Goal: Task Accomplishment & Management: Manage account settings

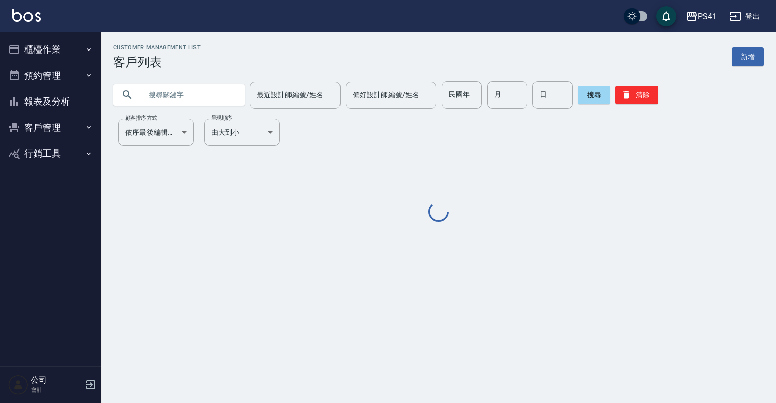
click at [91, 46] on icon "button" at bounding box center [89, 49] width 8 height 8
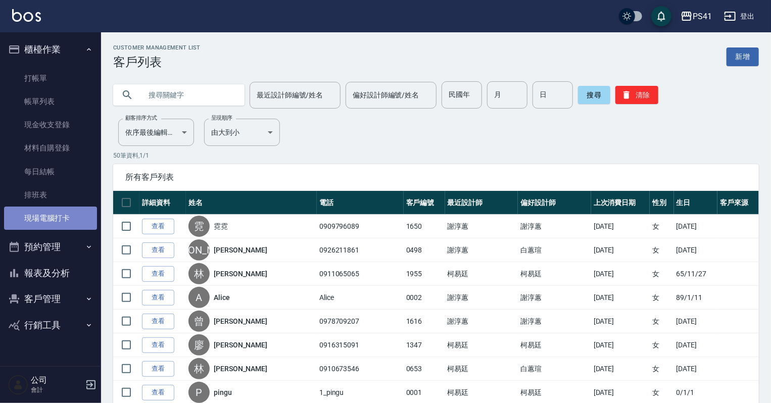
click at [64, 217] on link "現場電腦打卡" at bounding box center [50, 218] width 93 height 23
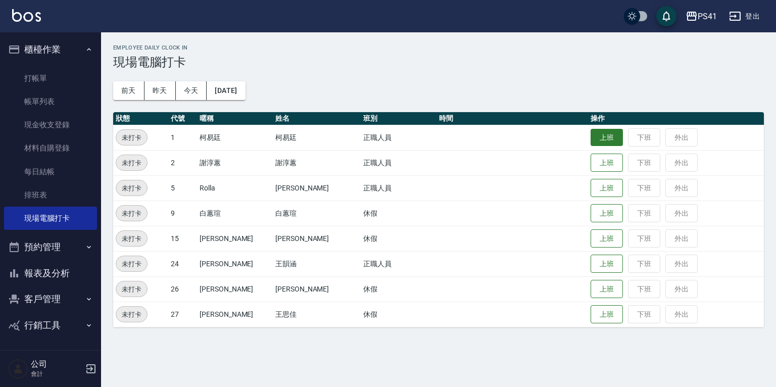
click at [594, 137] on button "上班" at bounding box center [606, 138] width 32 height 18
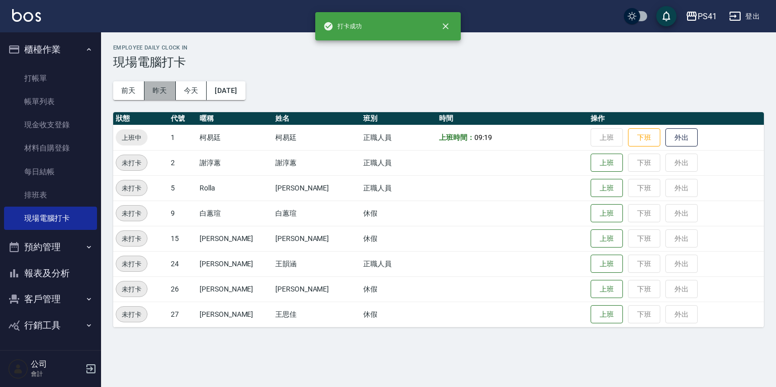
click at [166, 91] on button "昨天" at bounding box center [159, 90] width 31 height 19
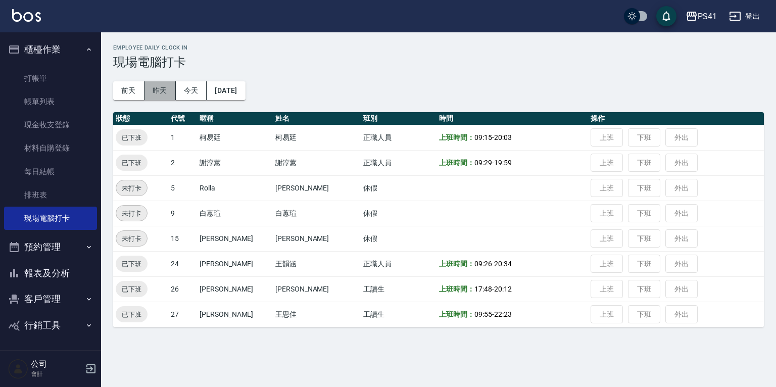
click at [160, 89] on button "昨天" at bounding box center [159, 90] width 31 height 19
click at [245, 87] on button "2025/10/07" at bounding box center [226, 90] width 38 height 19
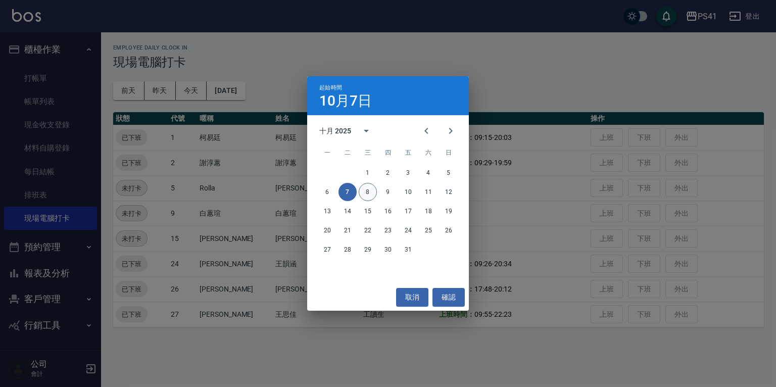
click at [369, 193] on button "8" at bounding box center [368, 192] width 18 height 18
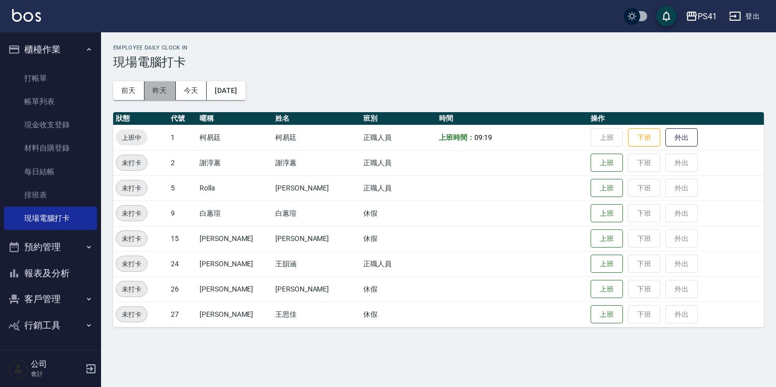
click at [160, 91] on button "昨天" at bounding box center [159, 90] width 31 height 19
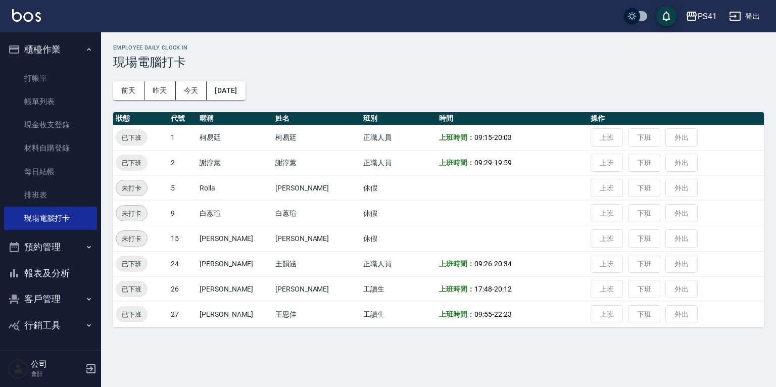
click at [48, 269] on button "報表及分析" at bounding box center [50, 273] width 93 height 26
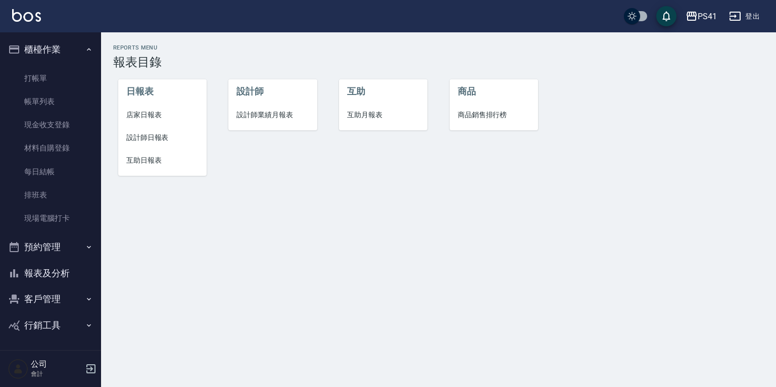
click at [141, 134] on span "設計師日報表" at bounding box center [162, 137] width 72 height 11
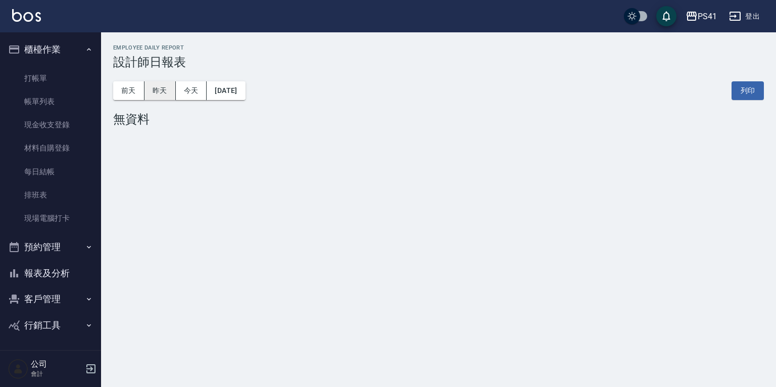
click at [167, 89] on button "昨天" at bounding box center [159, 90] width 31 height 19
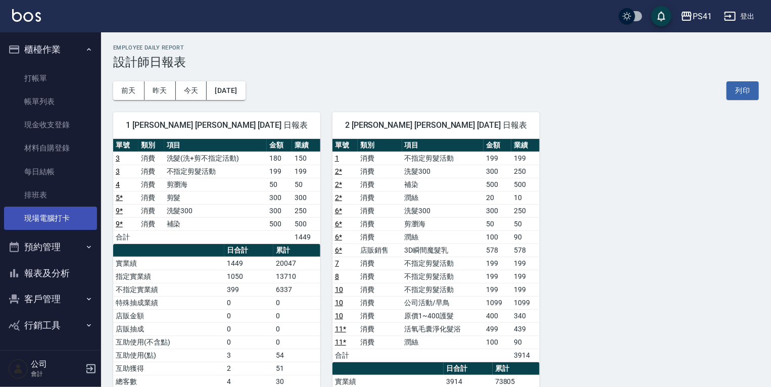
click at [49, 213] on link "現場電腦打卡" at bounding box center [50, 218] width 93 height 23
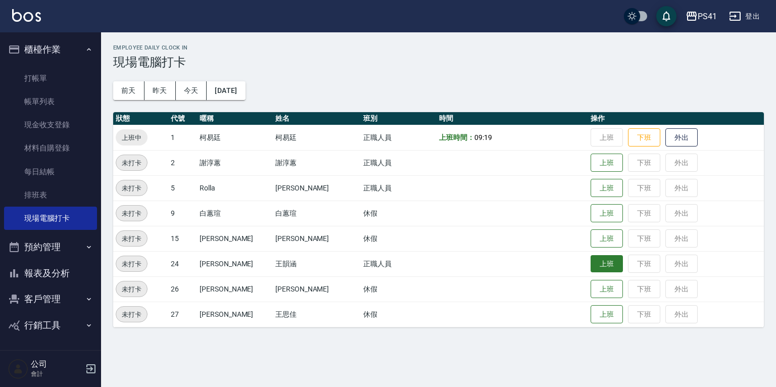
click at [603, 262] on button "上班" at bounding box center [606, 264] width 32 height 18
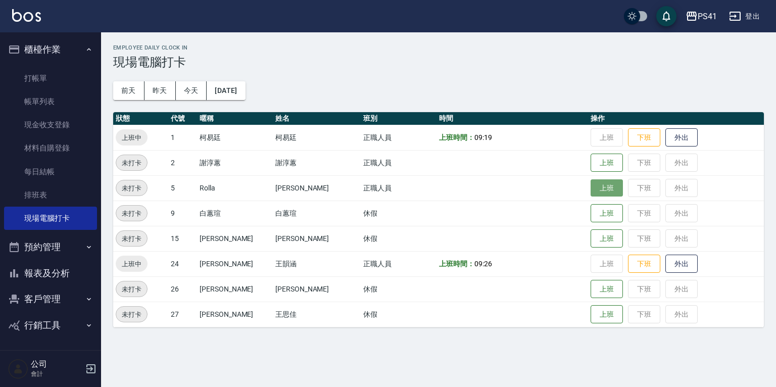
click at [592, 189] on button "上班" at bounding box center [606, 188] width 32 height 18
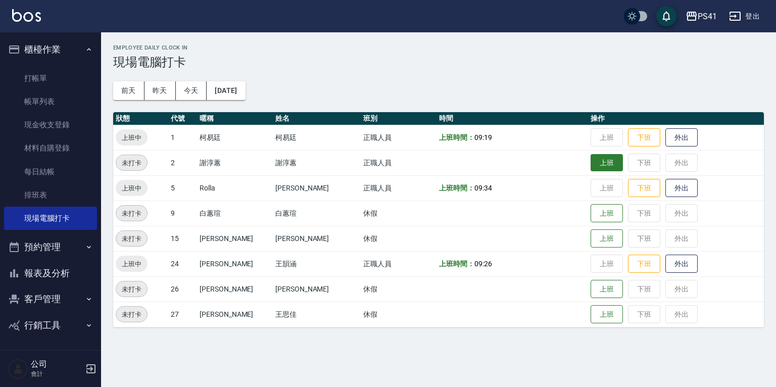
click at [600, 158] on button "上班" at bounding box center [606, 163] width 32 height 18
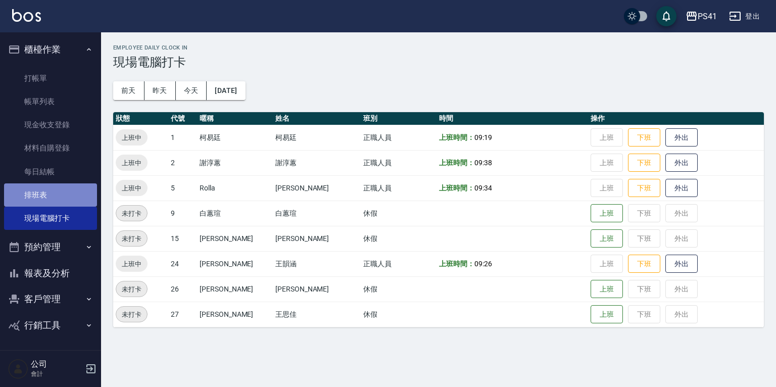
click at [42, 195] on link "排班表" at bounding box center [50, 194] width 93 height 23
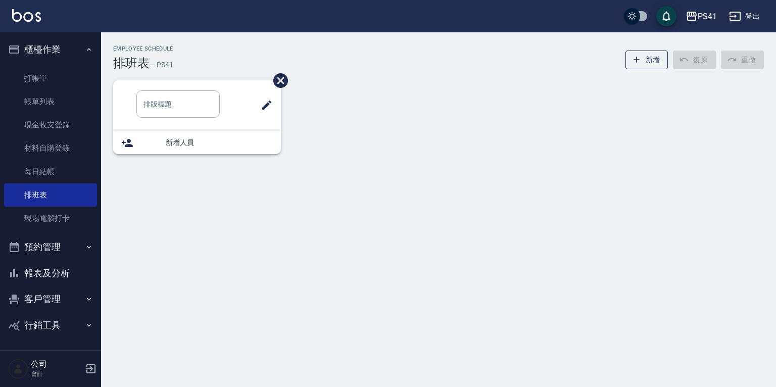
type input "洗髮"
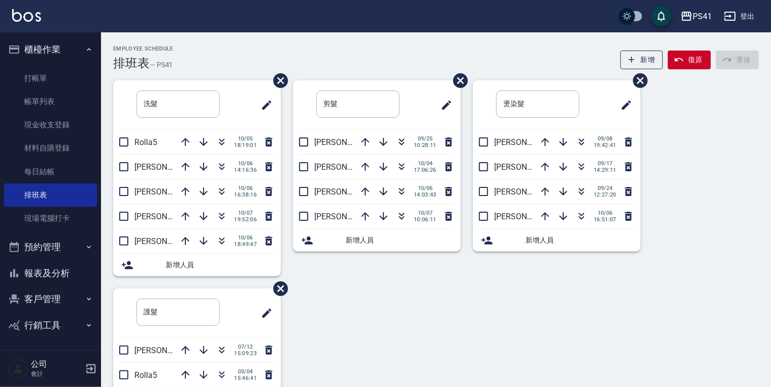
click at [59, 271] on button "報表及分析" at bounding box center [50, 273] width 93 height 26
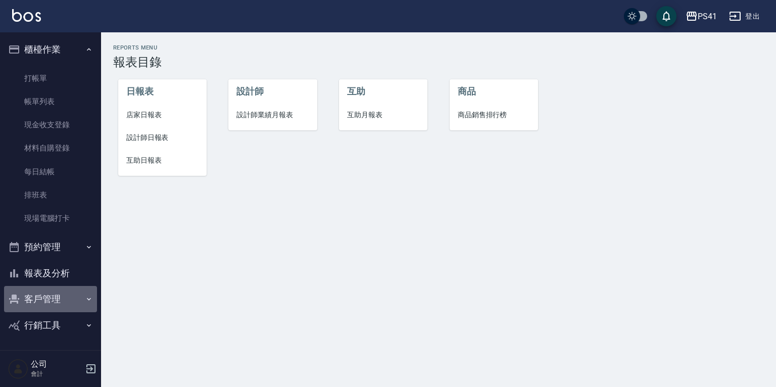
click at [57, 301] on button "客戶管理" at bounding box center [50, 299] width 93 height 26
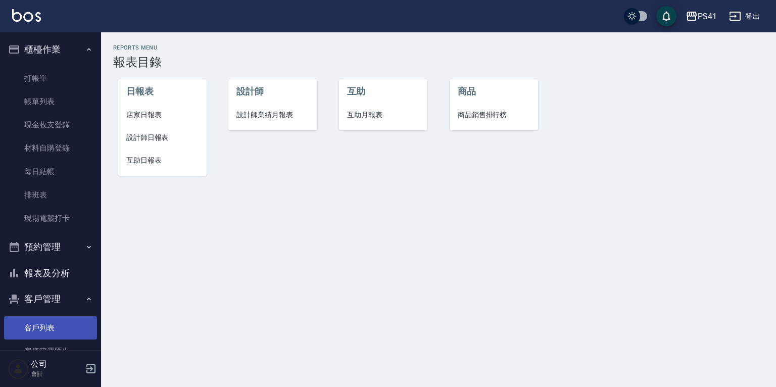
click at [49, 324] on link "客戶列表" at bounding box center [50, 327] width 93 height 23
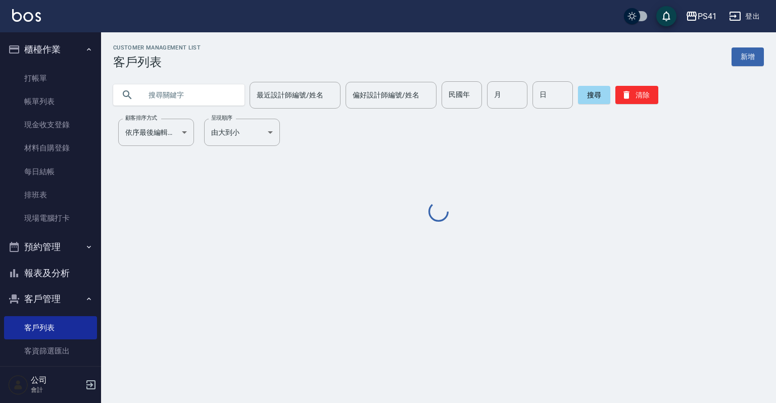
click at [200, 96] on input "text" at bounding box center [188, 94] width 95 height 27
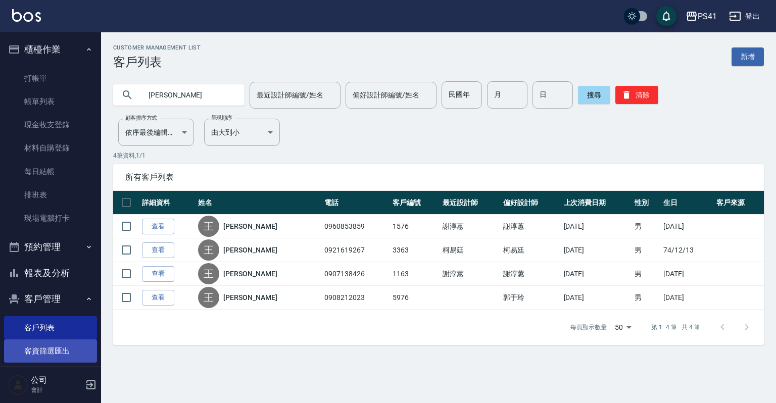
type input "王"
type input "0915755716"
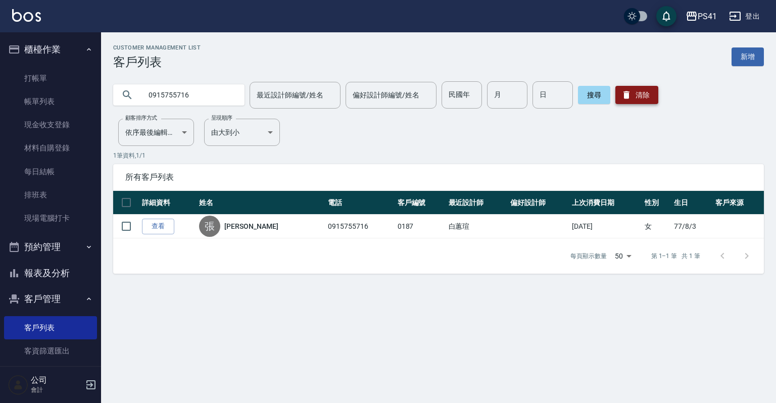
click at [632, 93] on button "清除" at bounding box center [636, 95] width 43 height 18
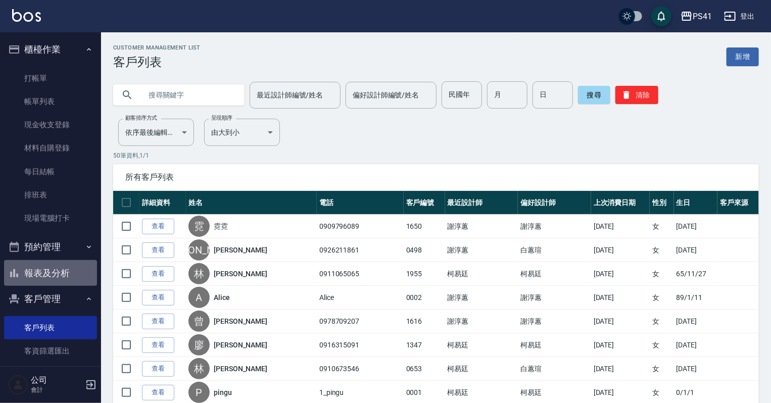
click at [55, 274] on button "報表及分析" at bounding box center [50, 273] width 93 height 26
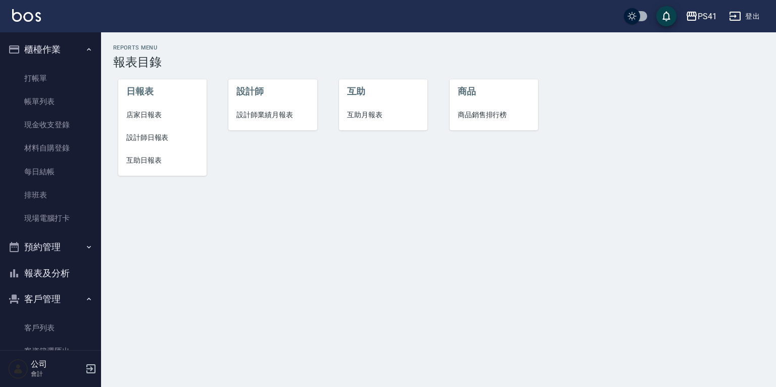
click at [154, 137] on span "設計師日報表" at bounding box center [162, 137] width 72 height 11
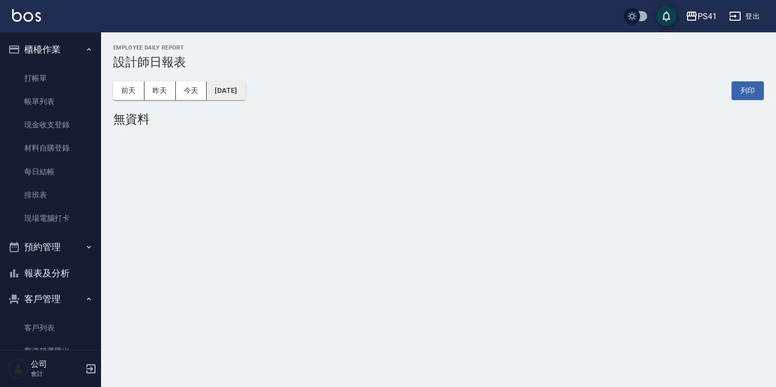
click at [232, 86] on button "2025/10/08" at bounding box center [226, 90] width 38 height 19
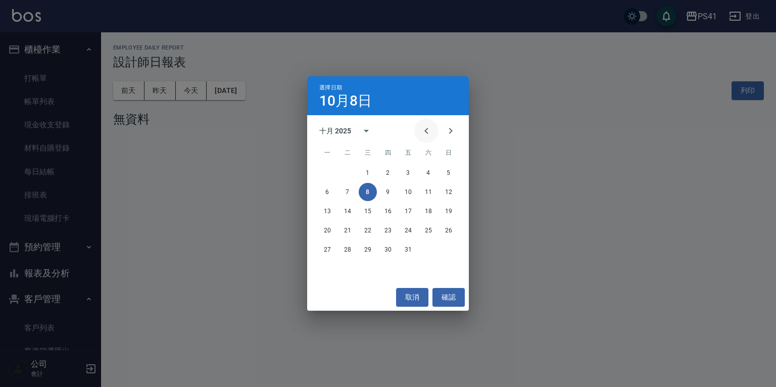
click at [433, 126] on button "Previous month" at bounding box center [426, 131] width 24 height 24
click at [347, 249] on button "30" at bounding box center [347, 249] width 18 height 18
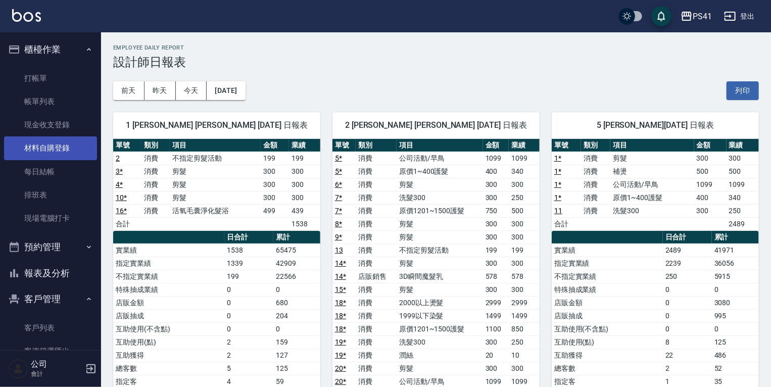
click at [67, 150] on link "材料自購登錄" at bounding box center [50, 147] width 93 height 23
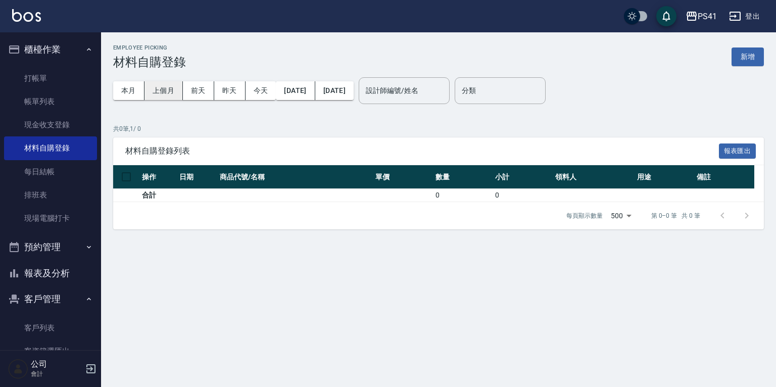
click at [180, 92] on button "上個月" at bounding box center [163, 90] width 38 height 19
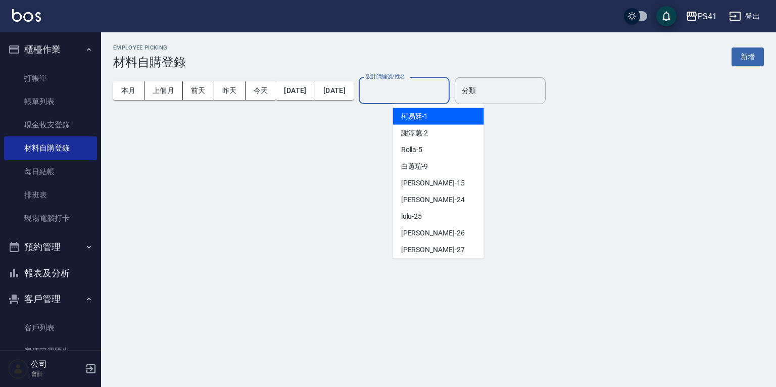
click at [407, 85] on input "設計師編號/姓名" at bounding box center [404, 91] width 82 height 18
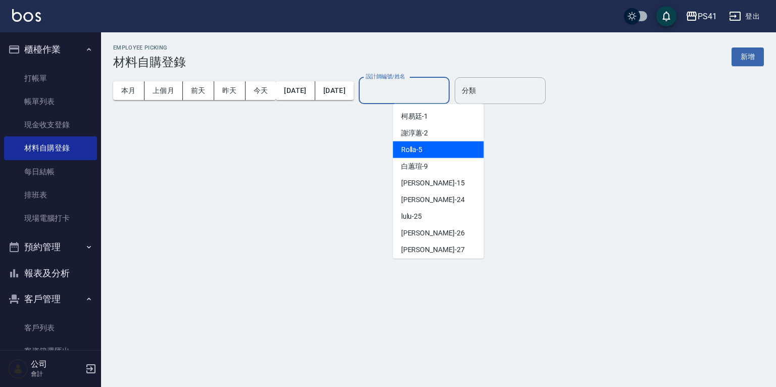
click at [420, 149] on span "Rolla -5" at bounding box center [412, 149] width 22 height 11
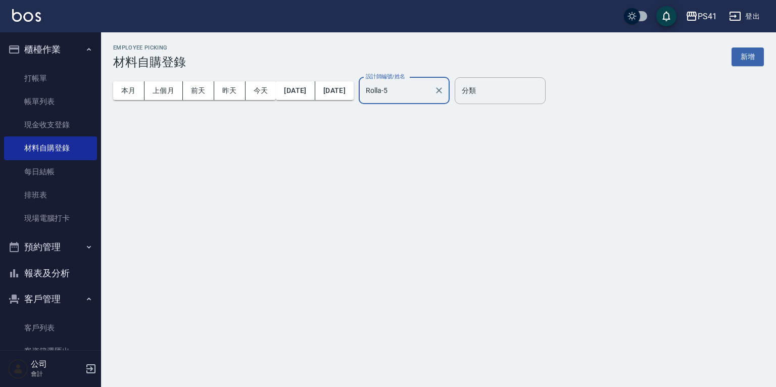
type input "Rolla-5"
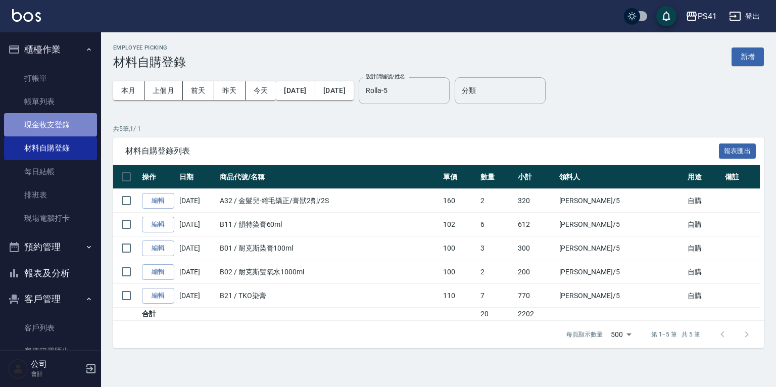
click at [67, 119] on link "現金收支登錄" at bounding box center [50, 124] width 93 height 23
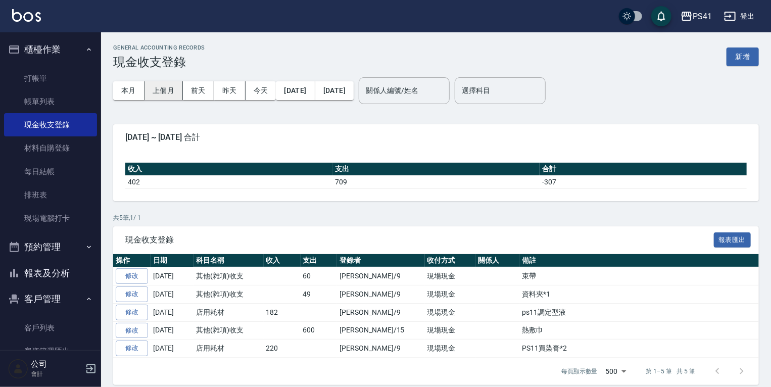
click at [158, 87] on button "上個月" at bounding box center [163, 90] width 38 height 19
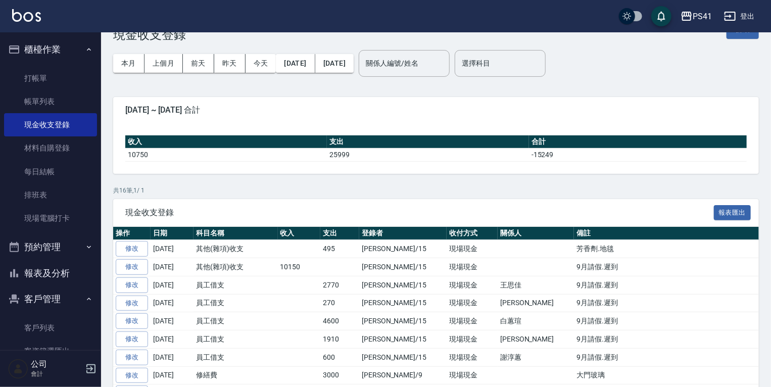
scroll to position [40, 0]
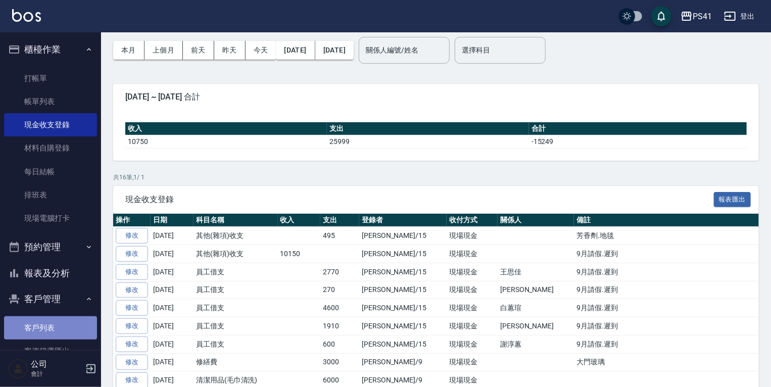
click at [60, 318] on link "客戶列表" at bounding box center [50, 327] width 93 height 23
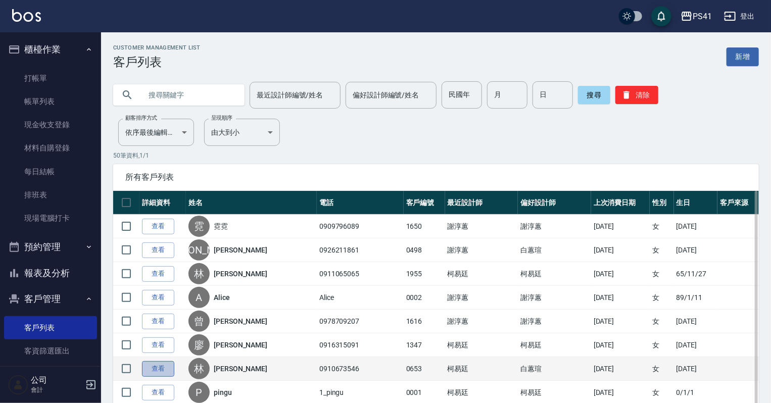
click at [156, 365] on link "查看" at bounding box center [158, 369] width 32 height 16
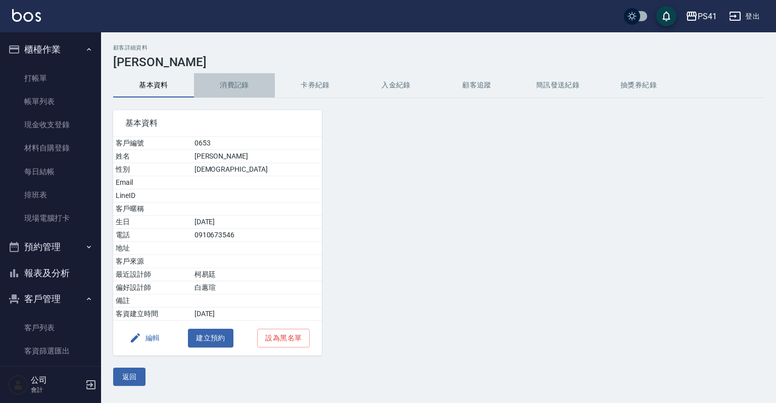
click at [230, 75] on button "消費記錄" at bounding box center [234, 85] width 81 height 24
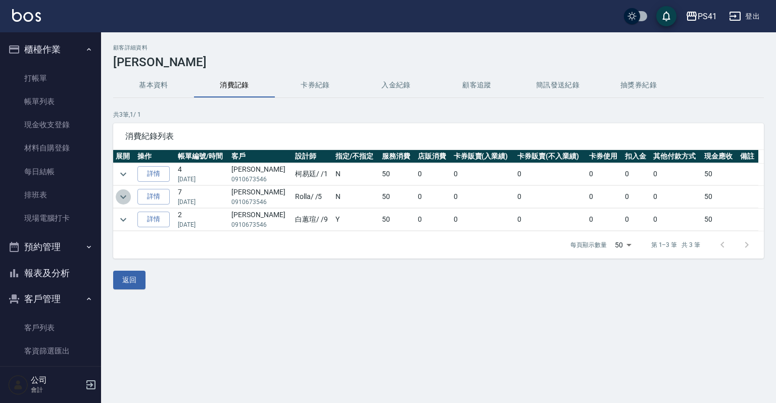
click at [121, 198] on icon "expand row" at bounding box center [123, 197] width 12 height 12
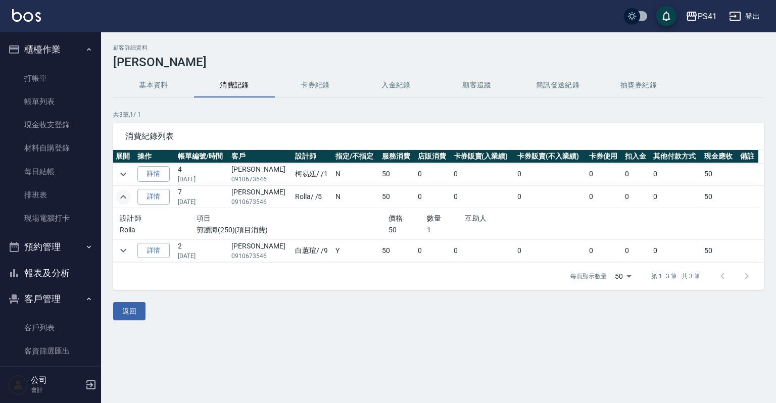
click at [121, 198] on icon "expand row" at bounding box center [123, 197] width 12 height 12
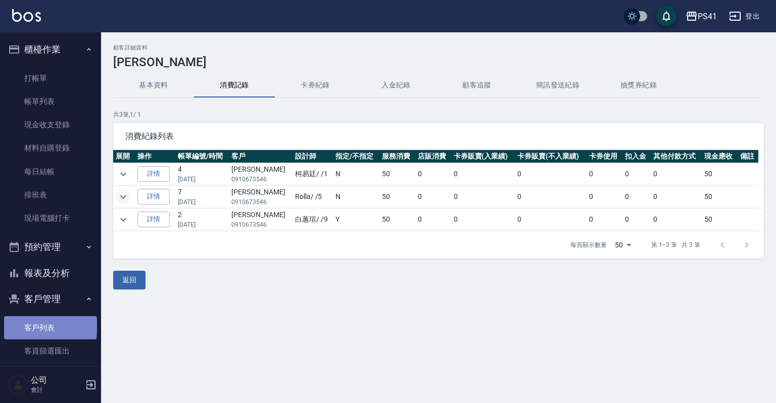
click at [50, 327] on link "客戶列表" at bounding box center [50, 327] width 93 height 23
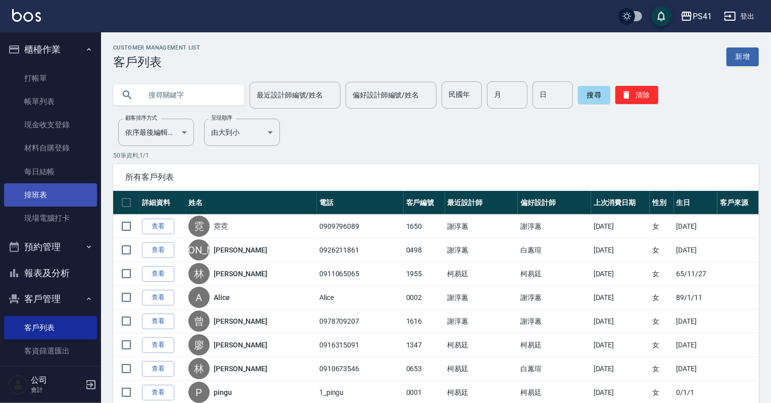
click at [62, 196] on link "排班表" at bounding box center [50, 194] width 93 height 23
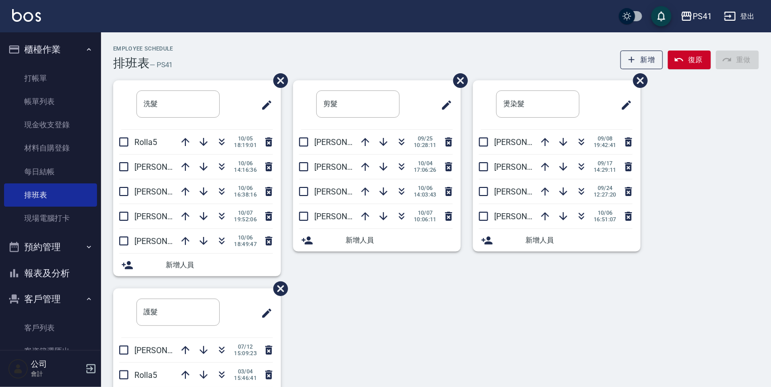
click at [37, 268] on button "報表及分析" at bounding box center [50, 273] width 93 height 26
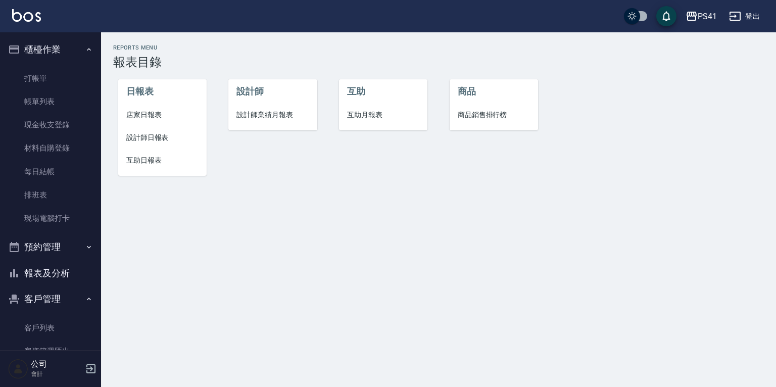
click at [158, 134] on span "設計師日報表" at bounding box center [162, 137] width 72 height 11
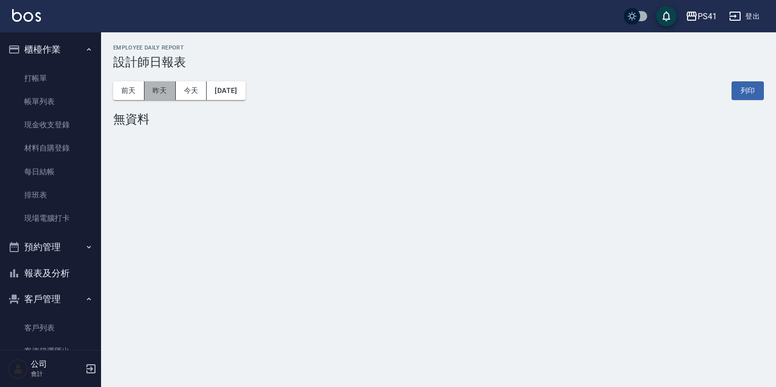
click at [160, 86] on button "昨天" at bounding box center [159, 90] width 31 height 19
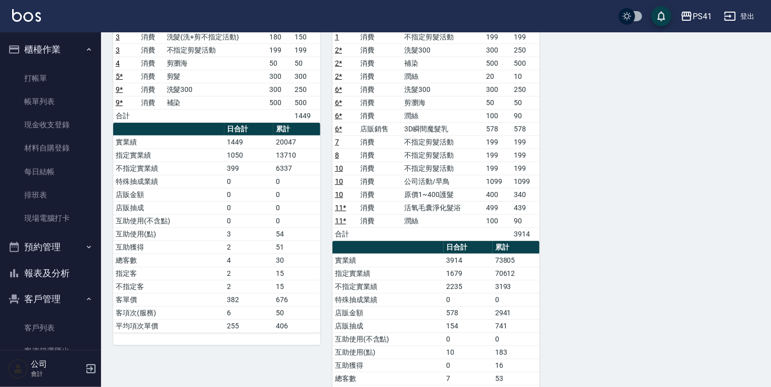
scroll to position [81, 0]
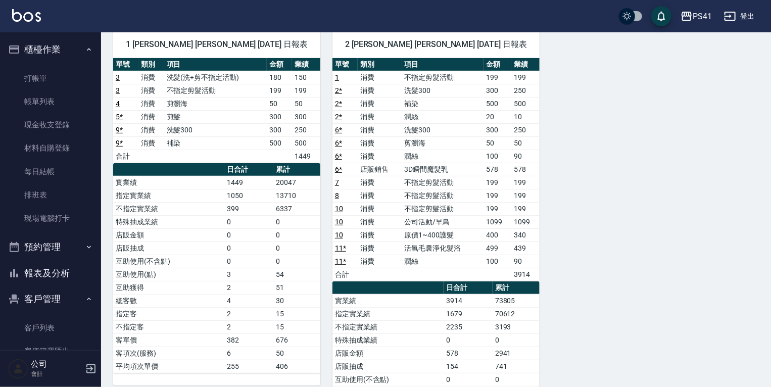
click at [41, 273] on button "報表及分析" at bounding box center [50, 273] width 93 height 26
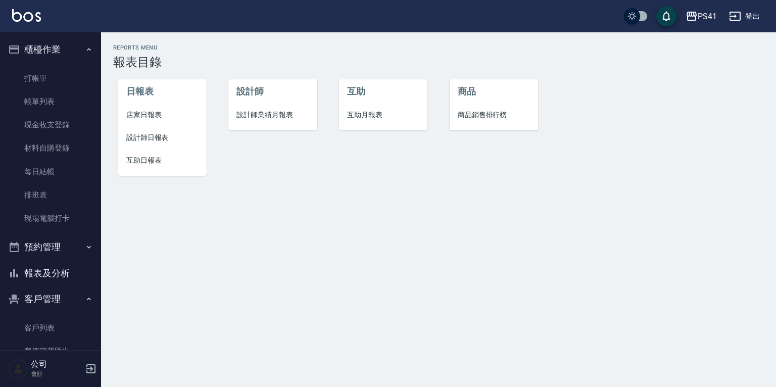
click at [146, 132] on span "設計師日報表" at bounding box center [162, 137] width 72 height 11
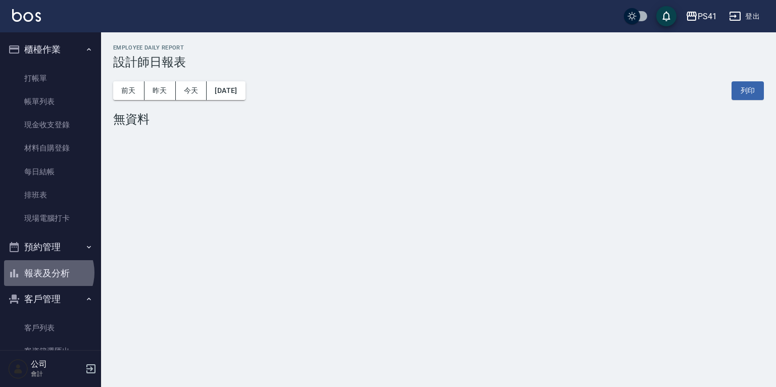
click at [48, 273] on button "報表及分析" at bounding box center [50, 273] width 93 height 26
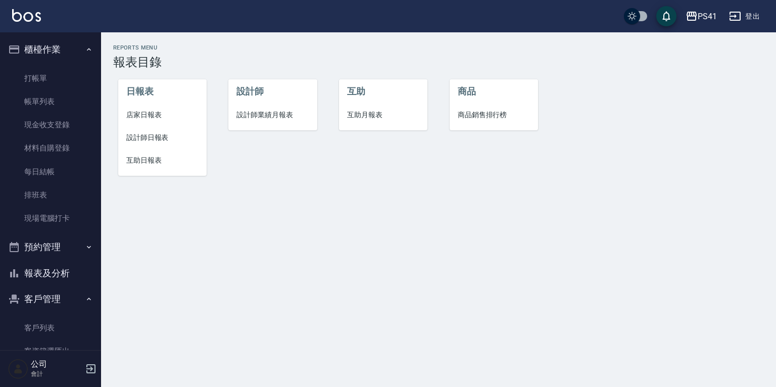
click at [149, 157] on span "互助日報表" at bounding box center [162, 160] width 72 height 11
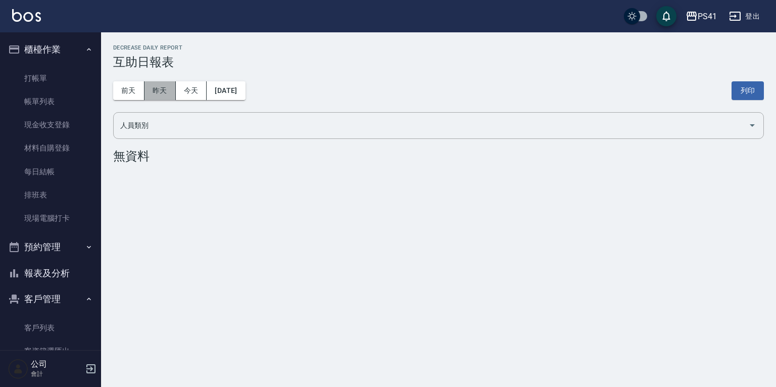
click at [164, 89] on button "昨天" at bounding box center [159, 90] width 31 height 19
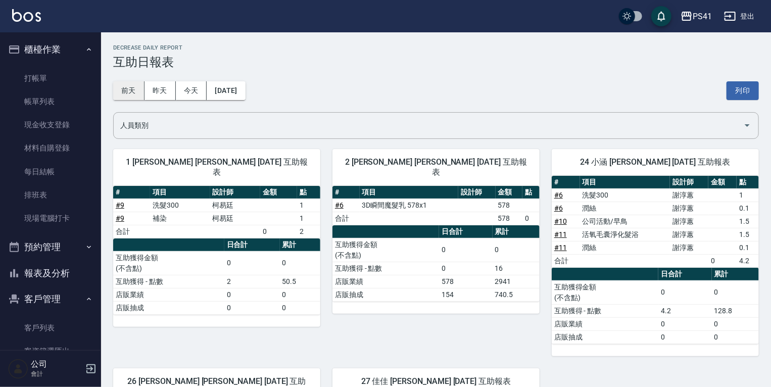
click at [131, 88] on button "前天" at bounding box center [128, 90] width 31 height 19
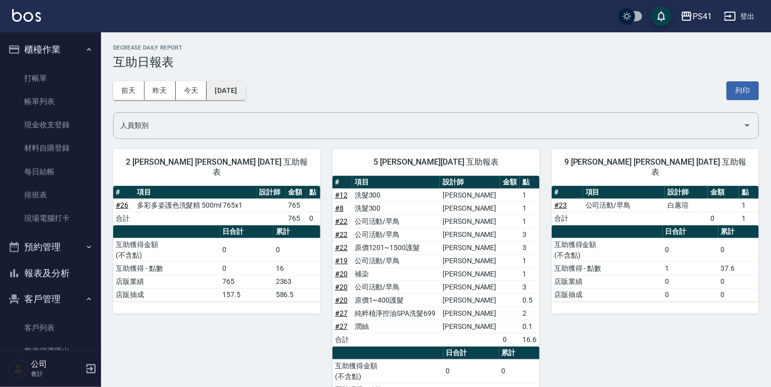
click at [238, 91] on button "2025/10/06" at bounding box center [226, 90] width 38 height 19
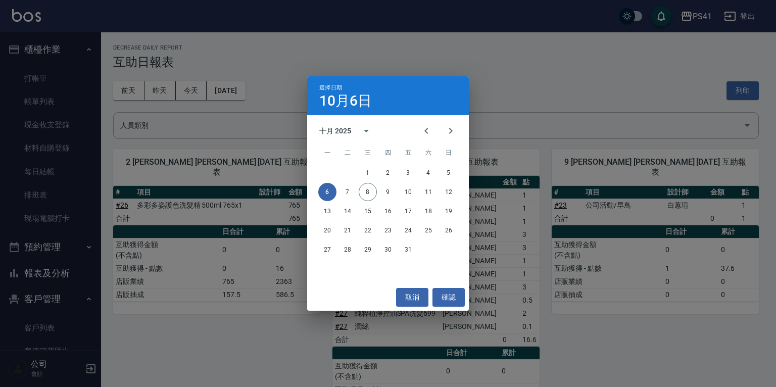
drag, startPoint x: 162, startPoint y: 302, endPoint x: 162, endPoint y: 296, distance: 5.6
click at [162, 300] on div "選擇日期 10月6日 十月 2025 一 二 三 四 五 六 日 1 2 3 4 5 6 7 8 9 10 11 12 13 14 15 16 17 18 1…" at bounding box center [388, 193] width 776 height 387
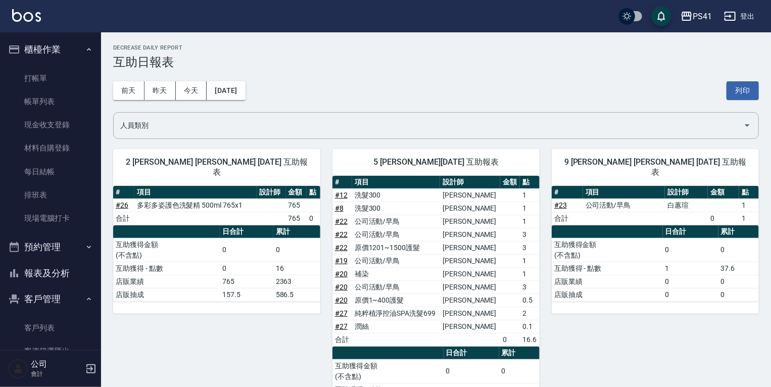
click at [38, 267] on button "報表及分析" at bounding box center [50, 273] width 93 height 26
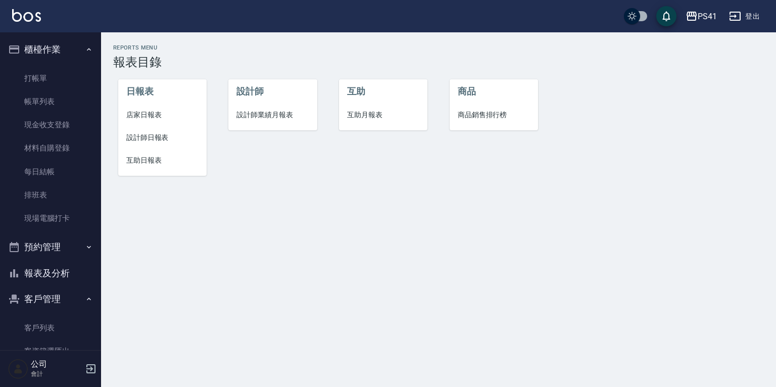
click at [158, 137] on span "設計師日報表" at bounding box center [162, 137] width 72 height 11
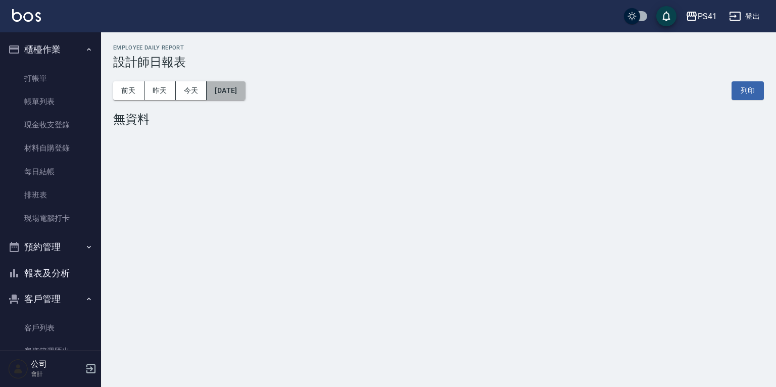
click at [226, 93] on button "2025/10/08" at bounding box center [226, 90] width 38 height 19
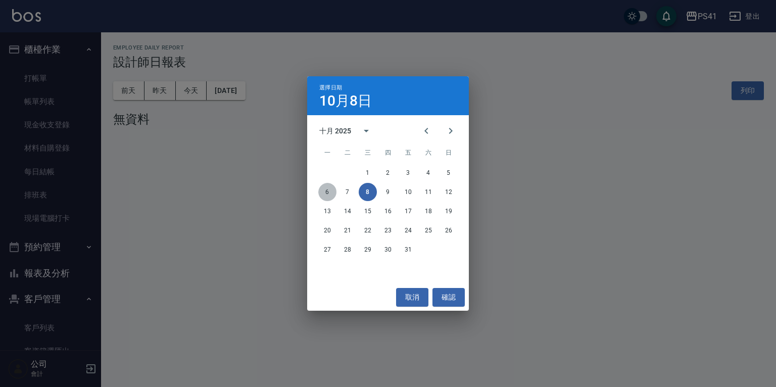
click at [328, 190] on button "6" at bounding box center [327, 192] width 18 height 18
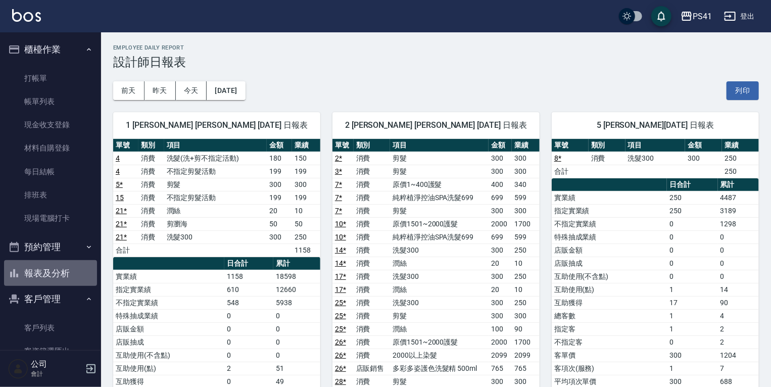
click at [59, 271] on button "報表及分析" at bounding box center [50, 273] width 93 height 26
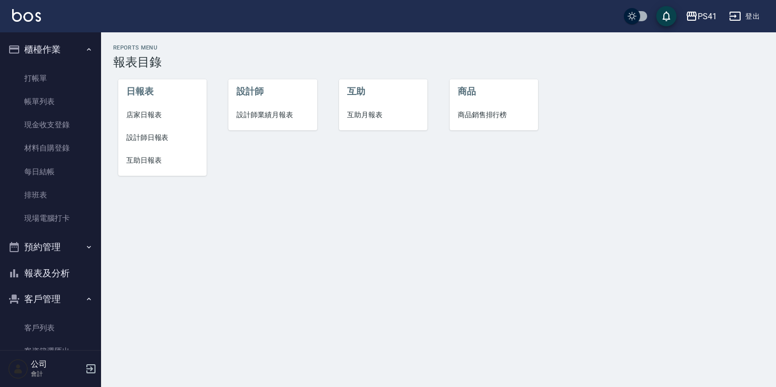
click at [156, 139] on span "設計師日報表" at bounding box center [162, 137] width 72 height 11
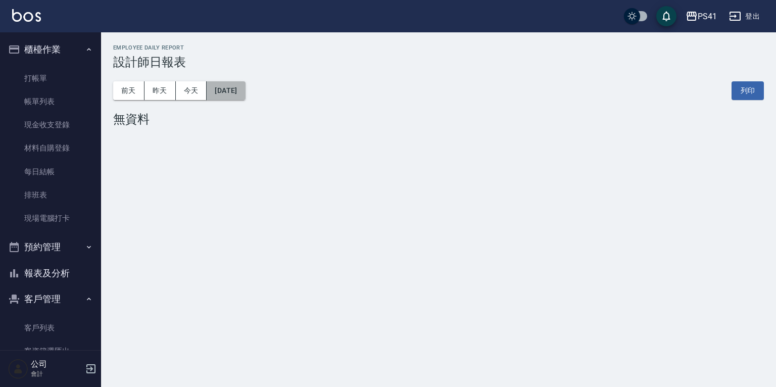
click at [217, 92] on button "2025/10/08" at bounding box center [226, 90] width 38 height 19
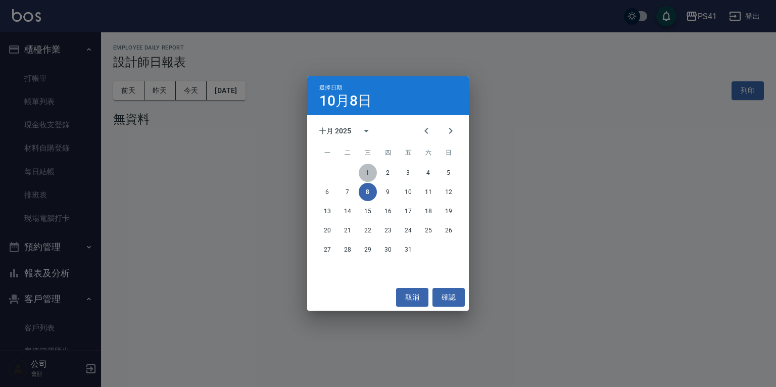
click at [369, 172] on button "1" at bounding box center [368, 173] width 18 height 18
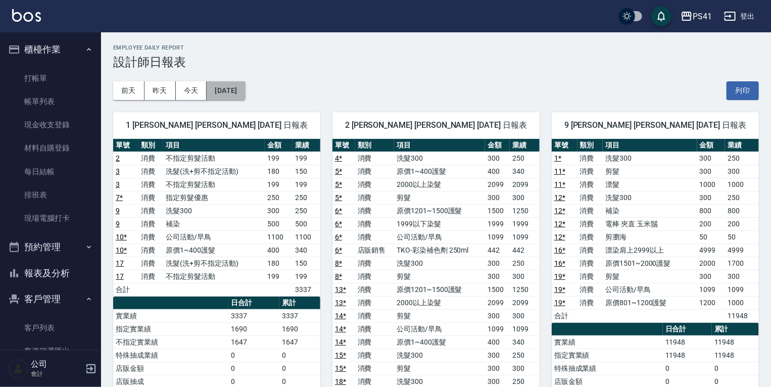
click at [245, 94] on button "2025/10/01" at bounding box center [226, 90] width 38 height 19
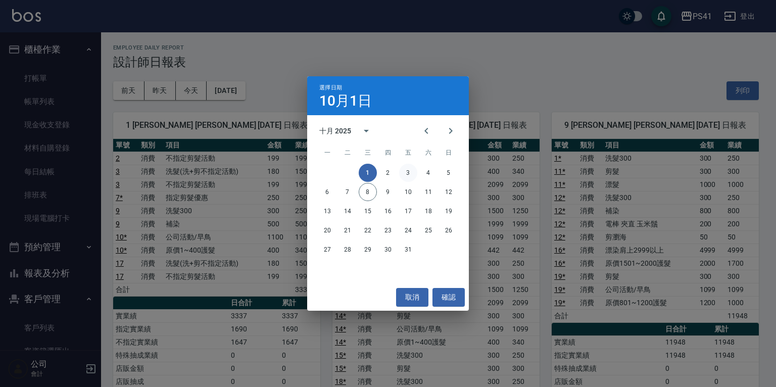
click at [407, 172] on button "3" at bounding box center [408, 173] width 18 height 18
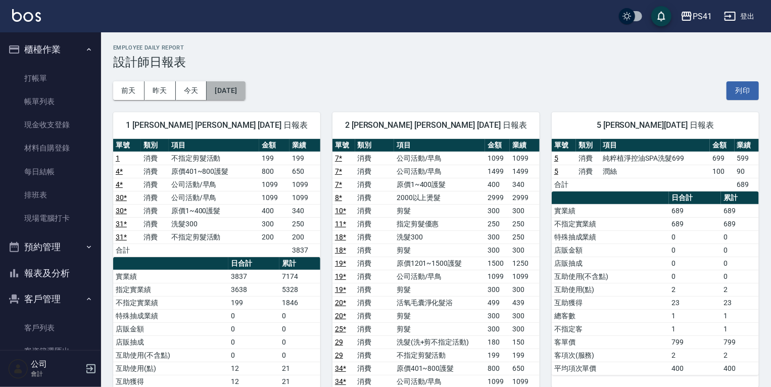
click at [227, 94] on button "2025/10/03" at bounding box center [226, 90] width 38 height 19
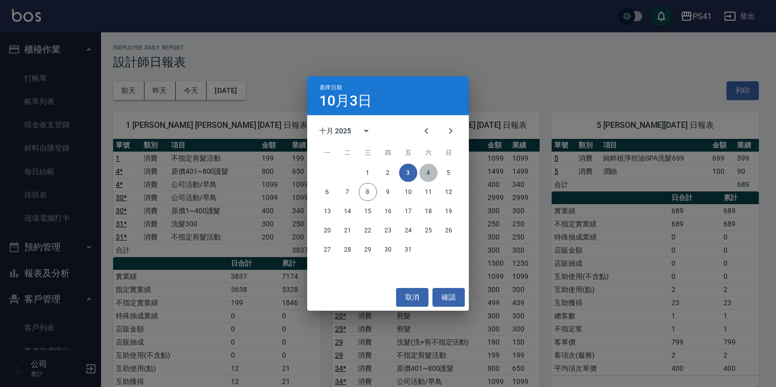
click at [428, 170] on button "4" at bounding box center [428, 173] width 18 height 18
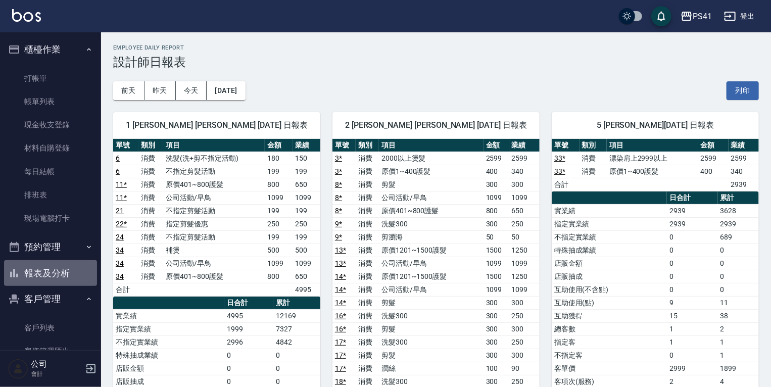
drag, startPoint x: 68, startPoint y: 274, endPoint x: 71, endPoint y: 270, distance: 5.5
click at [70, 272] on button "報表及分析" at bounding box center [50, 273] width 93 height 26
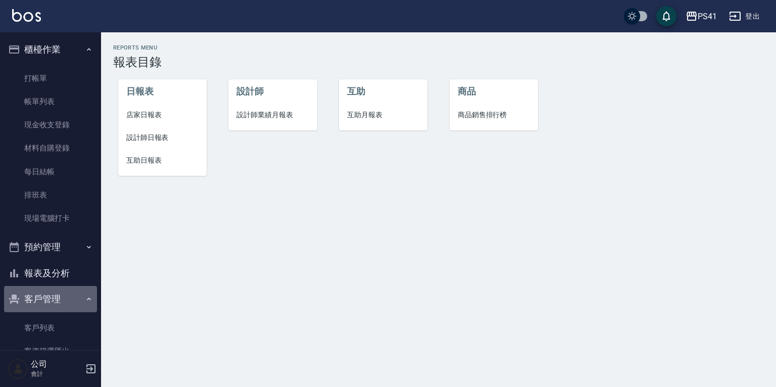
click at [57, 293] on button "客戶管理" at bounding box center [50, 299] width 93 height 26
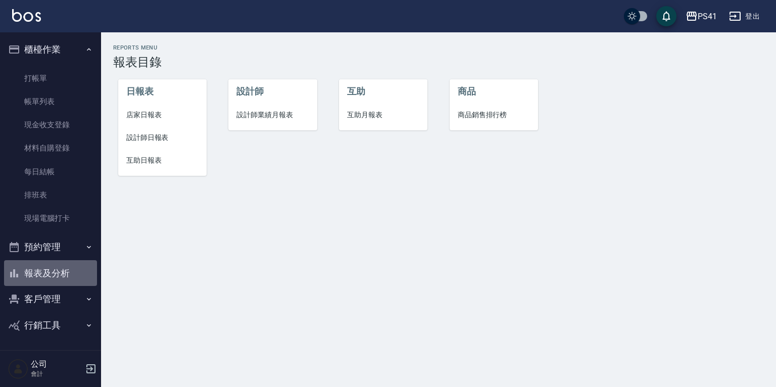
click at [55, 266] on button "報表及分析" at bounding box center [50, 273] width 93 height 26
click at [150, 140] on span "設計師日報表" at bounding box center [162, 137] width 72 height 11
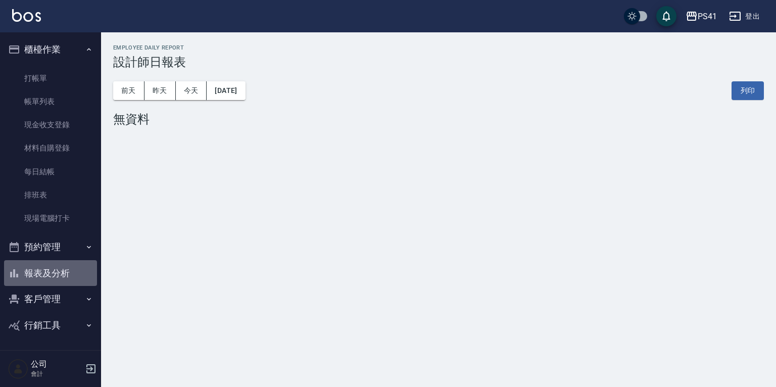
click at [46, 267] on button "報表及分析" at bounding box center [50, 273] width 93 height 26
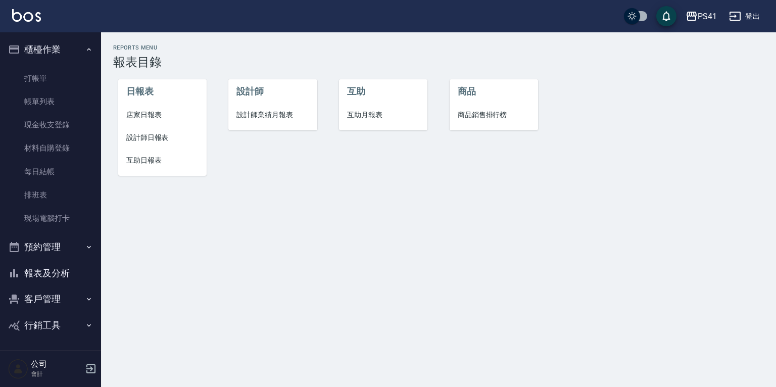
click at [139, 158] on span "互助日報表" at bounding box center [162, 160] width 72 height 11
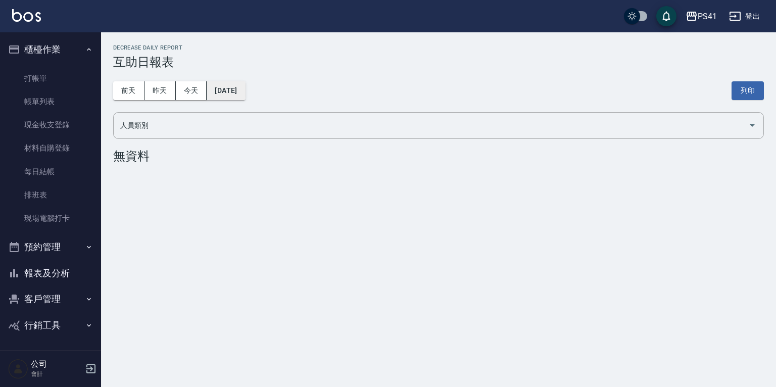
click at [228, 86] on button "2025/10/08" at bounding box center [226, 90] width 38 height 19
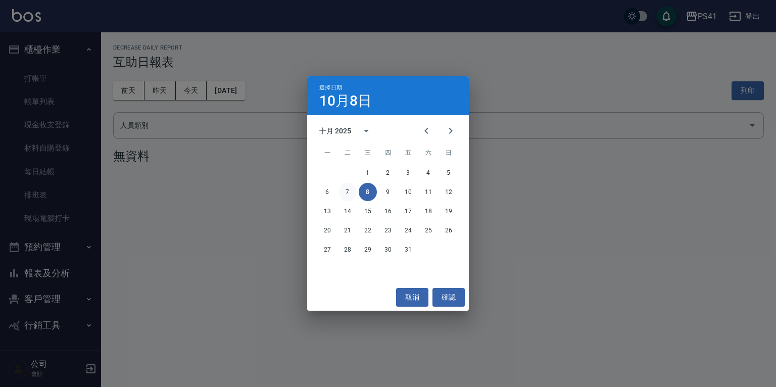
click at [347, 192] on button "7" at bounding box center [347, 192] width 18 height 18
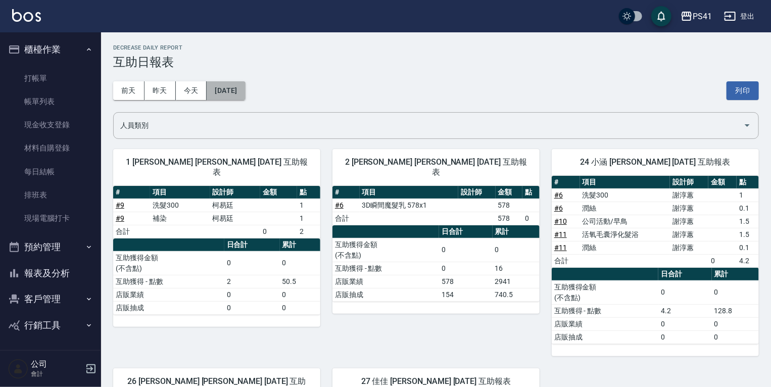
click at [232, 93] on button "2025/10/07" at bounding box center [226, 90] width 38 height 19
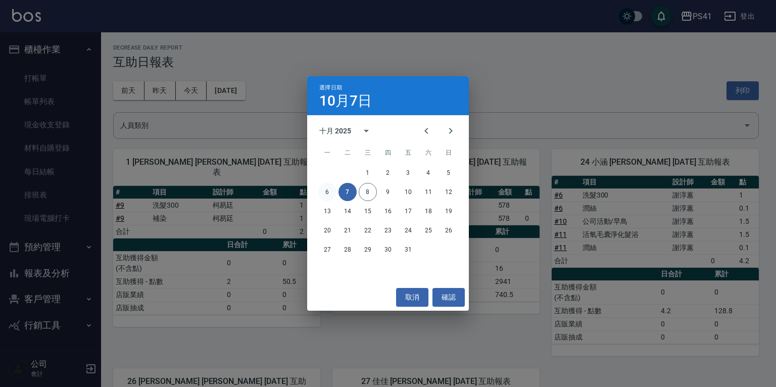
click at [325, 192] on button "6" at bounding box center [327, 192] width 18 height 18
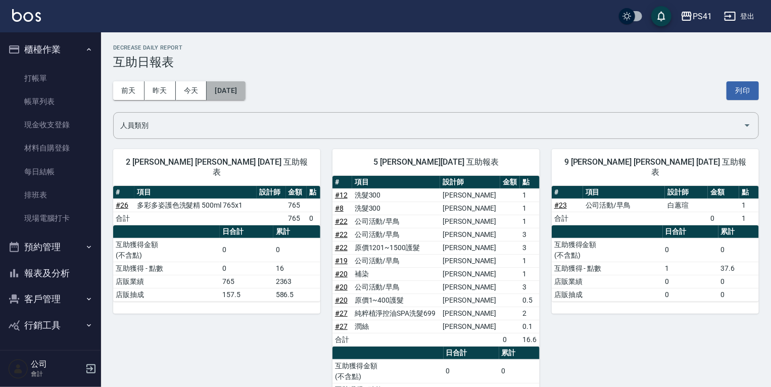
click at [218, 84] on button "2025/10/06" at bounding box center [226, 90] width 38 height 19
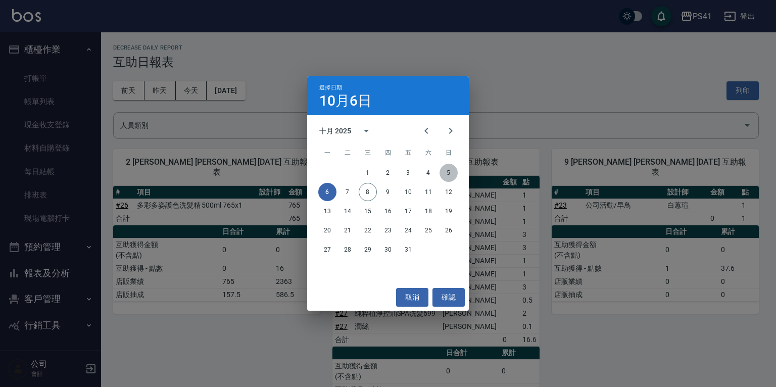
click at [450, 171] on button "5" at bounding box center [448, 173] width 18 height 18
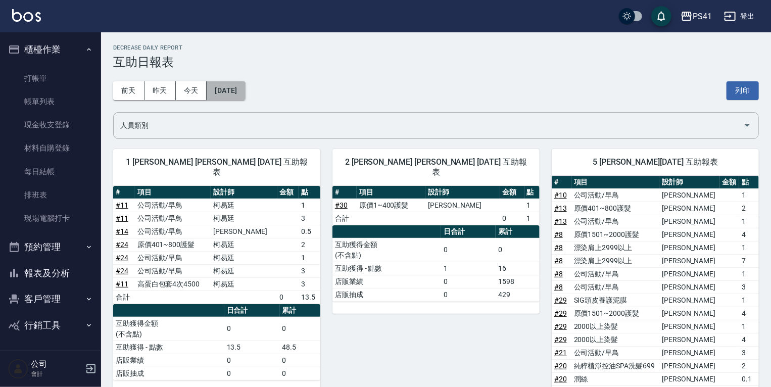
click at [245, 85] on button "2025/10/05" at bounding box center [226, 90] width 38 height 19
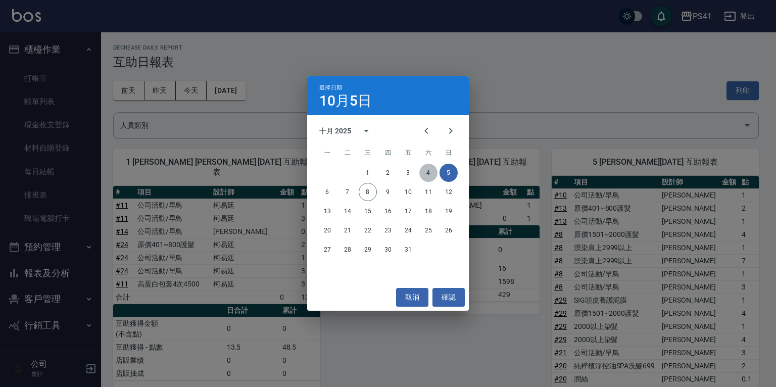
click at [431, 172] on button "4" at bounding box center [428, 173] width 18 height 18
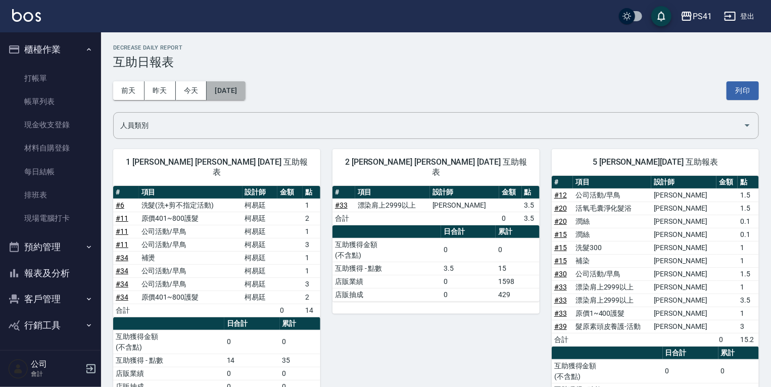
click at [236, 86] on button "2025/10/04" at bounding box center [226, 90] width 38 height 19
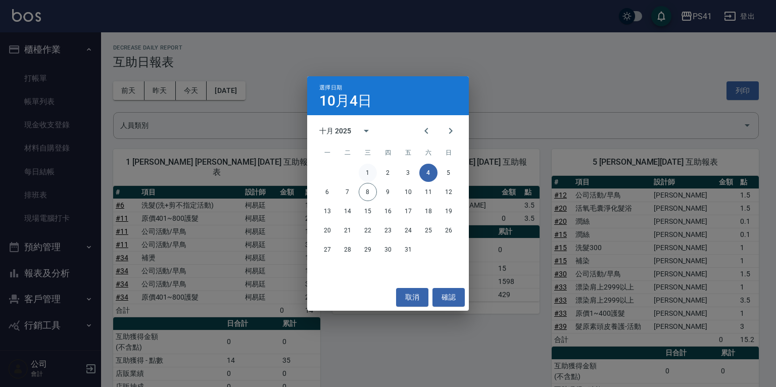
click at [367, 171] on button "1" at bounding box center [368, 173] width 18 height 18
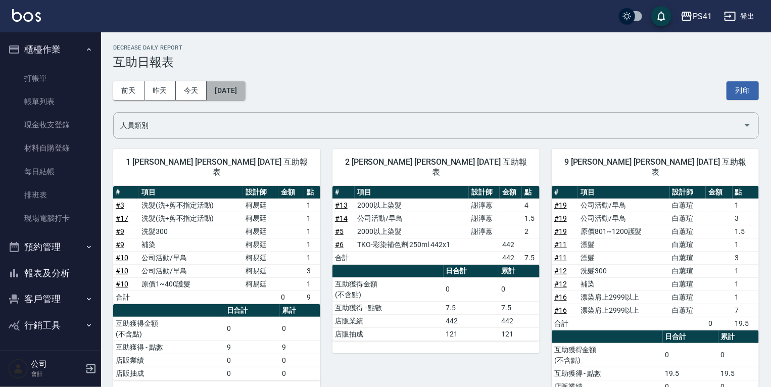
click at [221, 89] on button "2025/10/01" at bounding box center [226, 90] width 38 height 19
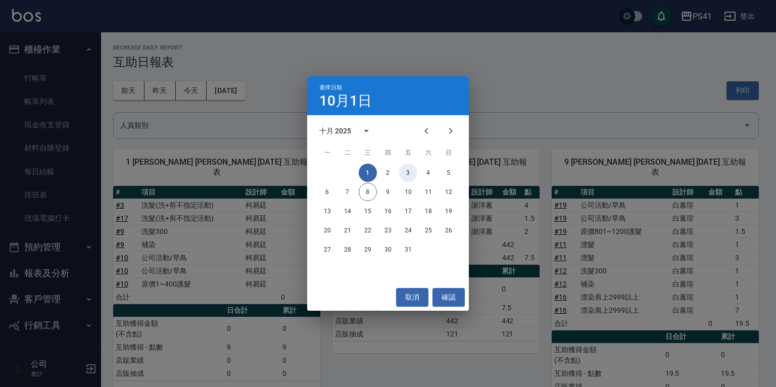
click at [408, 172] on button "3" at bounding box center [408, 173] width 18 height 18
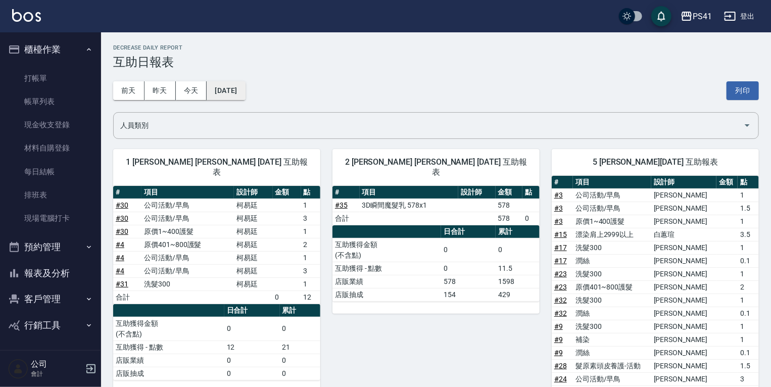
click at [241, 95] on button "2025/10/03" at bounding box center [226, 90] width 38 height 19
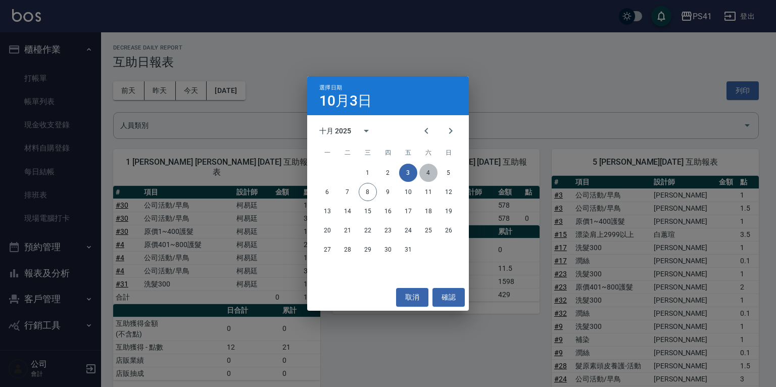
click at [430, 172] on button "4" at bounding box center [428, 173] width 18 height 18
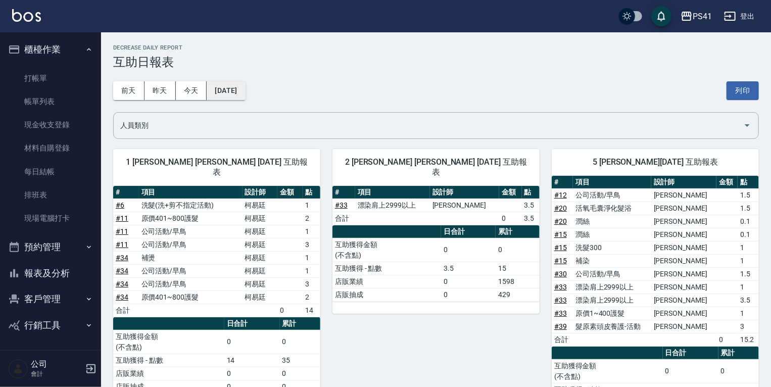
click at [241, 95] on button "2025/10/04" at bounding box center [226, 90] width 38 height 19
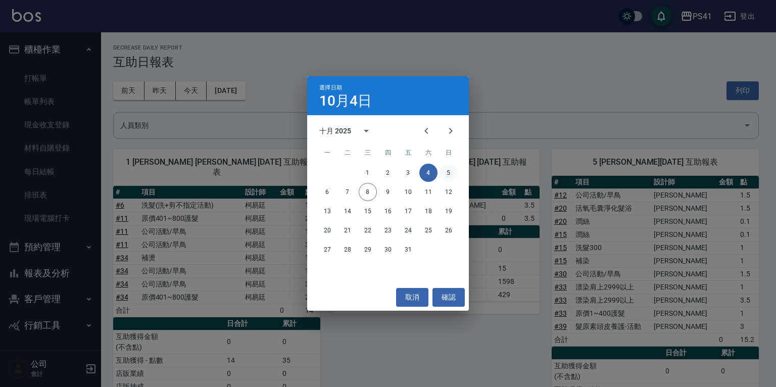
click at [450, 170] on button "5" at bounding box center [448, 173] width 18 height 18
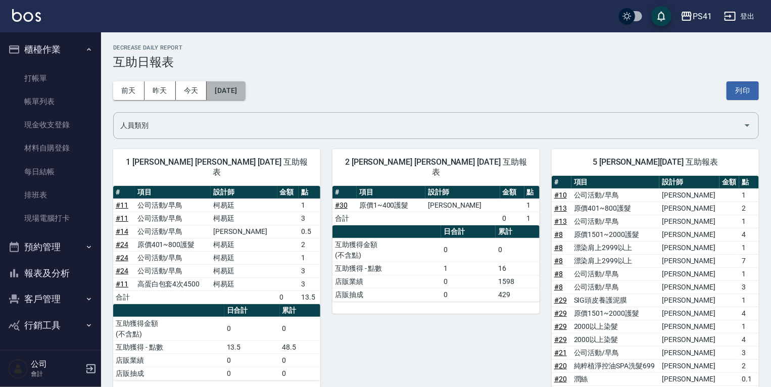
click at [245, 94] on button "2025/10/05" at bounding box center [226, 90] width 38 height 19
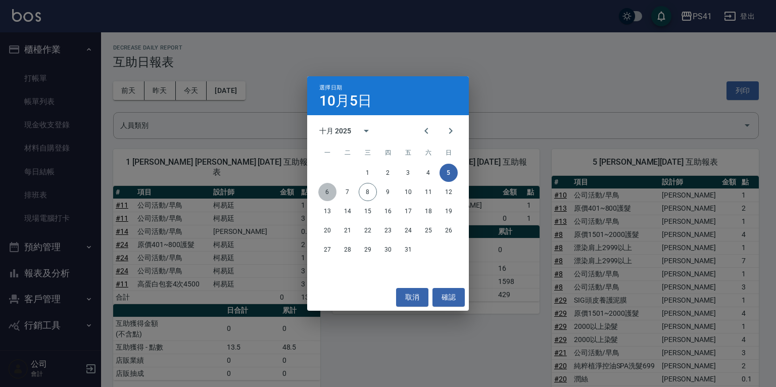
click at [330, 190] on button "6" at bounding box center [327, 192] width 18 height 18
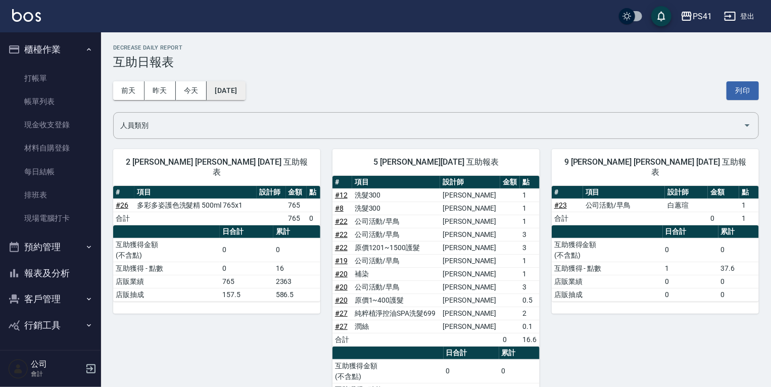
click at [245, 93] on button "2025/10/06" at bounding box center [226, 90] width 38 height 19
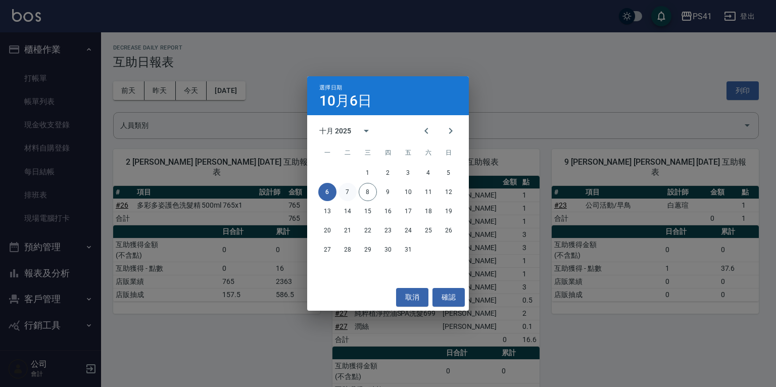
click at [346, 187] on button "7" at bounding box center [347, 192] width 18 height 18
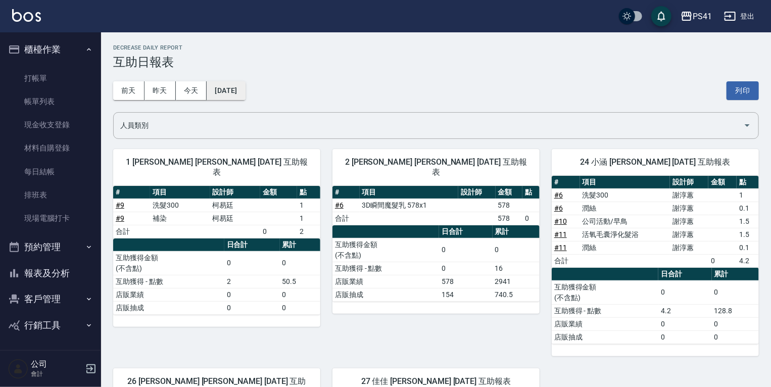
click at [225, 83] on button "2025/10/07" at bounding box center [226, 90] width 38 height 19
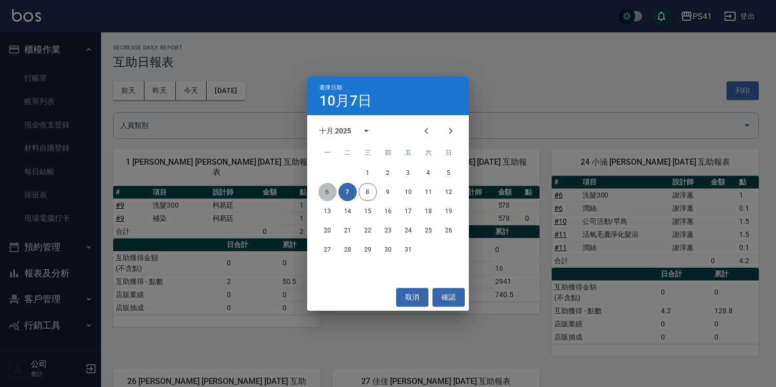
click at [326, 189] on button "6" at bounding box center [327, 192] width 18 height 18
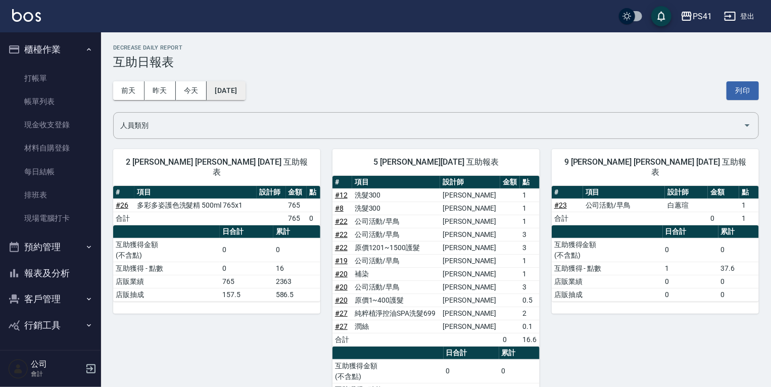
click at [239, 89] on button "2025/10/06" at bounding box center [226, 90] width 38 height 19
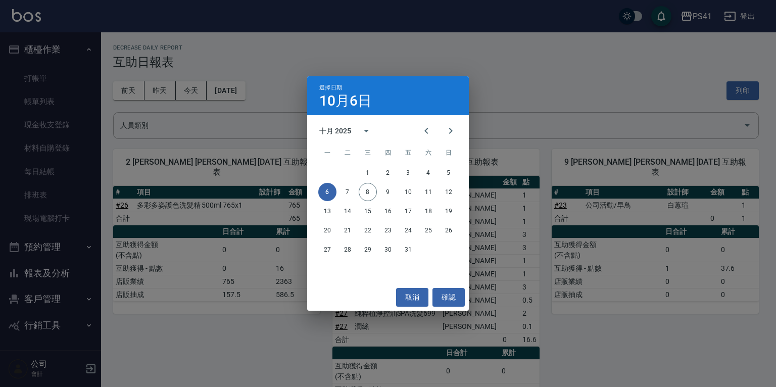
click at [585, 105] on div "選擇日期 10月6日 十月 2025 一 二 三 四 五 六 日 1 2 3 4 5 6 7 8 9 10 11 12 13 14 15 16 17 18 1…" at bounding box center [388, 193] width 776 height 387
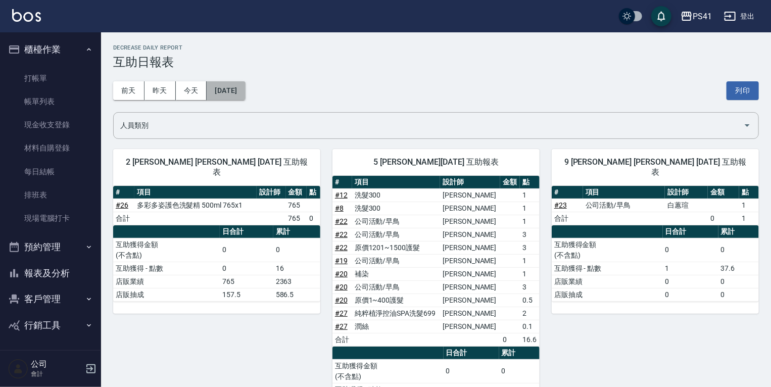
click at [244, 90] on button "2025/10/06" at bounding box center [226, 90] width 38 height 19
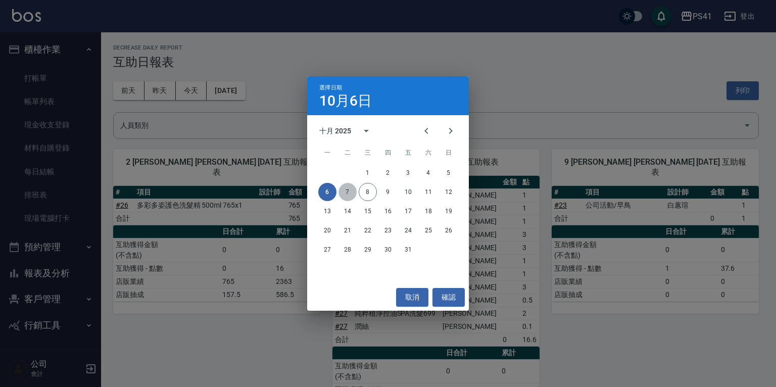
click at [353, 188] on button "7" at bounding box center [347, 192] width 18 height 18
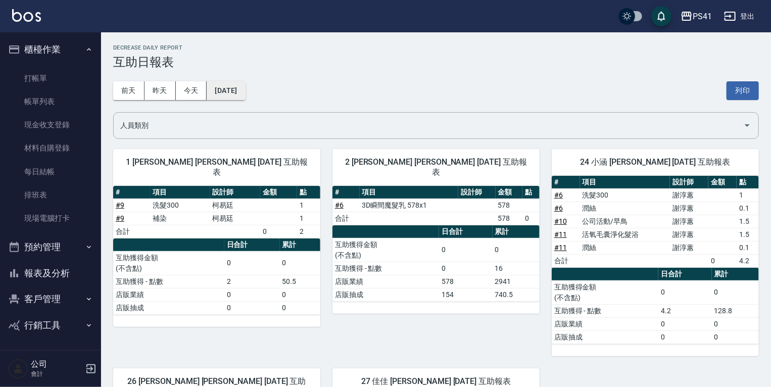
click at [245, 89] on button "2025/10/07" at bounding box center [226, 90] width 38 height 19
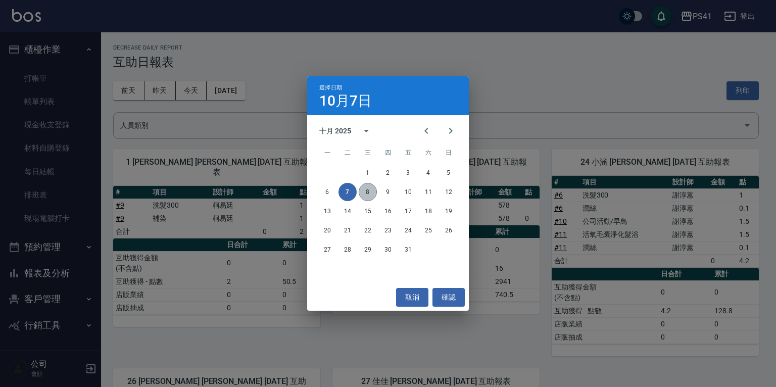
click at [370, 192] on button "8" at bounding box center [368, 192] width 18 height 18
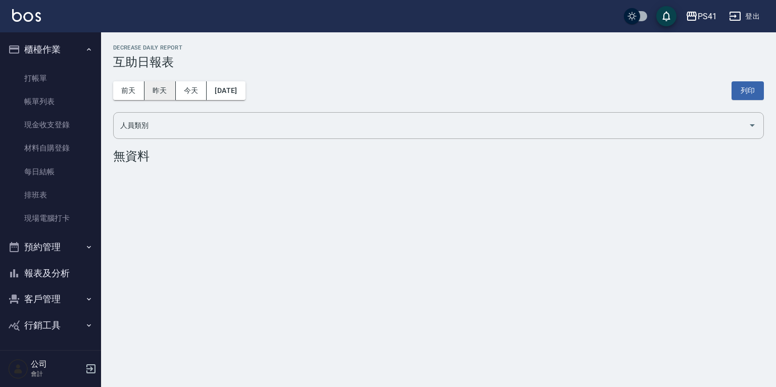
click at [160, 91] on button "昨天" at bounding box center [159, 90] width 31 height 19
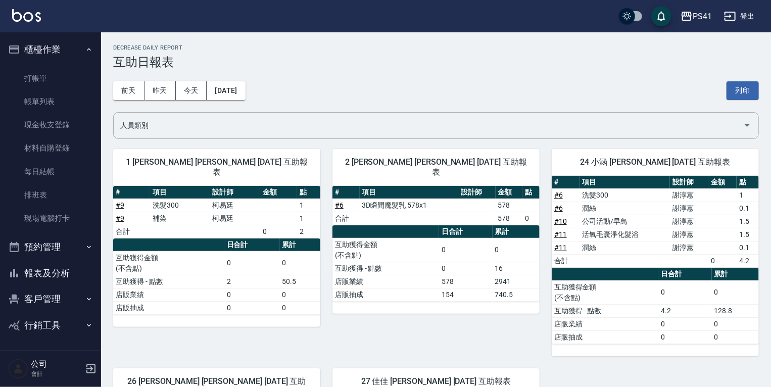
click at [38, 291] on button "客戶管理" at bounding box center [50, 299] width 93 height 26
click at [40, 320] on link "客戶列表" at bounding box center [50, 327] width 93 height 23
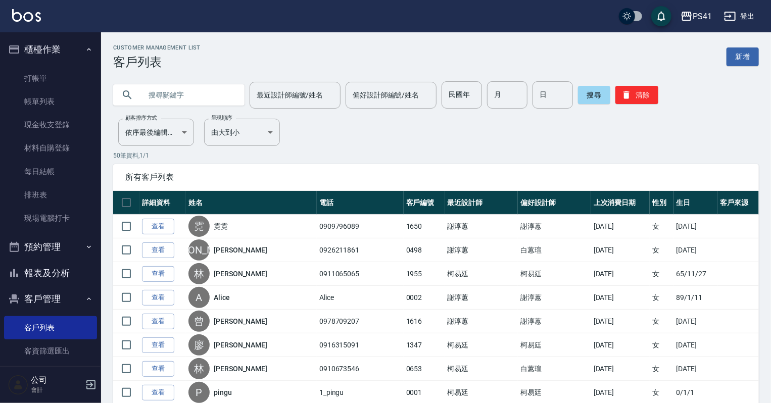
click at [52, 273] on button "報表及分析" at bounding box center [50, 273] width 93 height 26
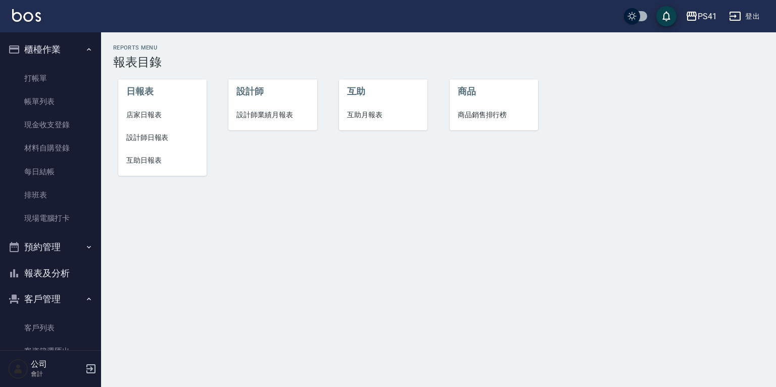
click at [137, 138] on span "設計師日報表" at bounding box center [162, 137] width 72 height 11
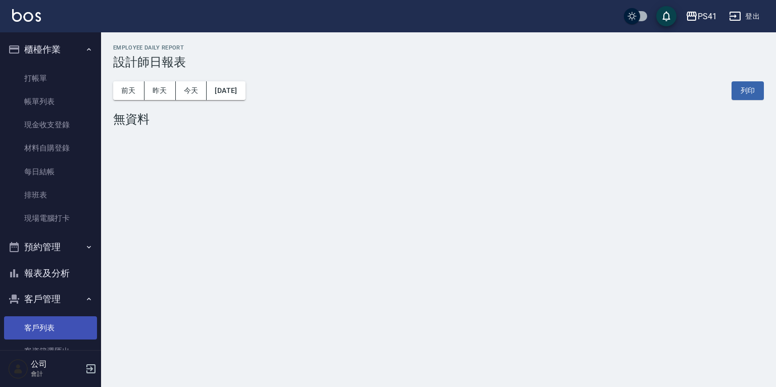
click at [37, 321] on link "客戶列表" at bounding box center [50, 327] width 93 height 23
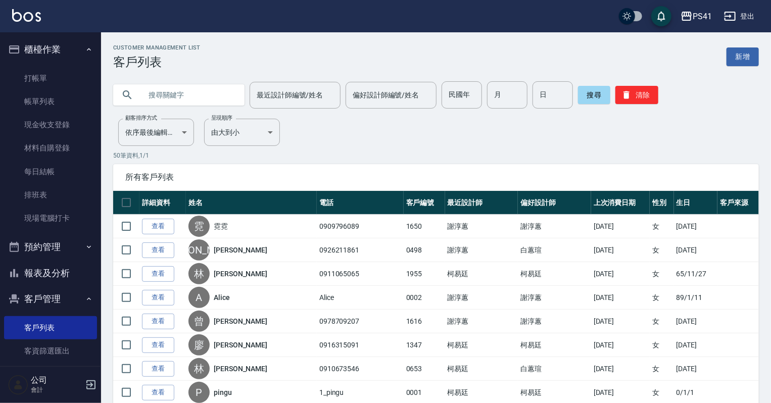
click at [194, 92] on input "text" at bounding box center [188, 94] width 95 height 27
type input "0907342303"
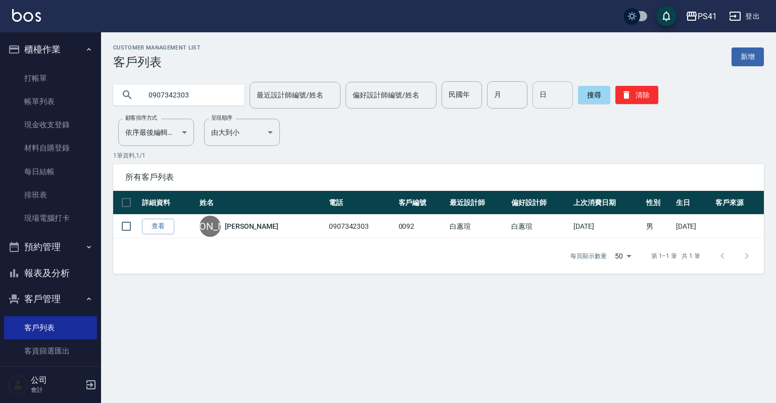
click at [638, 93] on button "清除" at bounding box center [636, 95] width 43 height 18
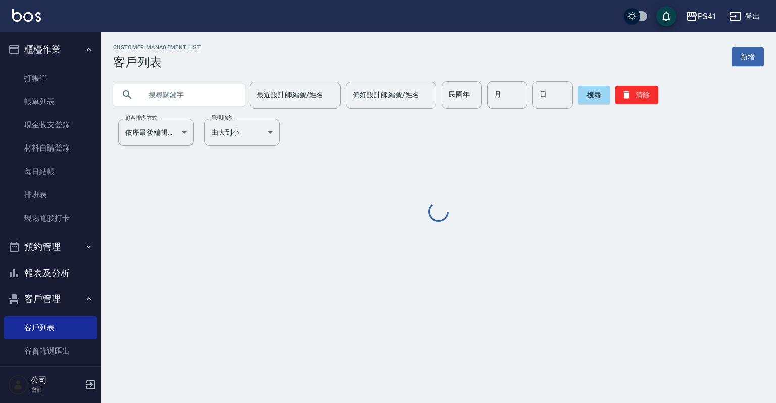
click at [183, 97] on input "text" at bounding box center [188, 94] width 95 height 27
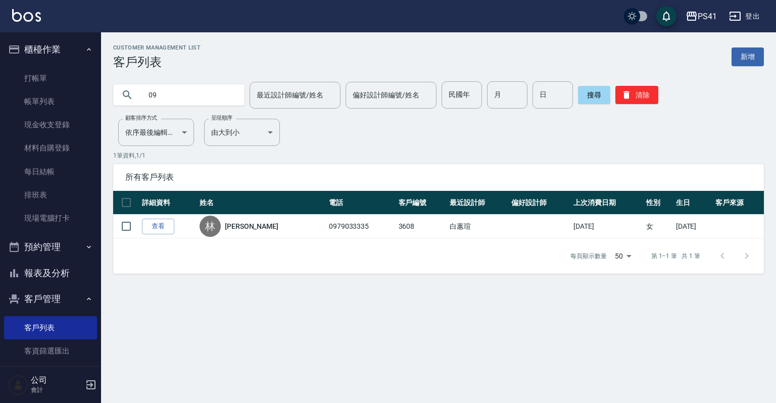
type input "0"
type input "韋"
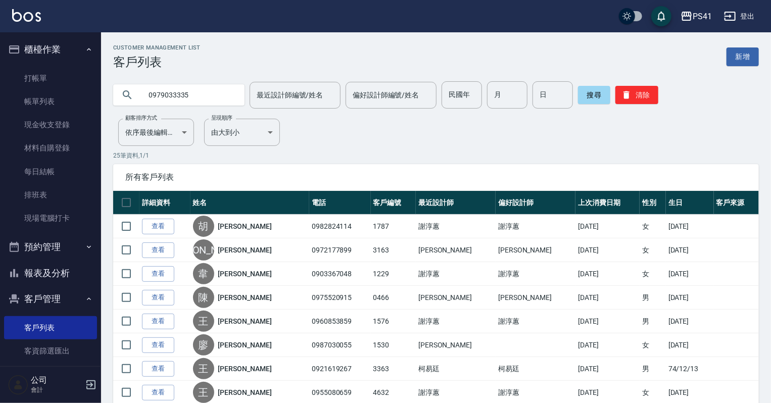
type input "0979033335"
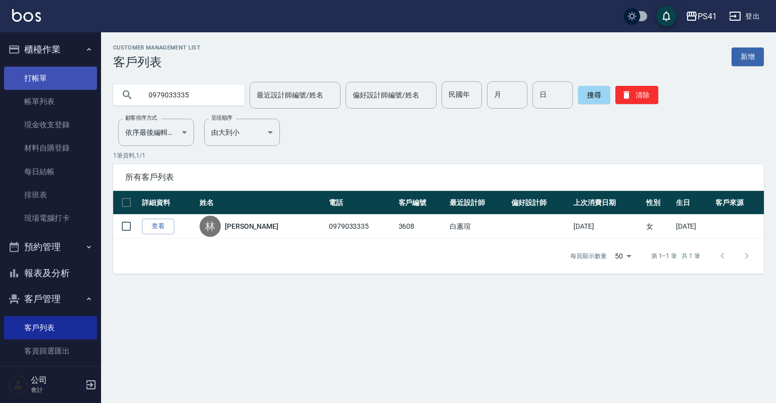
click at [28, 75] on link "打帳單" at bounding box center [50, 78] width 93 height 23
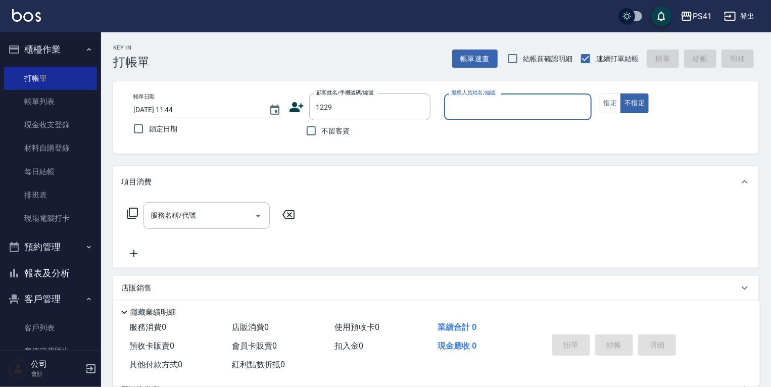
type input "韋柔廷/0903367048/1229"
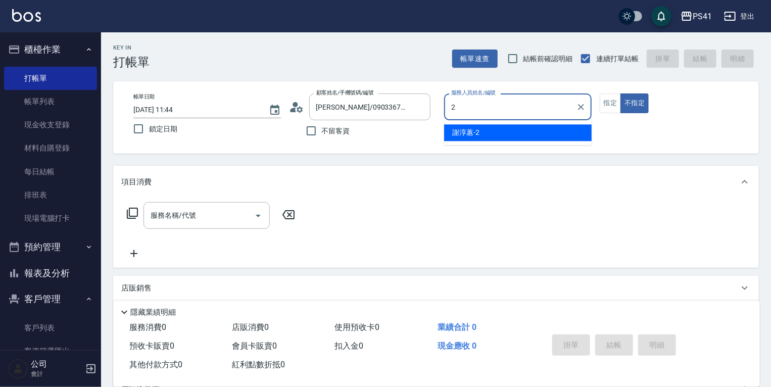
type input "謝淳蕙-2"
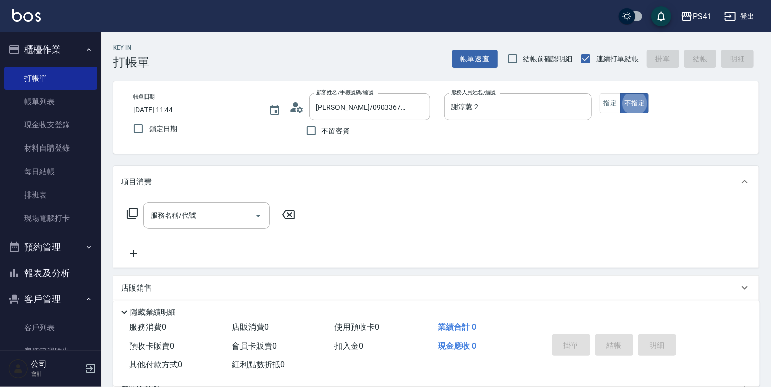
type button "false"
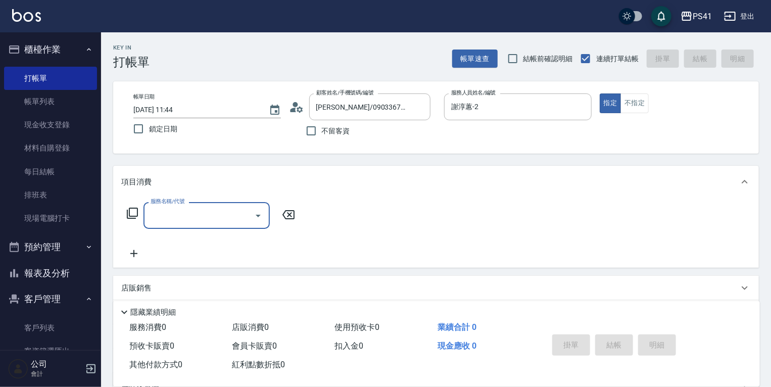
click at [209, 210] on input "服務名稱/代號" at bounding box center [199, 216] width 102 height 18
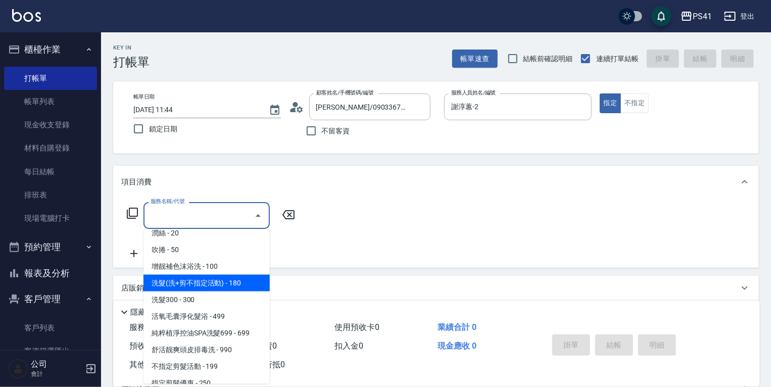
scroll to position [121, 0]
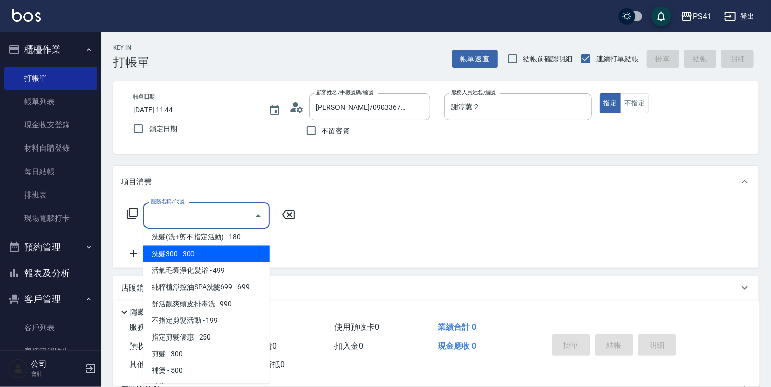
click at [227, 255] on span "洗髮300 - 300" at bounding box center [206, 253] width 126 height 17
type input "洗髮300(1300)"
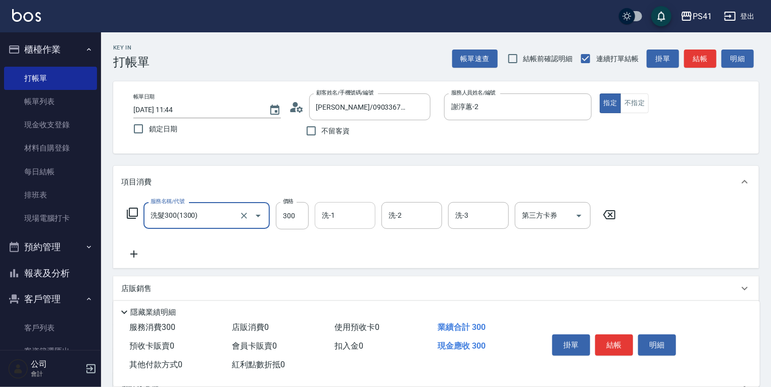
click at [346, 216] on input "洗-1" at bounding box center [345, 216] width 52 height 18
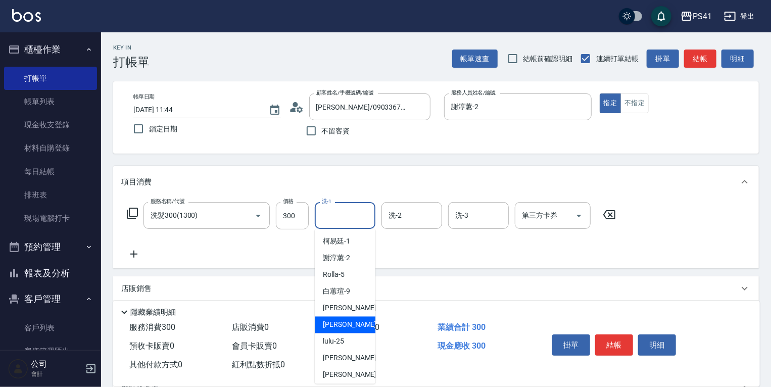
click at [344, 320] on span "小涵 -24" at bounding box center [355, 325] width 64 height 11
type input "小涵-24"
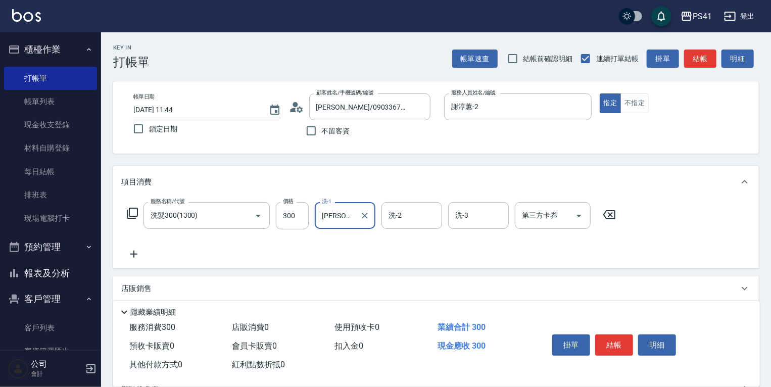
click at [129, 251] on icon at bounding box center [133, 254] width 25 height 12
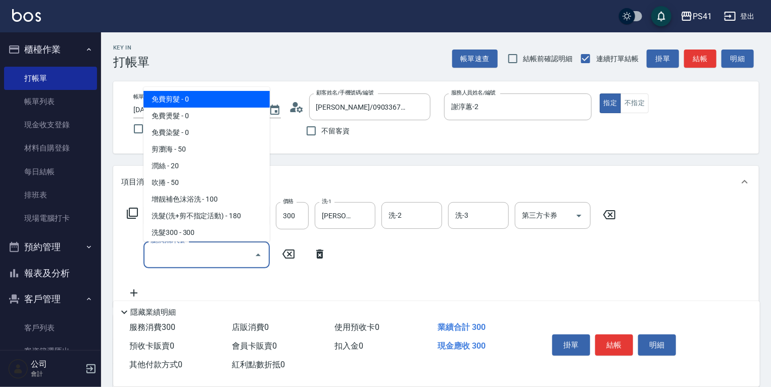
click at [201, 261] on input "服務名稱/代號" at bounding box center [199, 255] width 102 height 18
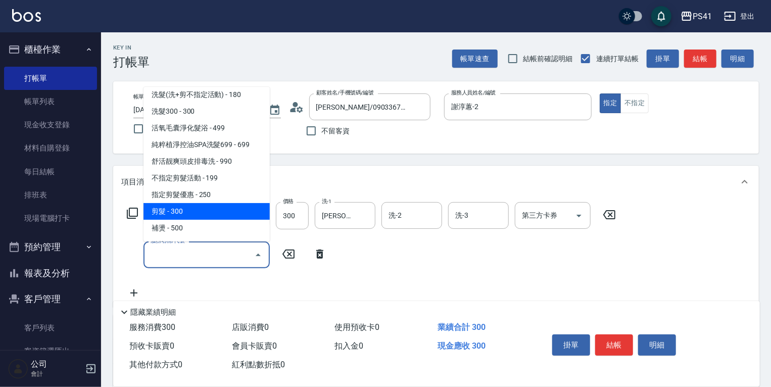
click at [187, 204] on span "剪髮 - 300" at bounding box center [206, 211] width 126 height 17
type input "剪髮(2300)"
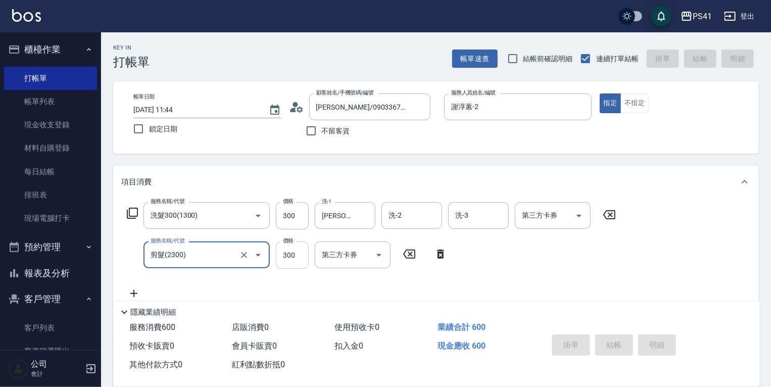
type input "2025/10/08 11:45"
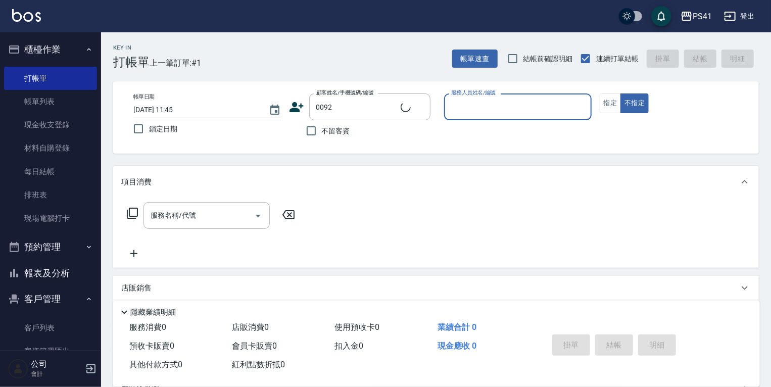
type input "朱本文/0907342303/0092"
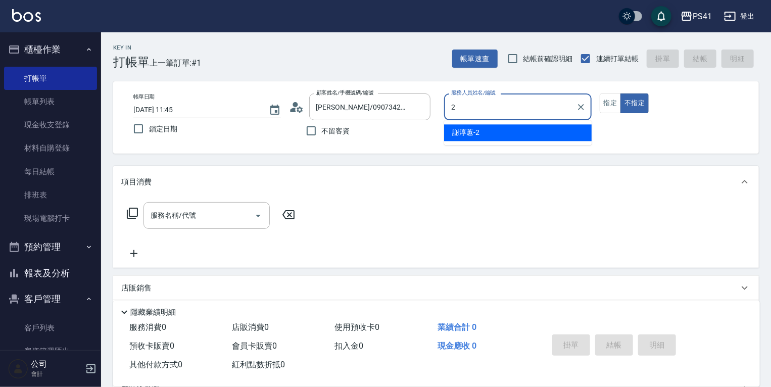
type input "謝淳蕙-2"
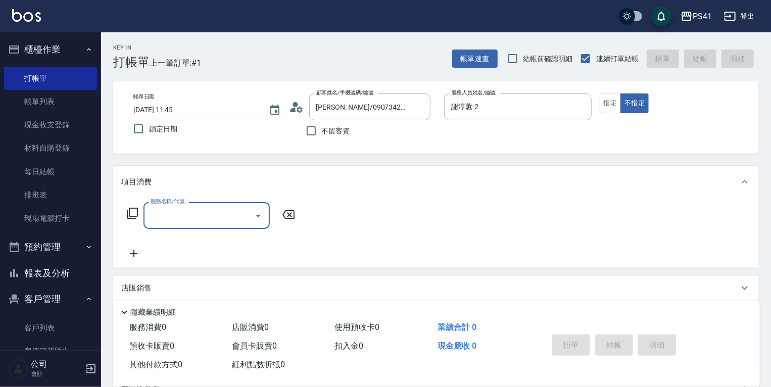
click at [223, 228] on div "服務名稱/代號" at bounding box center [206, 215] width 126 height 27
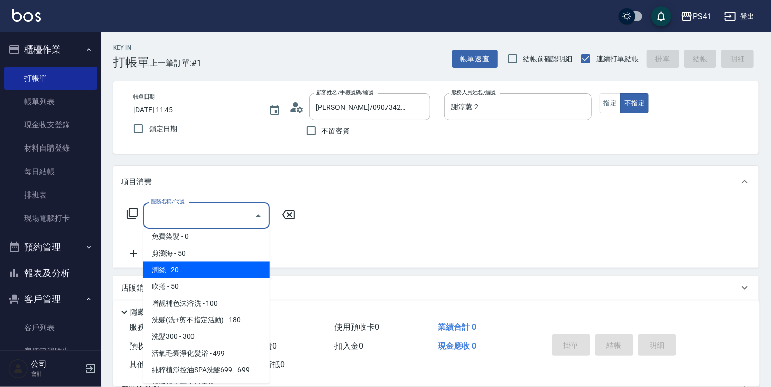
scroll to position [81, 0]
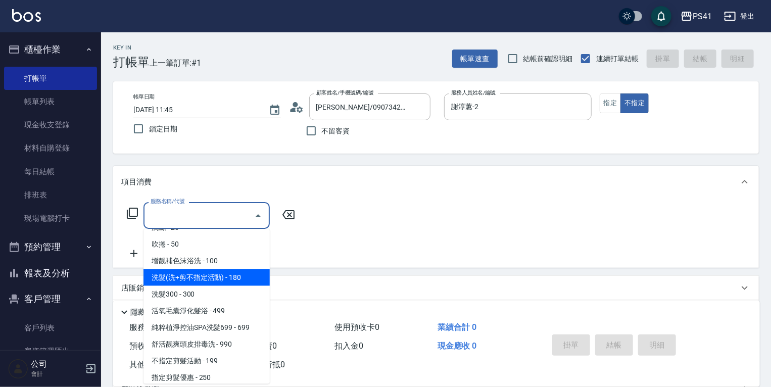
click at [214, 278] on span "洗髮(洗+剪不指定活動) - 180" at bounding box center [206, 277] width 126 height 17
type input "洗髮(洗+剪不指定活動)(1180)"
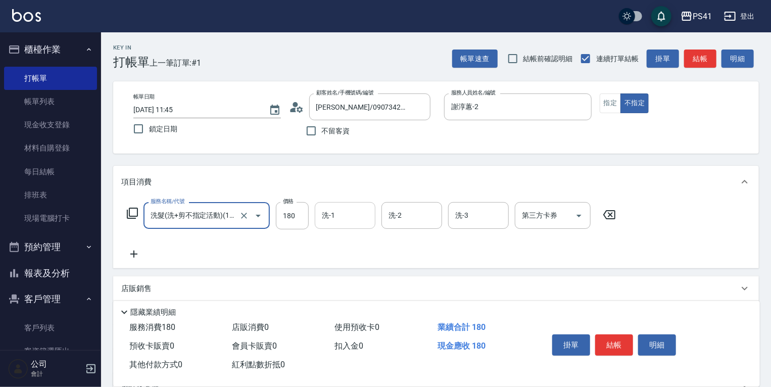
click at [354, 220] on input "洗-1" at bounding box center [345, 216] width 52 height 18
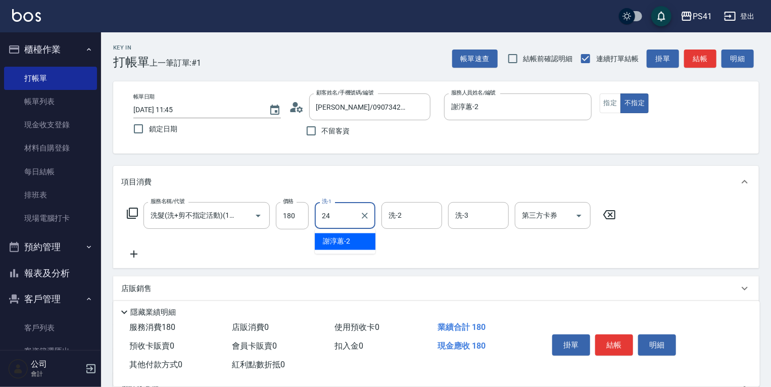
type input "小涵-24"
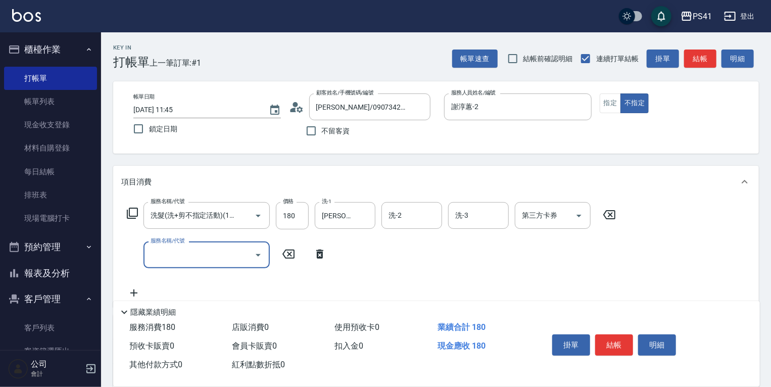
scroll to position [0, 0]
click at [175, 260] on input "服務名稱/代號" at bounding box center [199, 255] width 102 height 18
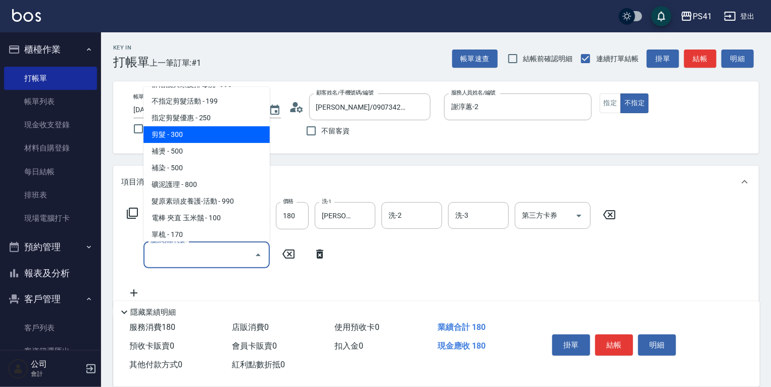
scroll to position [202, 0]
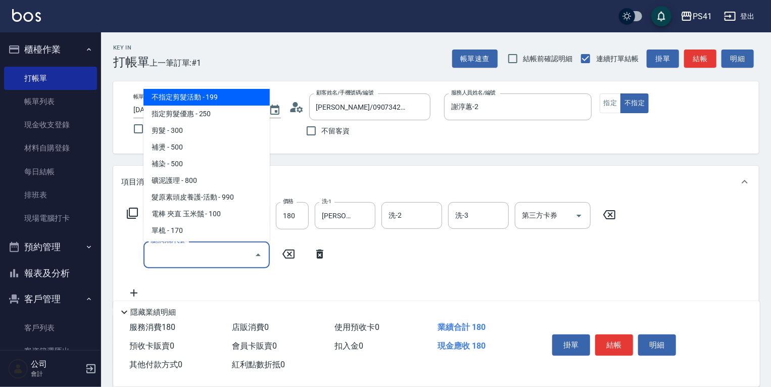
click at [204, 93] on span "不指定剪髮活動 - 199" at bounding box center [206, 97] width 126 height 17
type input "不指定剪髮活動(2199)"
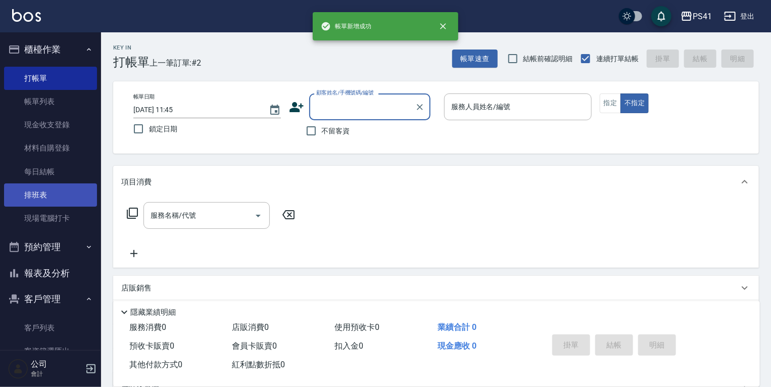
drag, startPoint x: 59, startPoint y: 190, endPoint x: 66, endPoint y: 190, distance: 7.1
click at [59, 190] on link "排班表" at bounding box center [50, 194] width 93 height 23
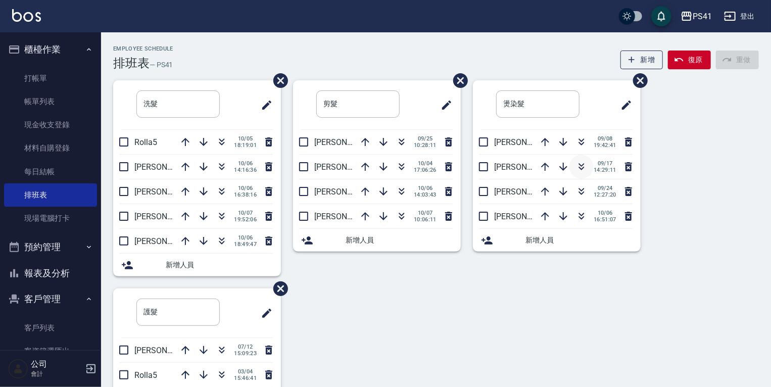
click at [576, 164] on icon "button" at bounding box center [581, 167] width 12 height 12
click at [225, 141] on icon "button" at bounding box center [222, 142] width 12 height 12
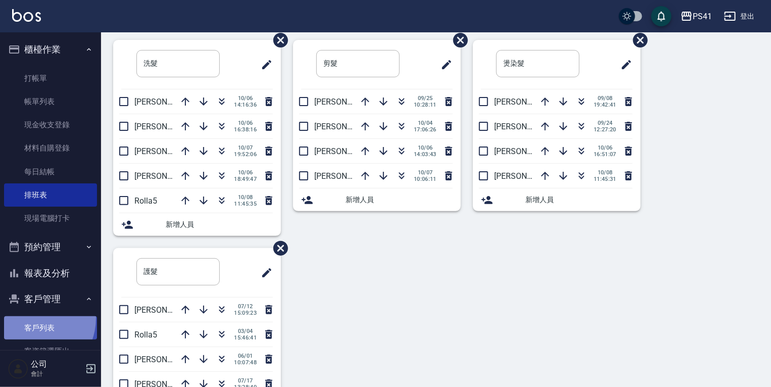
click at [31, 318] on link "客戶列表" at bounding box center [50, 327] width 93 height 23
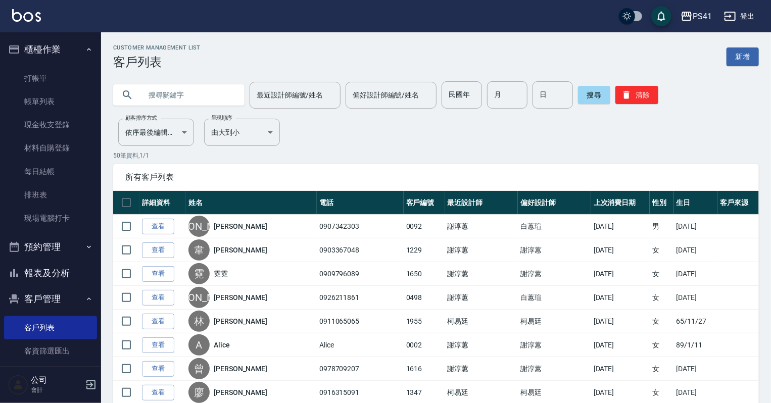
click at [33, 272] on button "報表及分析" at bounding box center [50, 273] width 93 height 26
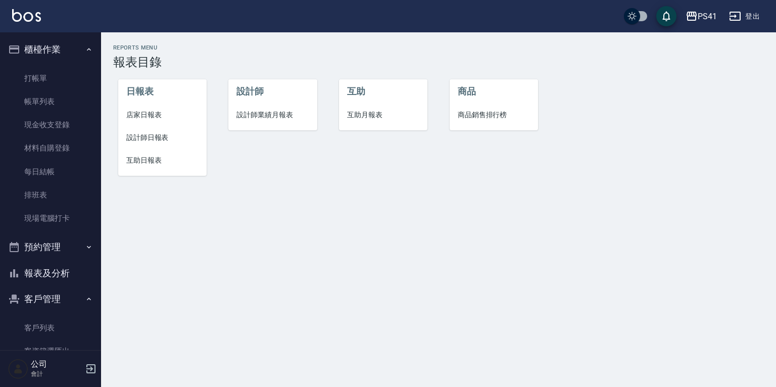
click at [372, 120] on span "互助月報表" at bounding box center [383, 115] width 72 height 11
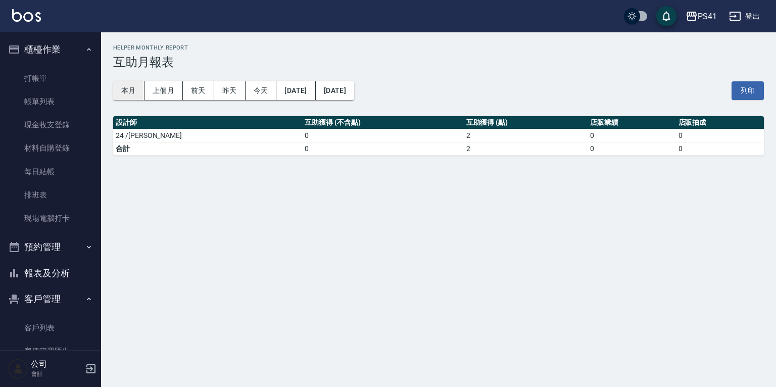
click at [131, 92] on button "本月" at bounding box center [128, 90] width 31 height 19
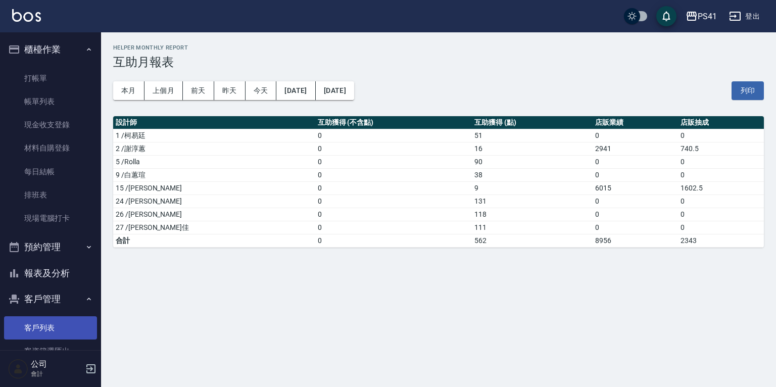
click at [37, 321] on link "客戶列表" at bounding box center [50, 327] width 93 height 23
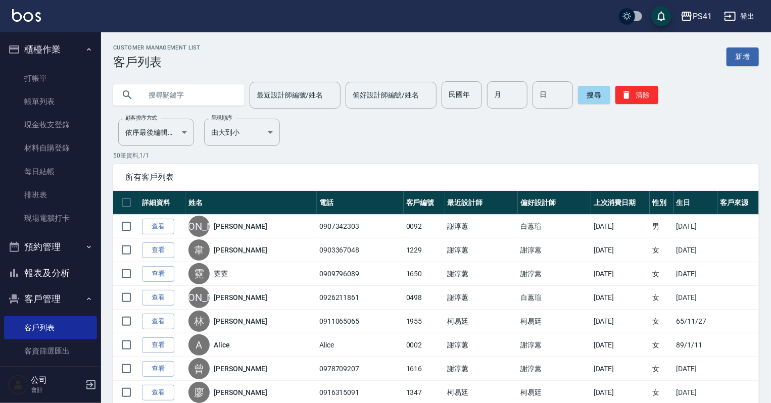
drag, startPoint x: 65, startPoint y: 273, endPoint x: 68, endPoint y: 259, distance: 14.5
click at [65, 273] on button "報表及分析" at bounding box center [50, 273] width 93 height 26
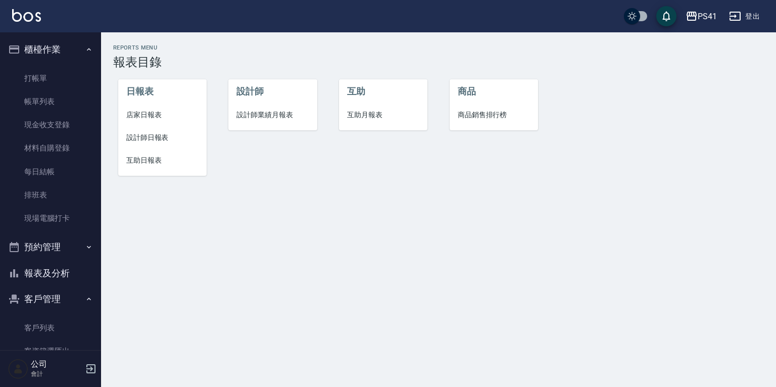
click at [148, 137] on span "設計師日報表" at bounding box center [162, 137] width 72 height 11
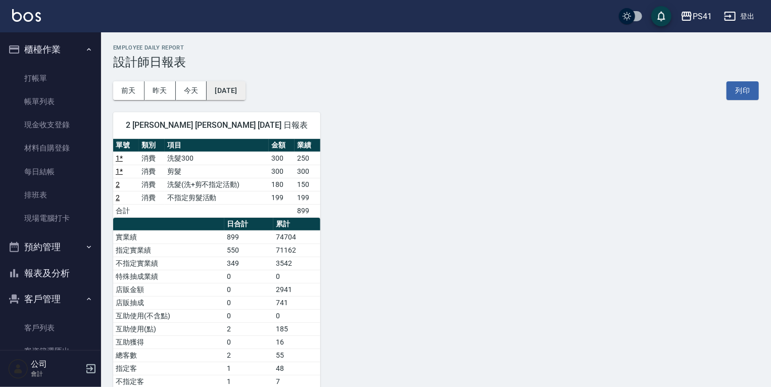
click at [236, 81] on button "2025/10/08" at bounding box center [226, 90] width 38 height 19
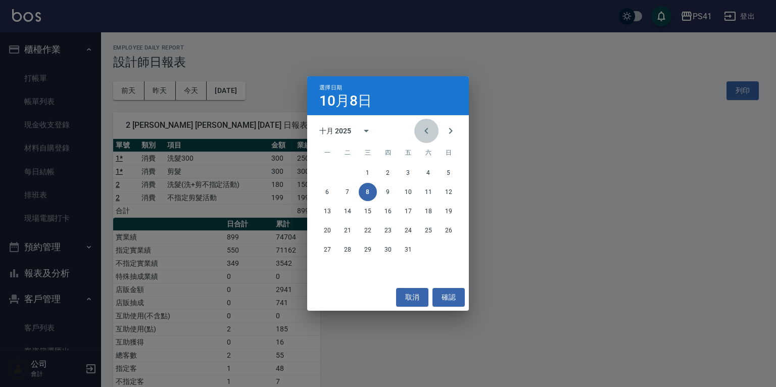
click at [423, 131] on icon "Previous month" at bounding box center [426, 131] width 12 height 12
click at [430, 171] on button "6" at bounding box center [428, 173] width 18 height 18
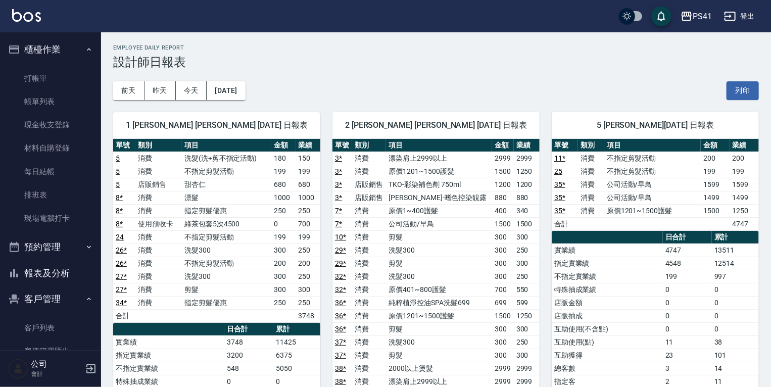
click at [559, 184] on link "35 *" at bounding box center [559, 184] width 11 height 8
click at [244, 92] on button "2025/09/06" at bounding box center [226, 90] width 38 height 19
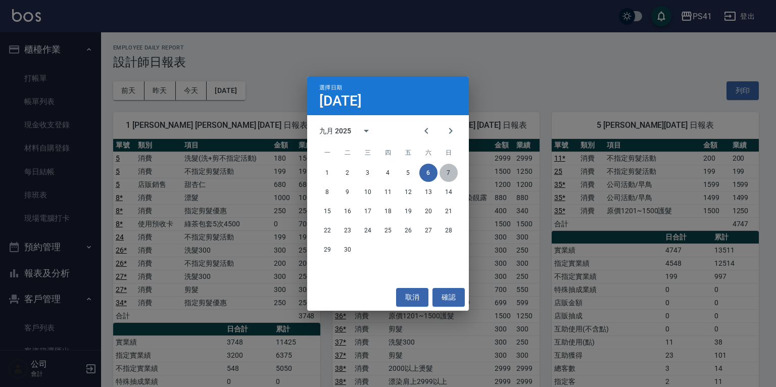
click at [440, 169] on button "7" at bounding box center [448, 173] width 18 height 18
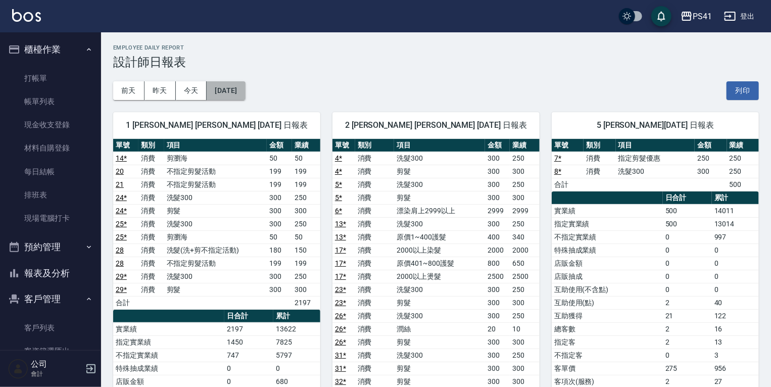
click at [242, 97] on button "2025/09/07" at bounding box center [226, 90] width 38 height 19
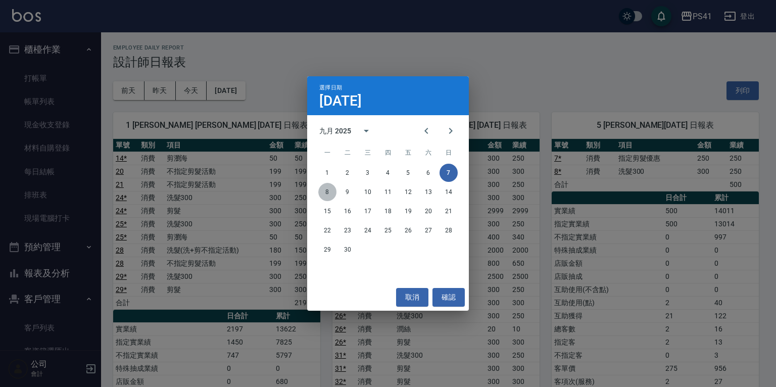
click at [331, 191] on button "8" at bounding box center [327, 192] width 18 height 18
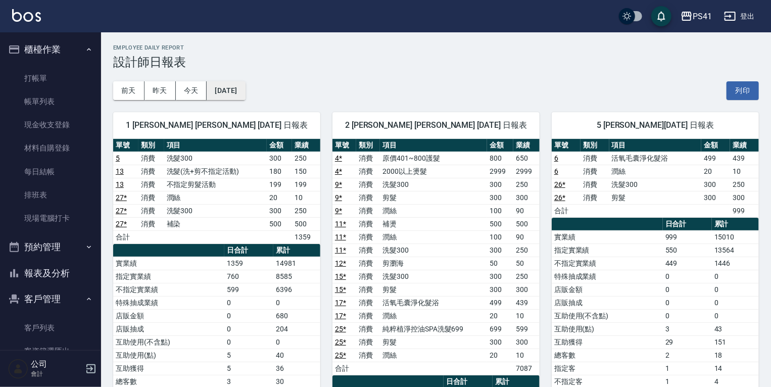
click at [242, 89] on button "2025/09/08" at bounding box center [226, 90] width 38 height 19
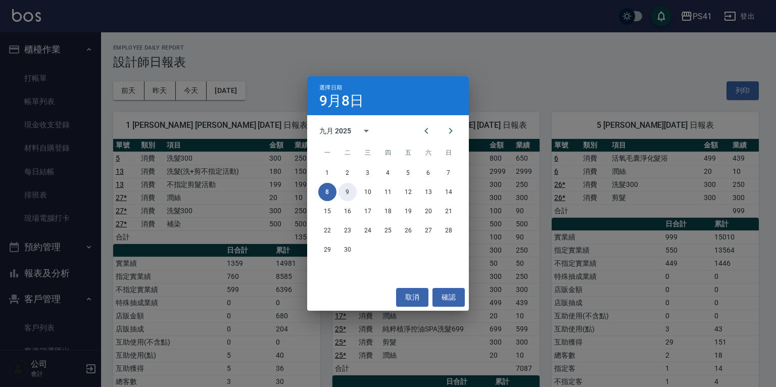
click at [342, 184] on div "8 9 10 11 12 13 14" at bounding box center [388, 192] width 162 height 18
click at [347, 193] on button "9" at bounding box center [347, 192] width 18 height 18
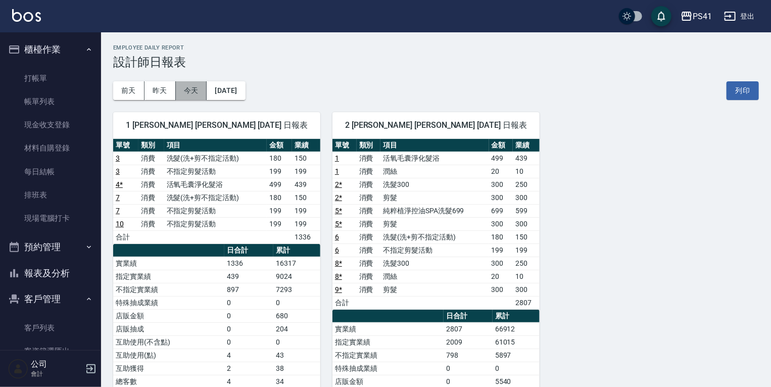
click at [204, 95] on button "今天" at bounding box center [191, 90] width 31 height 19
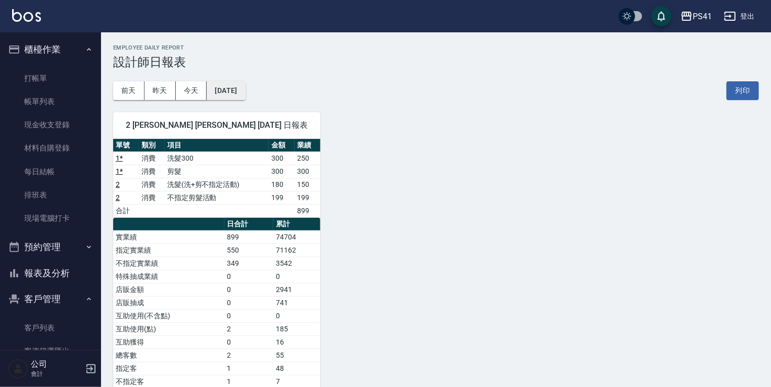
click at [233, 94] on button "2025/10/08" at bounding box center [226, 90] width 38 height 19
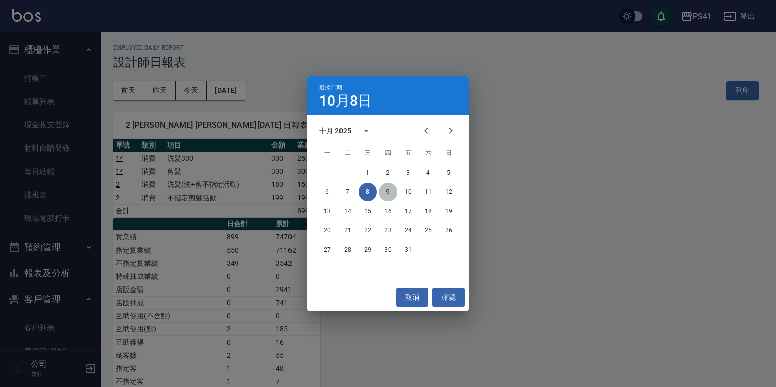
click at [392, 194] on button "9" at bounding box center [388, 192] width 18 height 18
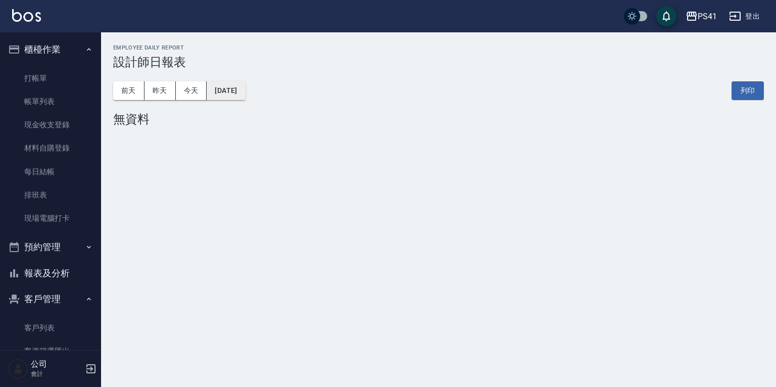
click at [245, 92] on button "2025/10/09" at bounding box center [226, 90] width 38 height 19
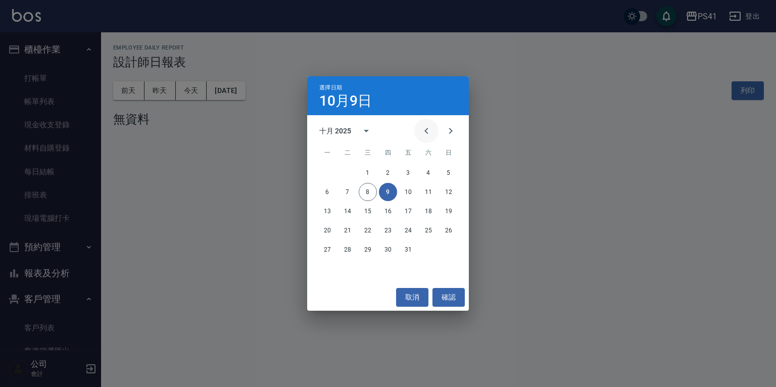
click at [425, 132] on icon "Previous month" at bounding box center [426, 131] width 4 height 6
drag, startPoint x: 341, startPoint y: 190, endPoint x: 355, endPoint y: 190, distance: 13.6
click at [342, 190] on button "9" at bounding box center [347, 192] width 18 height 18
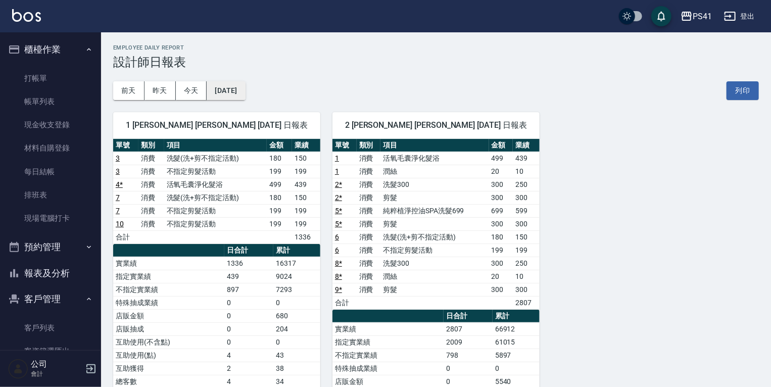
click at [234, 93] on button "2025/09/09" at bounding box center [226, 90] width 38 height 19
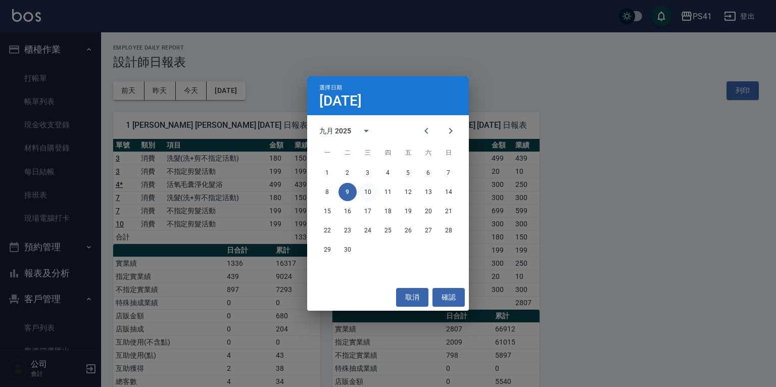
click at [368, 192] on button "10" at bounding box center [368, 192] width 18 height 18
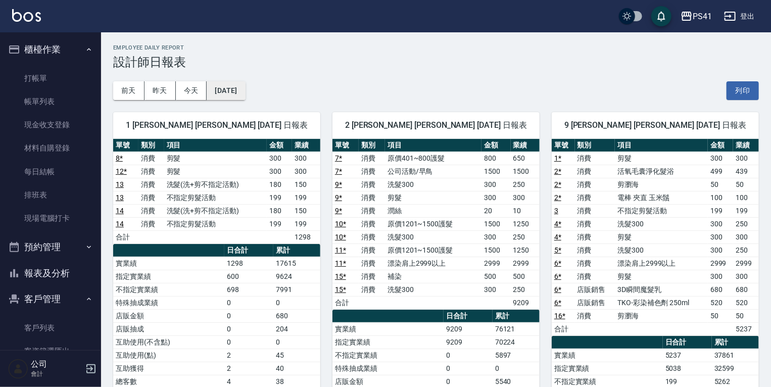
click at [245, 93] on button "2025/09/10" at bounding box center [226, 90] width 38 height 19
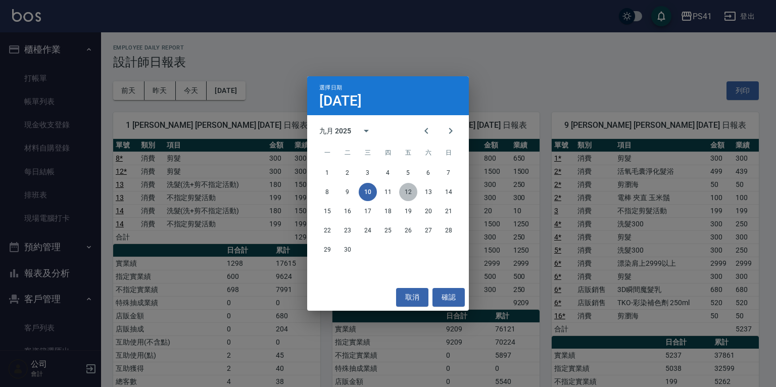
click at [413, 192] on button "12" at bounding box center [408, 192] width 18 height 18
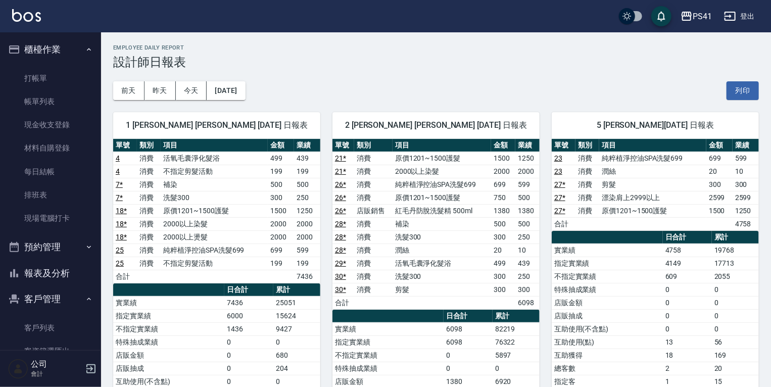
click at [558, 193] on link "27 *" at bounding box center [559, 197] width 11 height 8
click at [244, 90] on button "2025/09/12" at bounding box center [226, 90] width 38 height 19
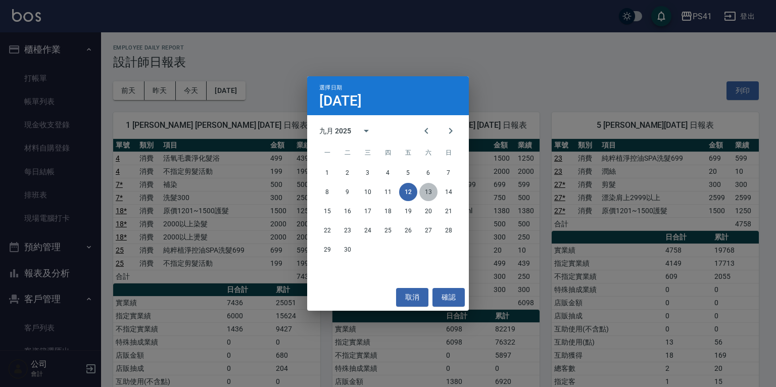
click at [430, 191] on button "13" at bounding box center [428, 192] width 18 height 18
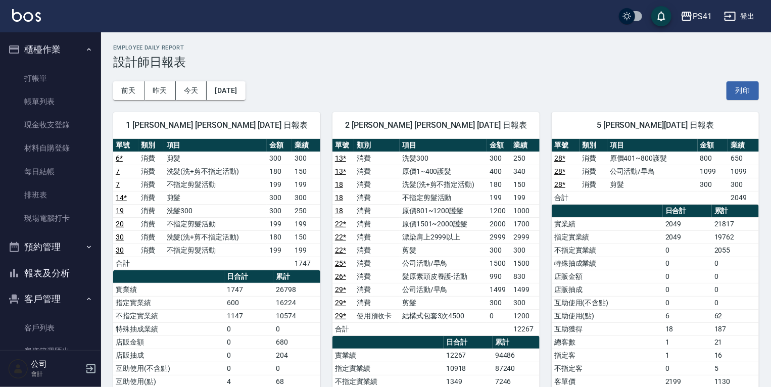
click at [556, 170] on link "28 *" at bounding box center [559, 171] width 11 height 8
click at [231, 89] on button "2025/09/13" at bounding box center [226, 90] width 38 height 19
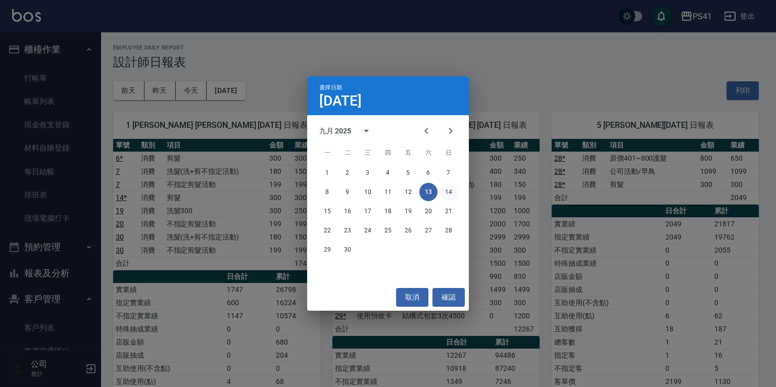
click at [447, 190] on button "14" at bounding box center [448, 192] width 18 height 18
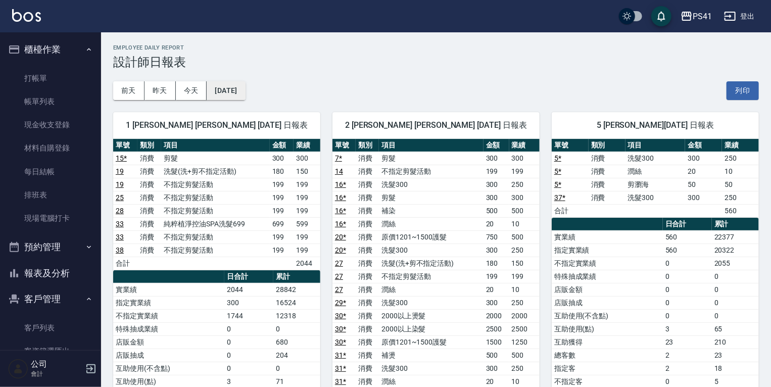
click at [237, 91] on button "2025/09/14" at bounding box center [226, 90] width 38 height 19
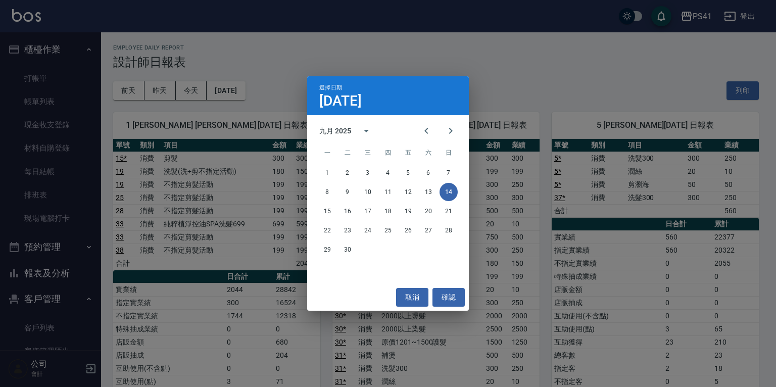
click at [497, 232] on div "選擇日期 9月14日 九月 2025 一 二 三 四 五 六 日 1 2 3 4 5 6 7 8 9 10 11 12 13 14 15 16 17 18 1…" at bounding box center [388, 193] width 776 height 387
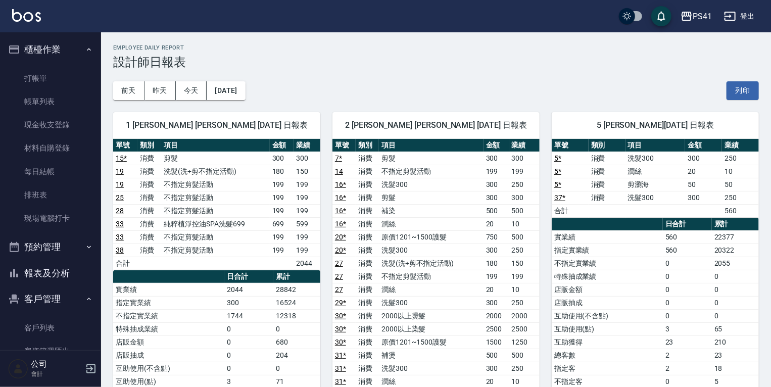
click at [553, 169] on td "5 *" at bounding box center [569, 171] width 37 height 13
click at [555, 169] on link "5 *" at bounding box center [557, 171] width 7 height 8
click at [521, 83] on div "前天 昨天 今天 2025/09/14 列印" at bounding box center [435, 90] width 645 height 43
click at [236, 95] on button "2025/09/14" at bounding box center [226, 90] width 38 height 19
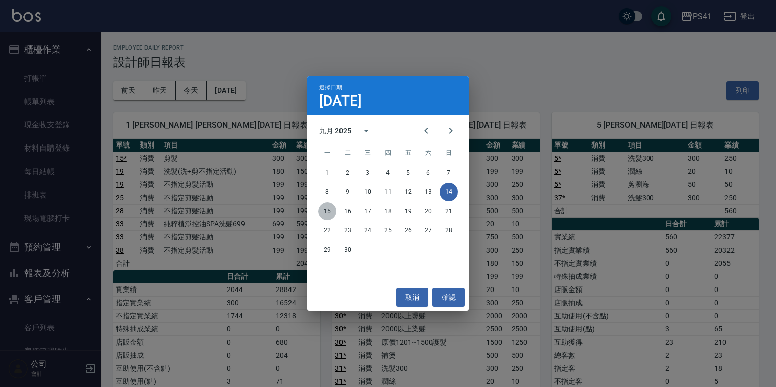
click at [325, 208] on button "15" at bounding box center [327, 211] width 18 height 18
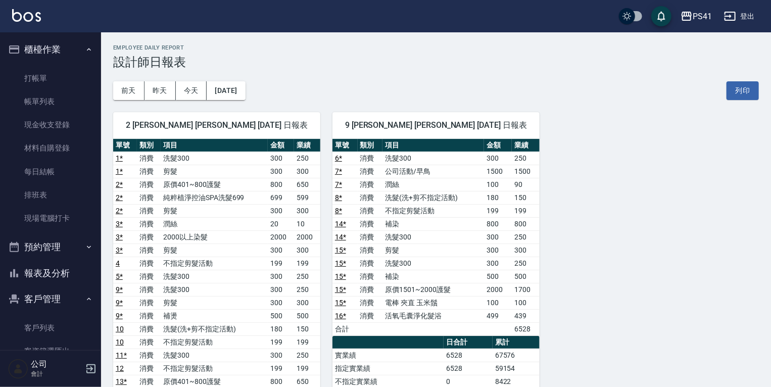
click at [250, 101] on div "2 謝淳蕙 謝淳蕙 09/15/2025 日報表 單號 類別 項目 金額 業績 1 * 消費 洗髮300 300 250 1 * 消費 剪髮 300 300 …" at bounding box center [210, 368] width 219 height 537
click at [245, 97] on button "2025/09/15" at bounding box center [226, 90] width 38 height 19
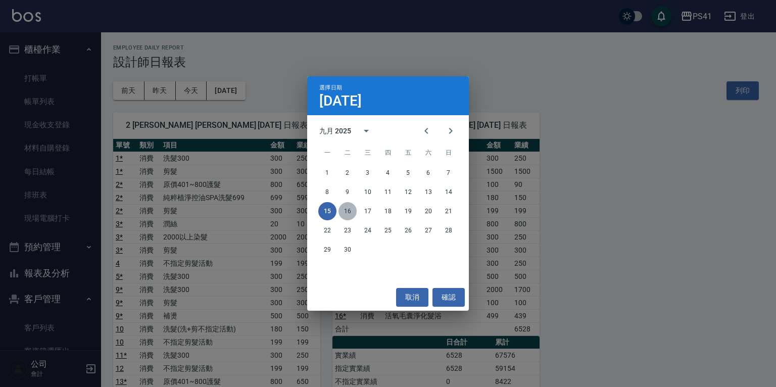
click at [348, 211] on button "16" at bounding box center [347, 211] width 18 height 18
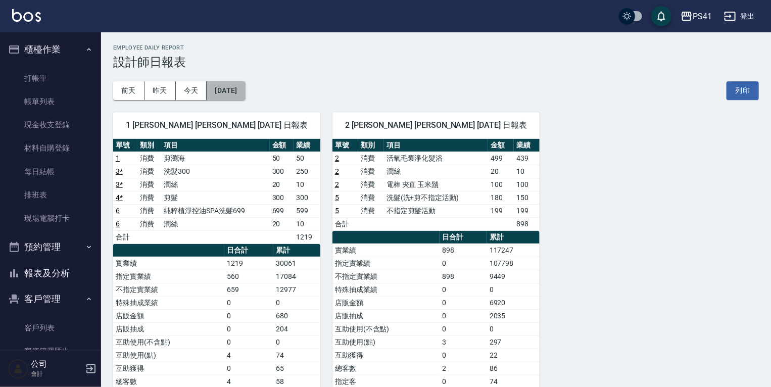
click at [236, 96] on button "2025/09/16" at bounding box center [226, 90] width 38 height 19
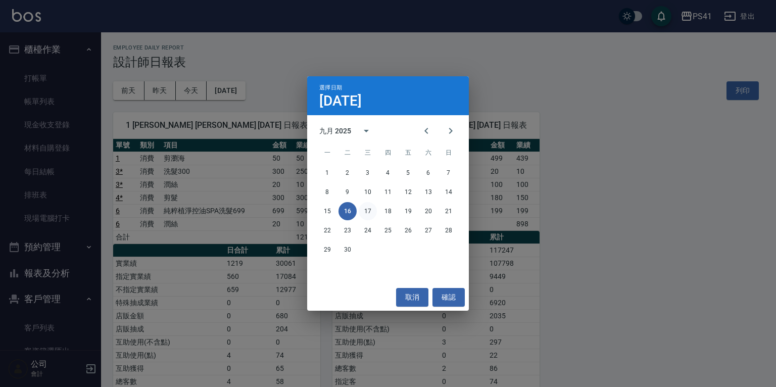
click at [365, 205] on button "17" at bounding box center [368, 211] width 18 height 18
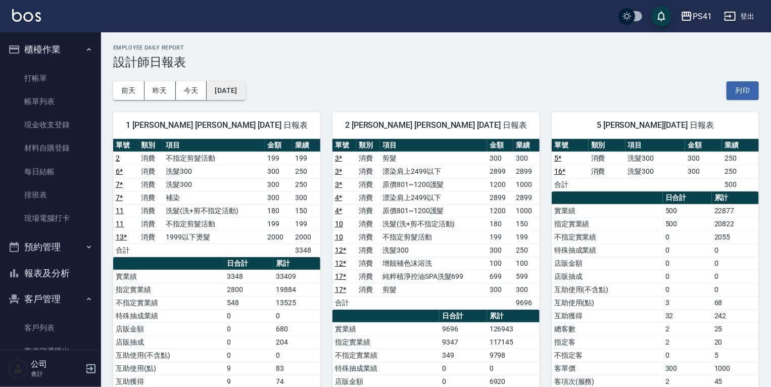
click at [245, 84] on button "2025/09/17" at bounding box center [226, 90] width 38 height 19
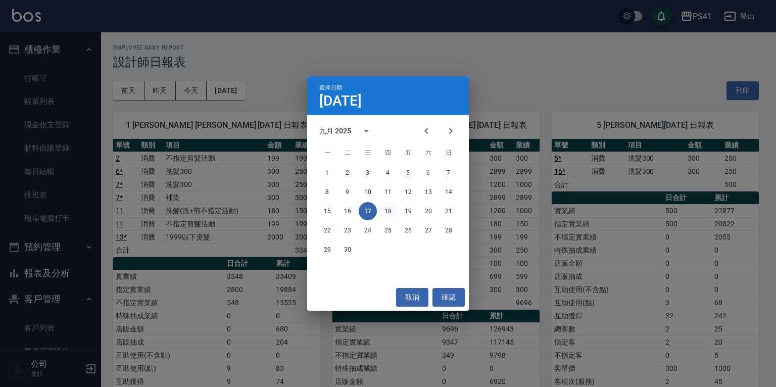
click at [381, 211] on button "18" at bounding box center [388, 211] width 18 height 18
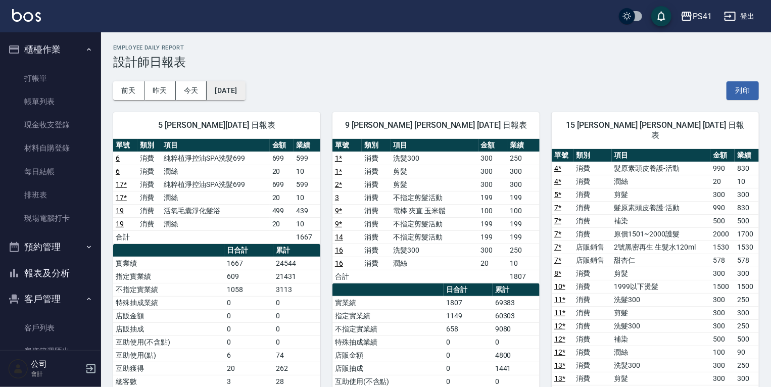
click at [245, 90] on button "2025/09/18" at bounding box center [226, 90] width 38 height 19
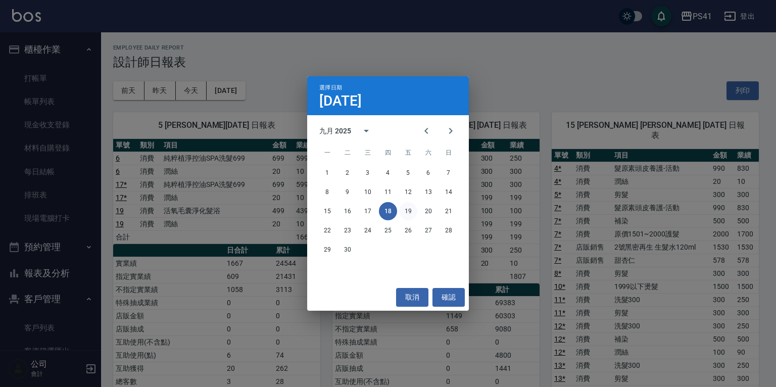
click at [406, 212] on button "19" at bounding box center [408, 211] width 18 height 18
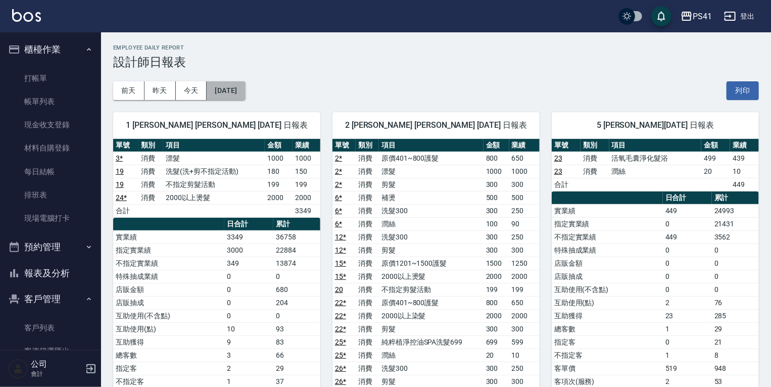
click at [232, 93] on button "2025/09/19" at bounding box center [226, 90] width 38 height 19
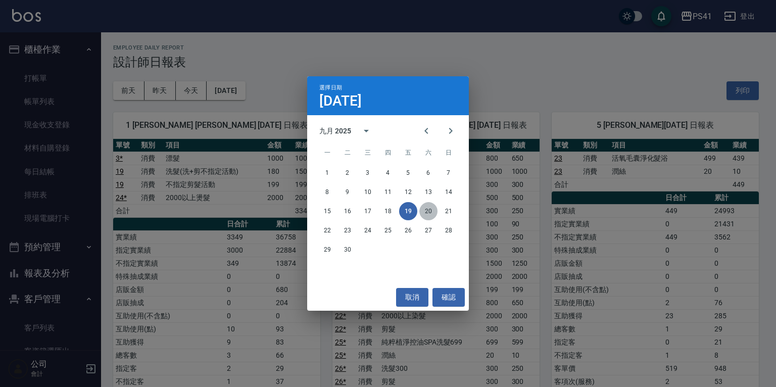
click at [428, 210] on button "20" at bounding box center [428, 211] width 18 height 18
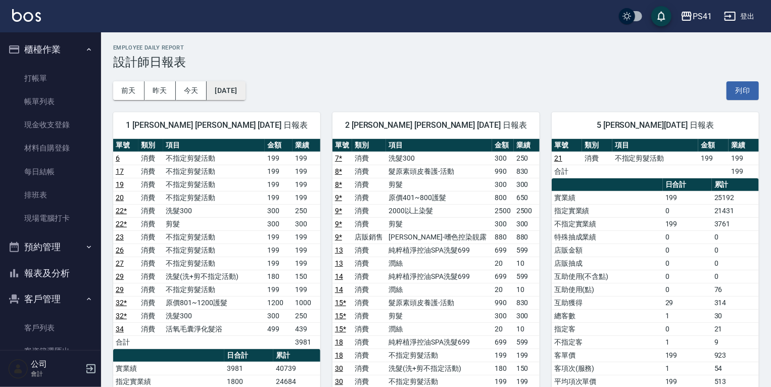
click at [245, 93] on button "2025/09/20" at bounding box center [226, 90] width 38 height 19
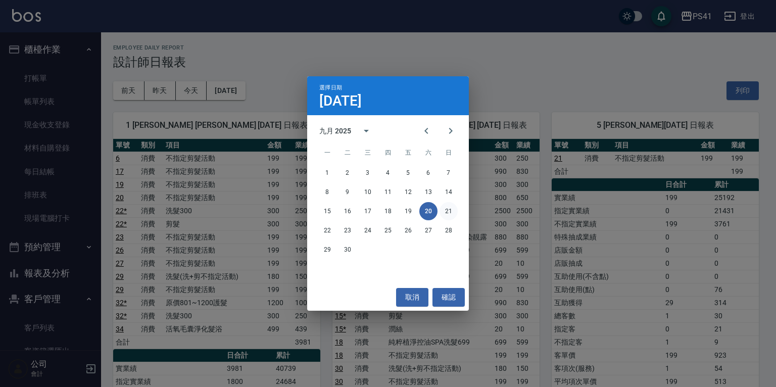
click at [449, 213] on button "21" at bounding box center [448, 211] width 18 height 18
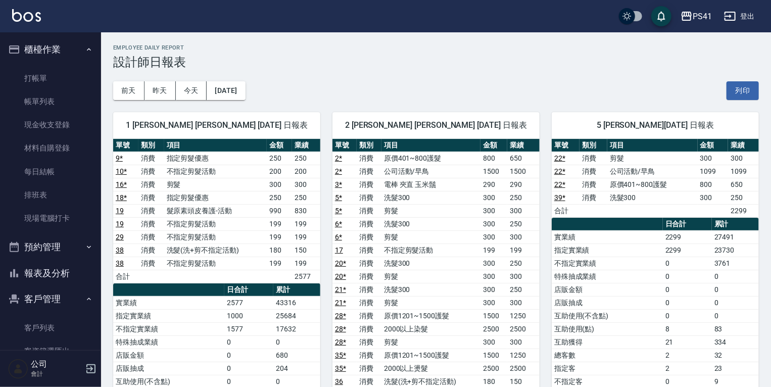
click at [562, 168] on link "22 *" at bounding box center [559, 171] width 11 height 8
click at [245, 83] on button "2025/09/21" at bounding box center [226, 90] width 38 height 19
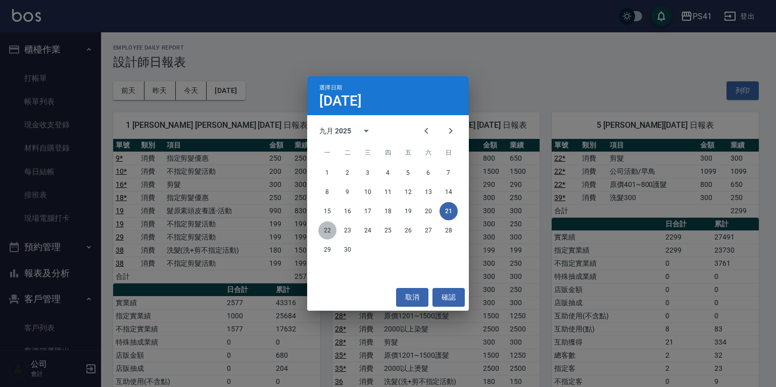
click at [319, 226] on button "22" at bounding box center [327, 230] width 18 height 18
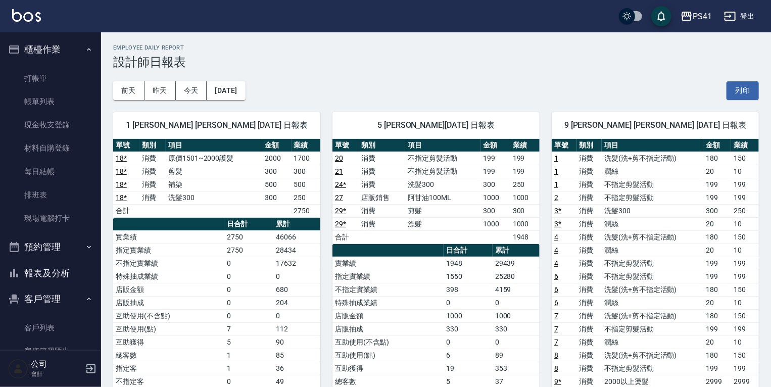
click at [339, 211] on link "29 *" at bounding box center [340, 211] width 11 height 8
click at [245, 90] on button "2025/09/22" at bounding box center [226, 90] width 38 height 19
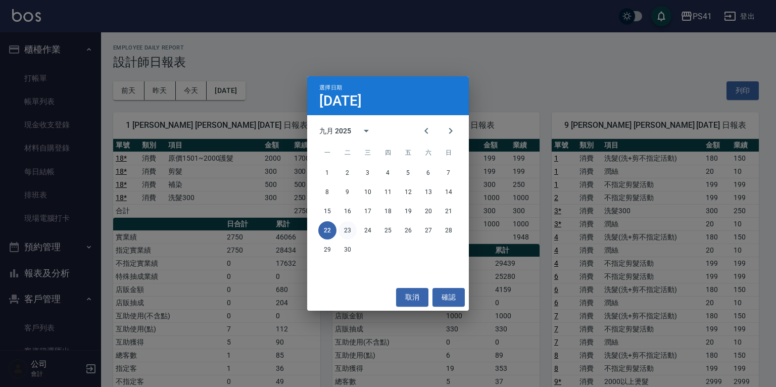
click at [346, 227] on button "23" at bounding box center [347, 230] width 18 height 18
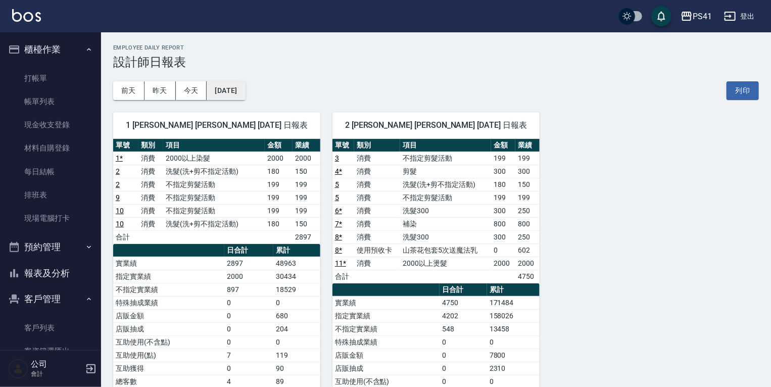
click at [226, 87] on button "2025/09/23" at bounding box center [226, 90] width 38 height 19
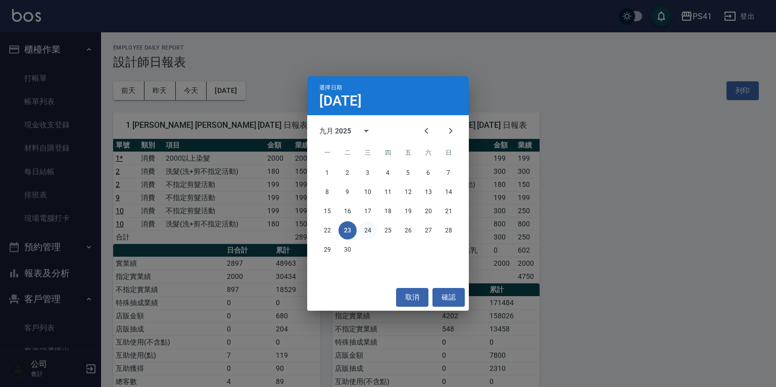
click at [364, 230] on button "24" at bounding box center [368, 230] width 18 height 18
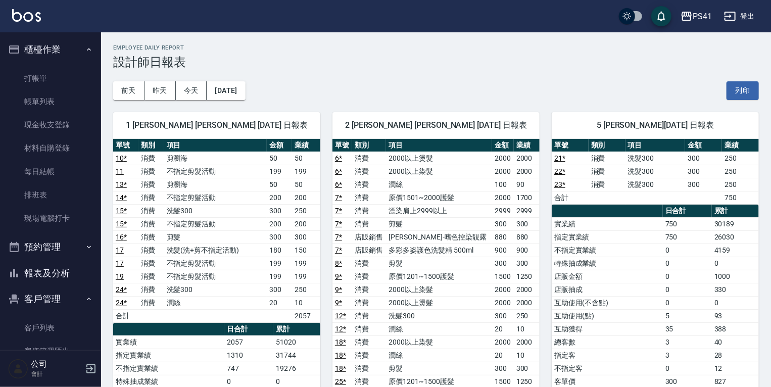
click at [560, 157] on link "21 *" at bounding box center [559, 158] width 11 height 8
click at [555, 161] on link "21 *" at bounding box center [559, 158] width 11 height 8
click at [559, 170] on link "22 *" at bounding box center [559, 171] width 11 height 8
click at [562, 180] on link "23 *" at bounding box center [559, 184] width 11 height 8
click at [245, 87] on button "2025/09/24" at bounding box center [226, 90] width 38 height 19
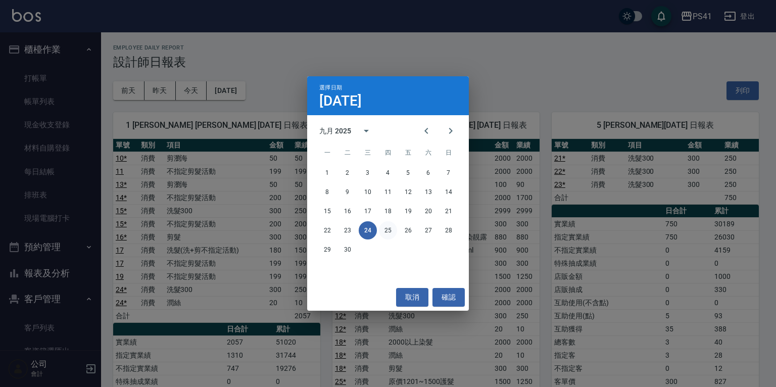
click at [390, 229] on button "25" at bounding box center [388, 230] width 18 height 18
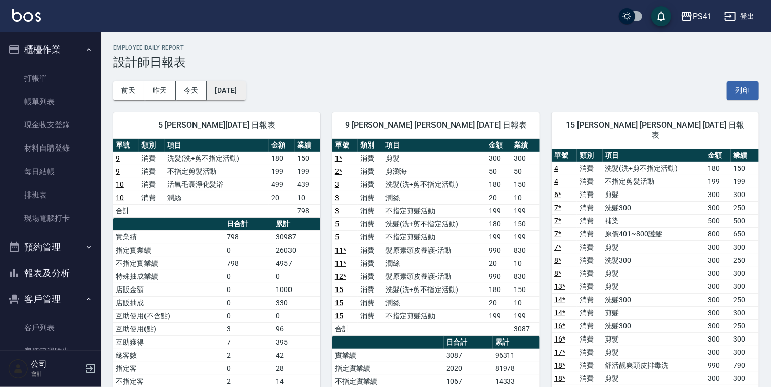
click at [239, 82] on button "2025/09/25" at bounding box center [226, 90] width 38 height 19
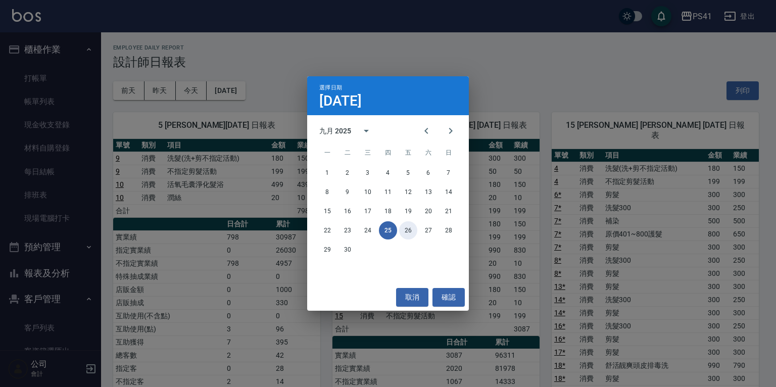
click at [410, 228] on button "26" at bounding box center [408, 230] width 18 height 18
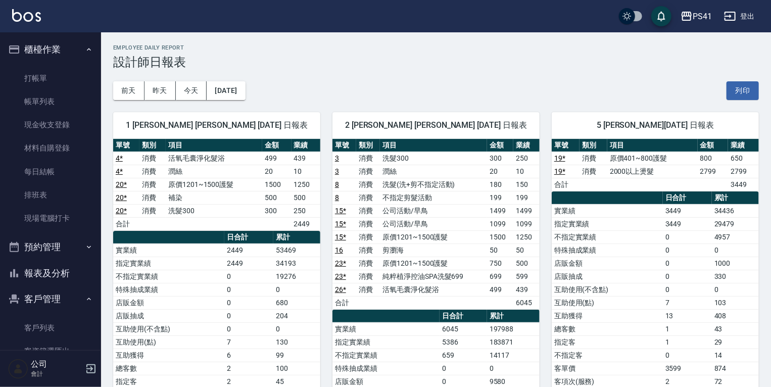
click at [563, 167] on link "19 *" at bounding box center [559, 171] width 11 height 8
click at [227, 93] on button "2025/09/26" at bounding box center [226, 90] width 38 height 19
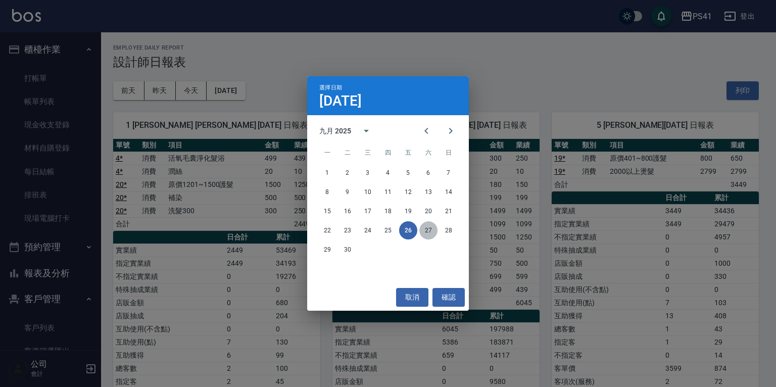
click at [428, 228] on button "27" at bounding box center [428, 230] width 18 height 18
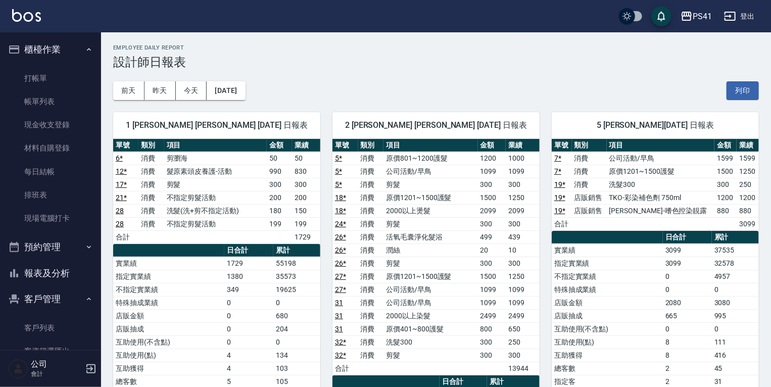
click at [559, 156] on link "7 *" at bounding box center [557, 158] width 7 height 8
click at [245, 84] on button "2025/09/27" at bounding box center [226, 90] width 38 height 19
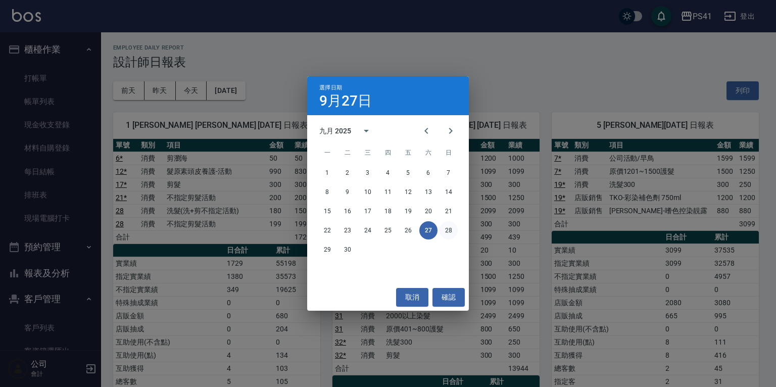
click at [449, 229] on button "28" at bounding box center [448, 230] width 18 height 18
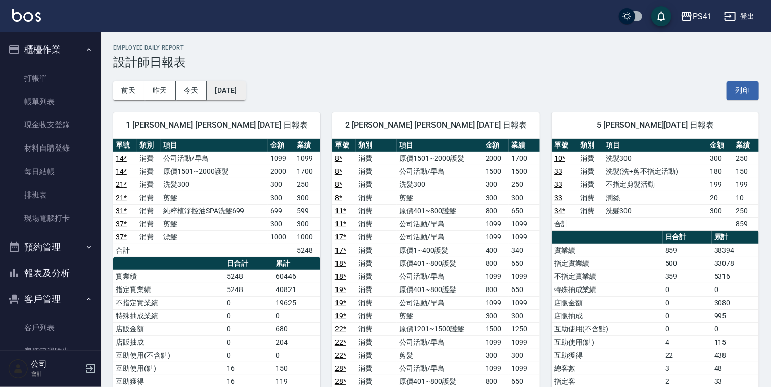
click at [222, 86] on button "2025/09/28" at bounding box center [226, 90] width 38 height 19
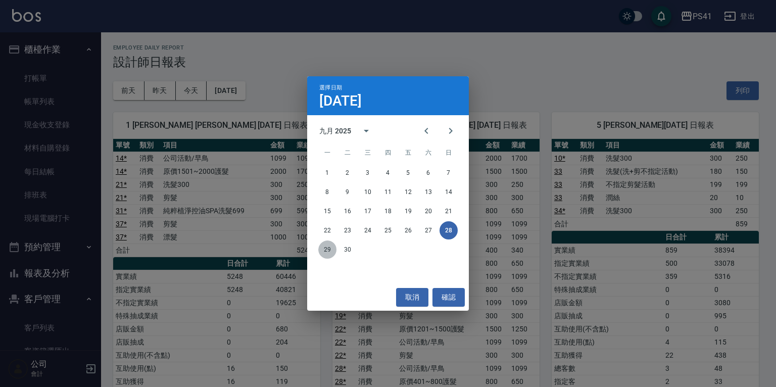
click at [325, 244] on button "29" at bounding box center [327, 249] width 18 height 18
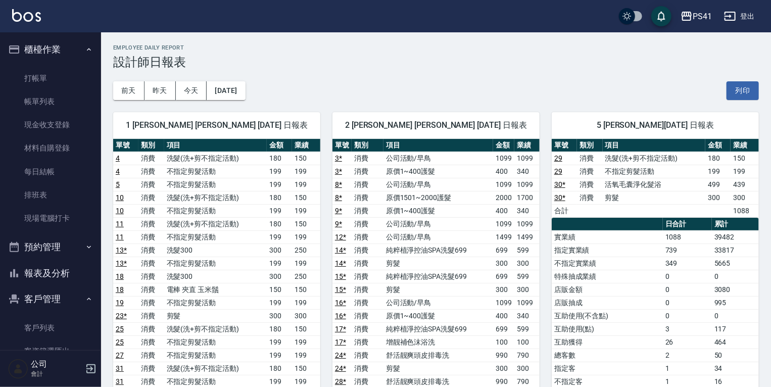
click at [245, 97] on button "2025/09/29" at bounding box center [226, 90] width 38 height 19
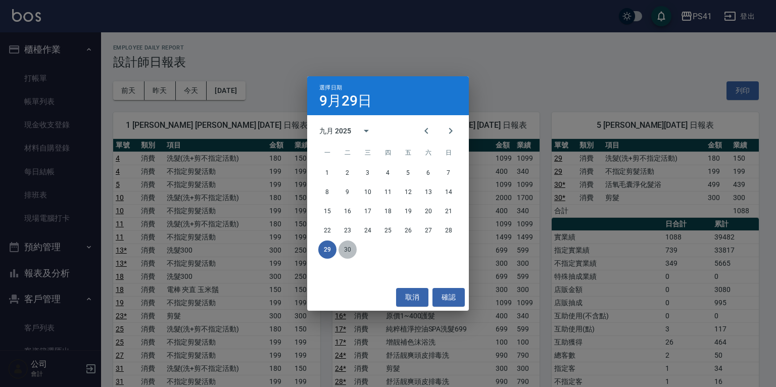
click at [343, 244] on button "30" at bounding box center [347, 249] width 18 height 18
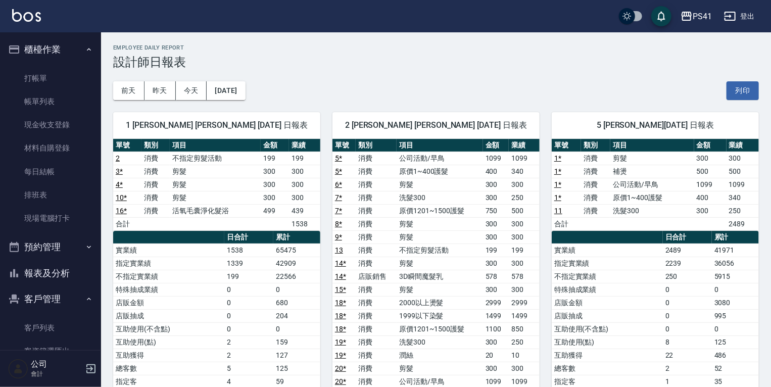
scroll to position [40, 0]
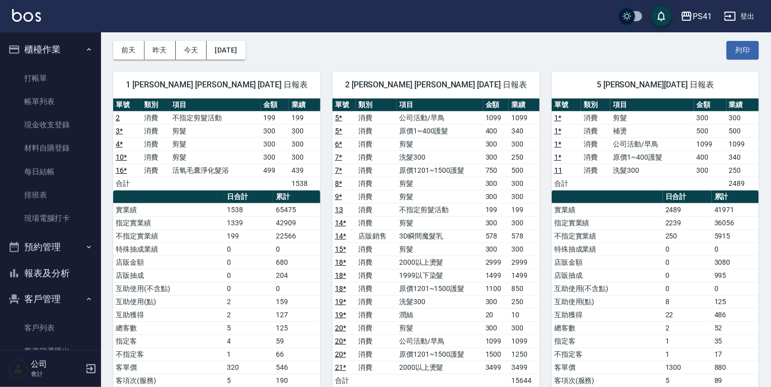
click at [556, 140] on link "1 *" at bounding box center [557, 144] width 7 height 8
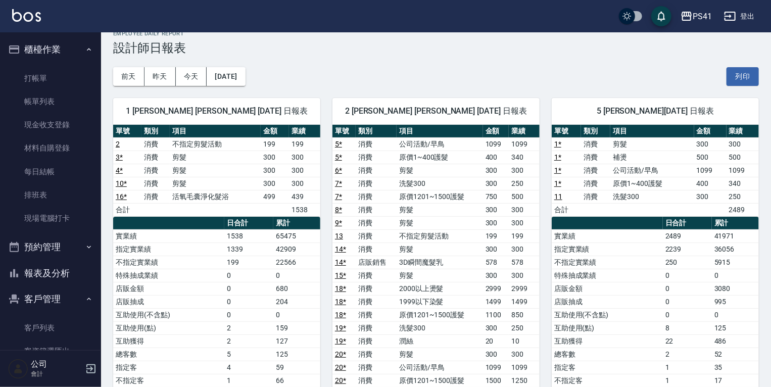
scroll to position [0, 0]
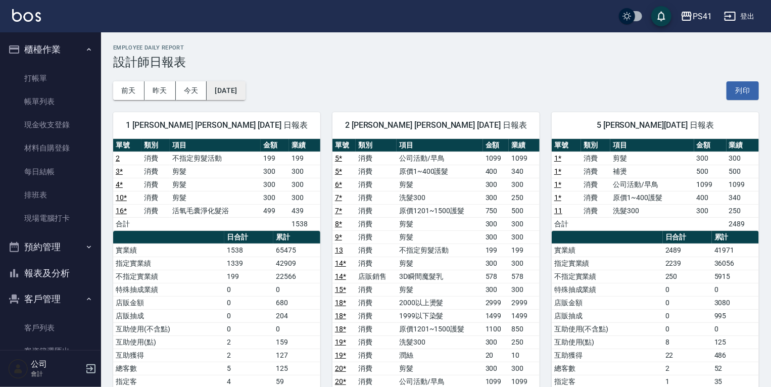
click at [245, 87] on button "2025/09/30" at bounding box center [226, 90] width 38 height 19
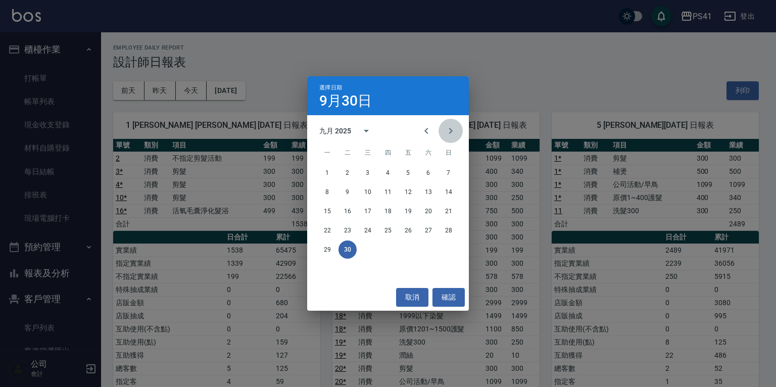
click at [444, 134] on button "Next month" at bounding box center [450, 131] width 24 height 24
click at [330, 188] on button "6" at bounding box center [327, 192] width 18 height 18
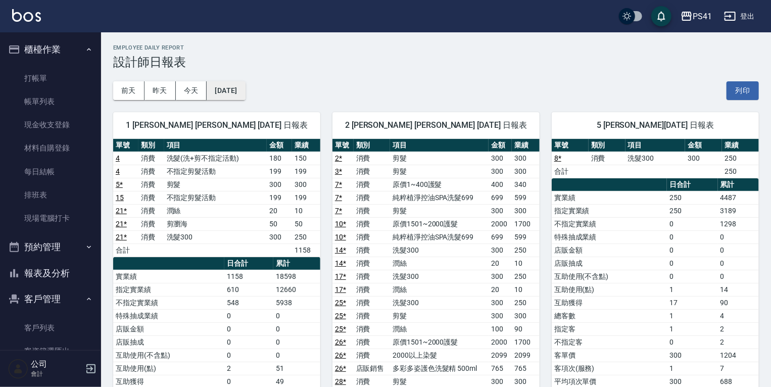
click at [222, 90] on button "2025/10/06" at bounding box center [226, 90] width 38 height 19
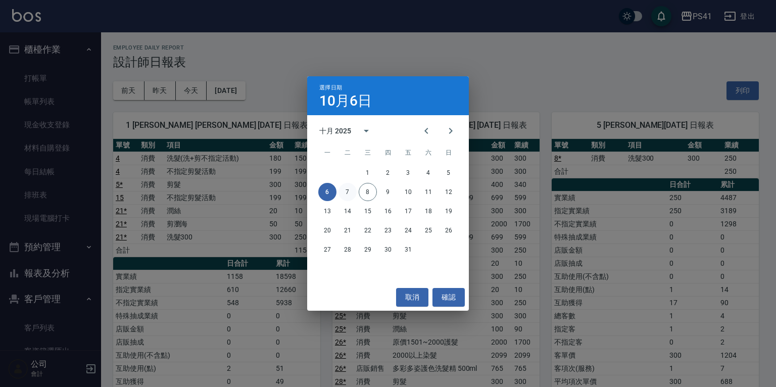
click at [349, 192] on button "7" at bounding box center [347, 192] width 18 height 18
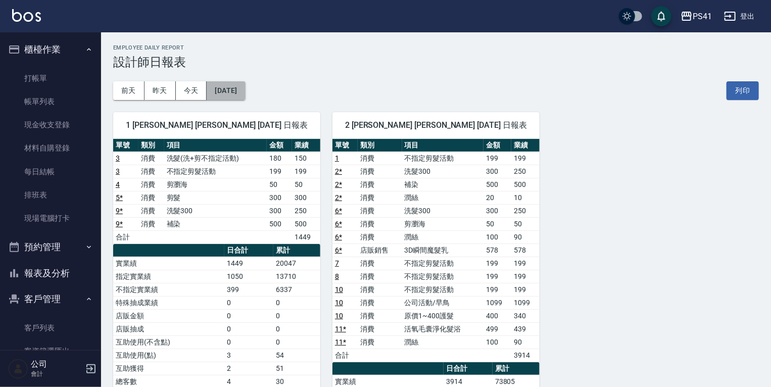
click at [239, 92] on button "2025/10/07" at bounding box center [226, 90] width 38 height 19
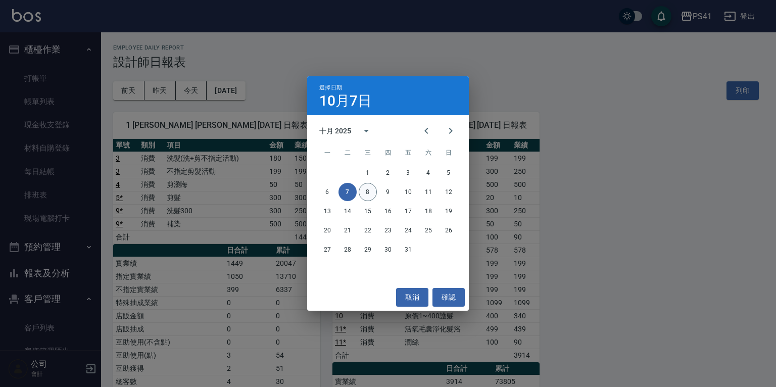
click at [365, 193] on button "8" at bounding box center [368, 192] width 18 height 18
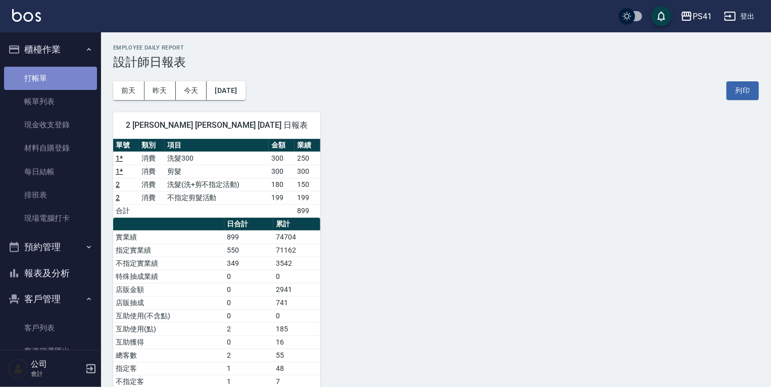
click at [66, 82] on link "打帳單" at bounding box center [50, 78] width 93 height 23
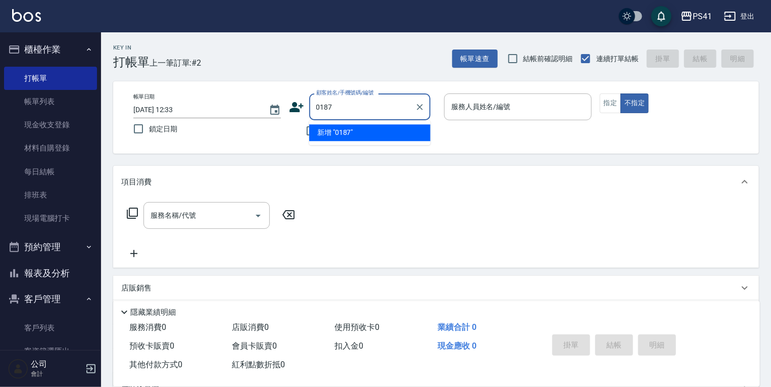
type input "0187"
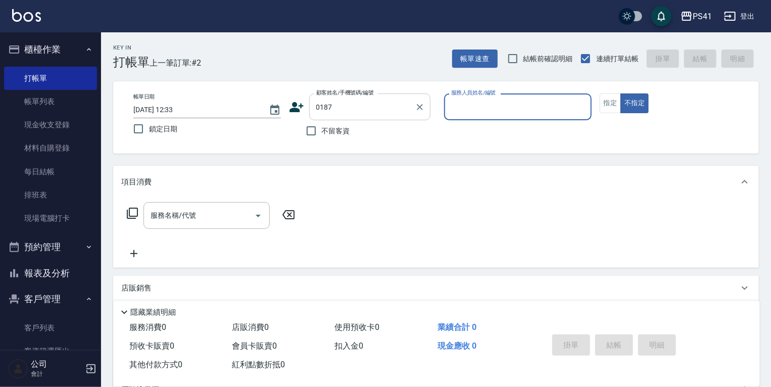
type input "5"
type input "張映涵/0915755716/0187"
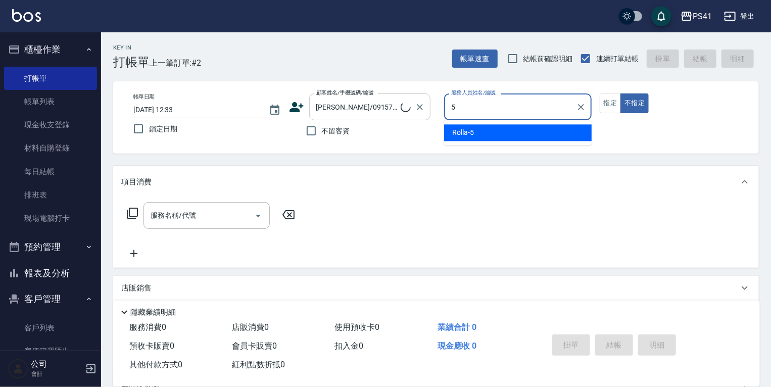
type input "Rolla-5"
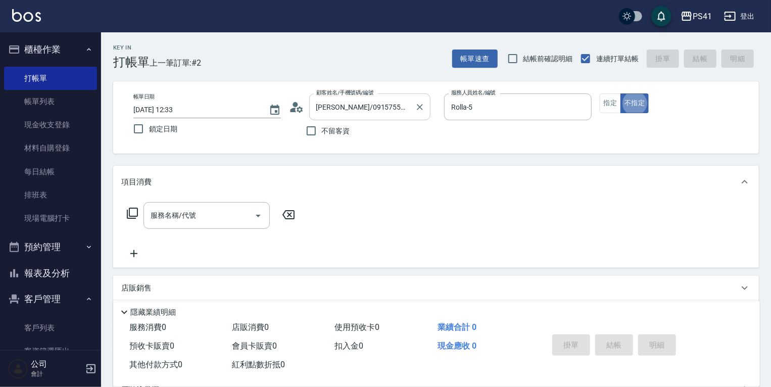
type button "false"
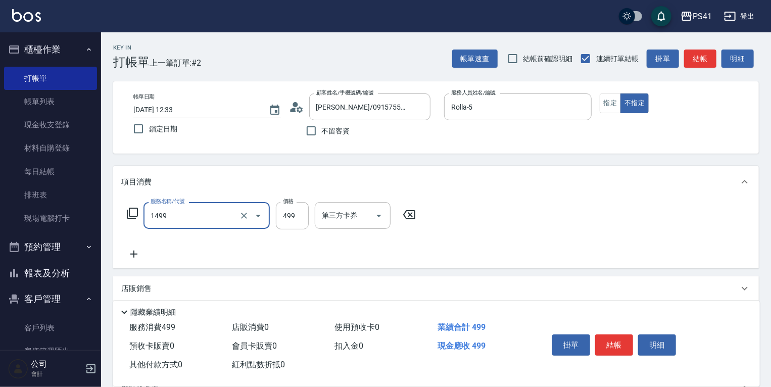
type input "活氧毛囊淨化髮浴(1499)"
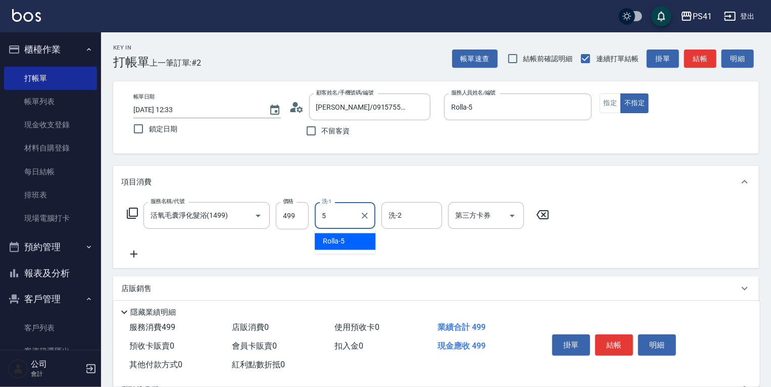
type input "Rolla-5"
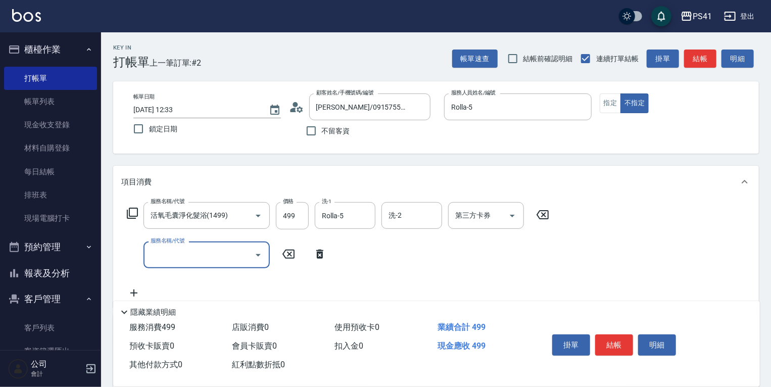
type input "2"
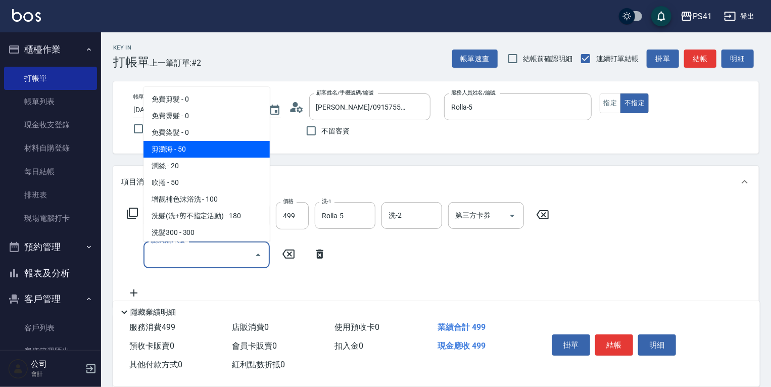
click at [222, 142] on span "剪瀏海 - 50" at bounding box center [206, 149] width 126 height 17
type input "剪瀏海(250)"
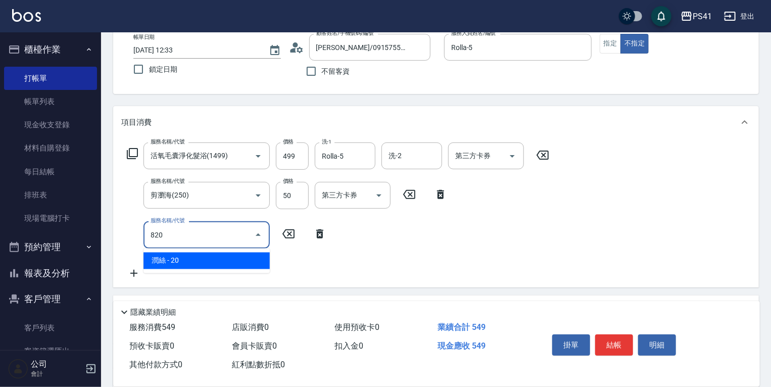
scroll to position [81, 0]
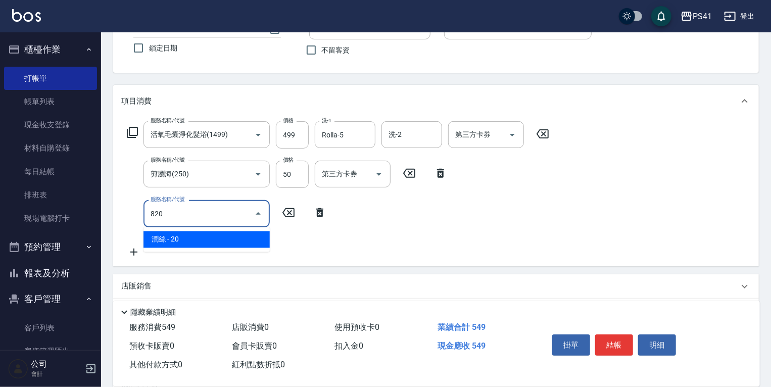
click at [223, 242] on span "潤絲 - 20" at bounding box center [206, 239] width 126 height 17
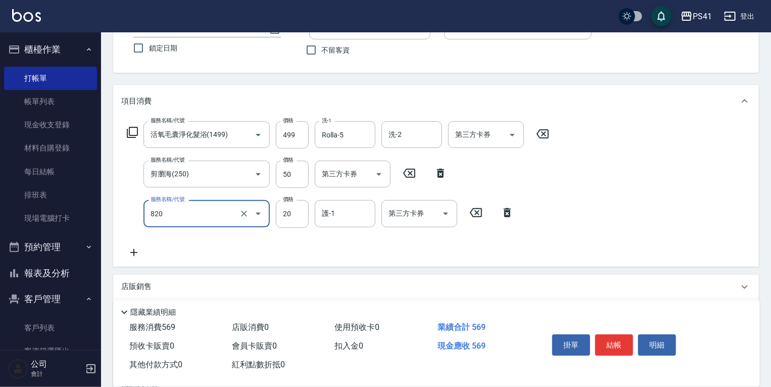
click at [258, 214] on icon "Open" at bounding box center [258, 214] width 5 height 3
type input "潤絲(820)"
click at [291, 210] on input "20" at bounding box center [292, 213] width 33 height 27
click at [257, 210] on icon "Open" at bounding box center [258, 214] width 12 height 12
type input "100"
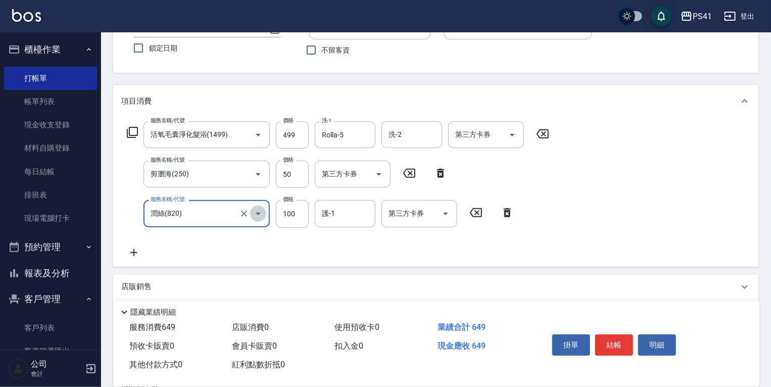
click at [257, 212] on icon "Open" at bounding box center [258, 214] width 12 height 12
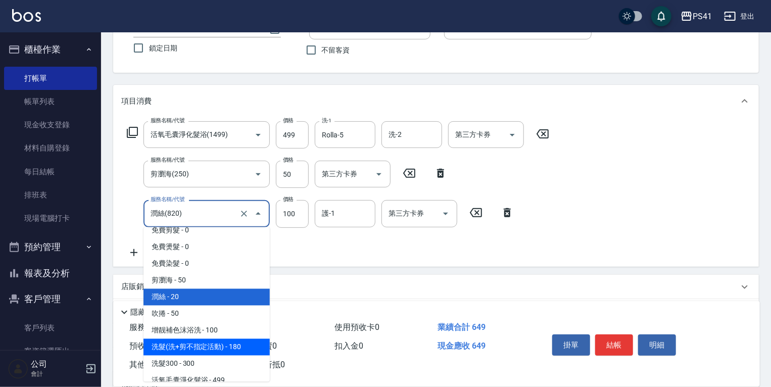
scroll to position [0, 0]
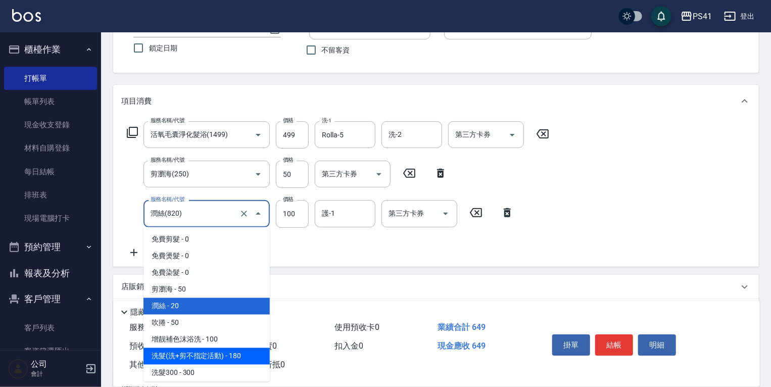
type input "洗髮(洗+剪不指定活動)(1180)"
type input "180"
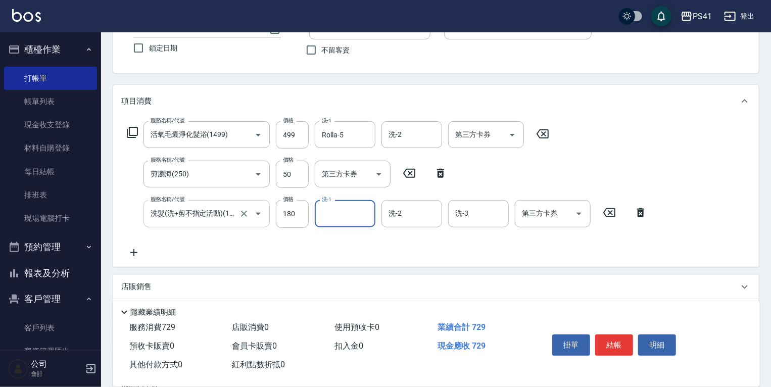
click at [257, 212] on icon "Open" at bounding box center [258, 214] width 12 height 12
click at [246, 212] on icon "Clear" at bounding box center [244, 214] width 10 height 10
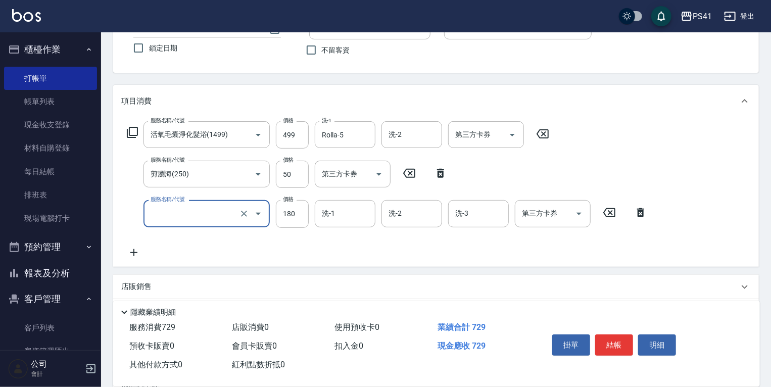
click at [261, 214] on icon "Open" at bounding box center [258, 214] width 12 height 12
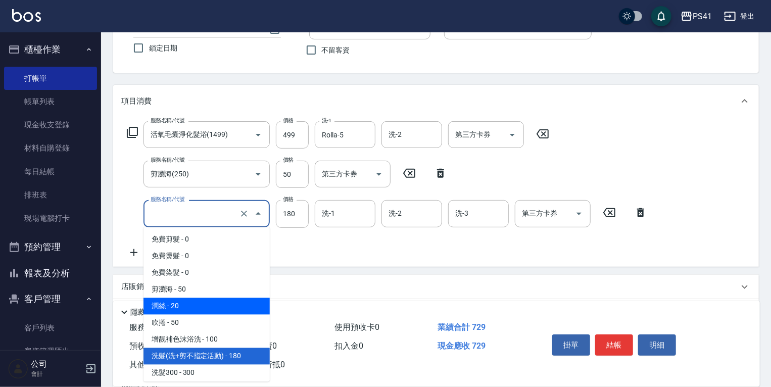
click at [228, 308] on span "潤絲 - 20" at bounding box center [206, 306] width 126 height 17
type input "潤絲(820)"
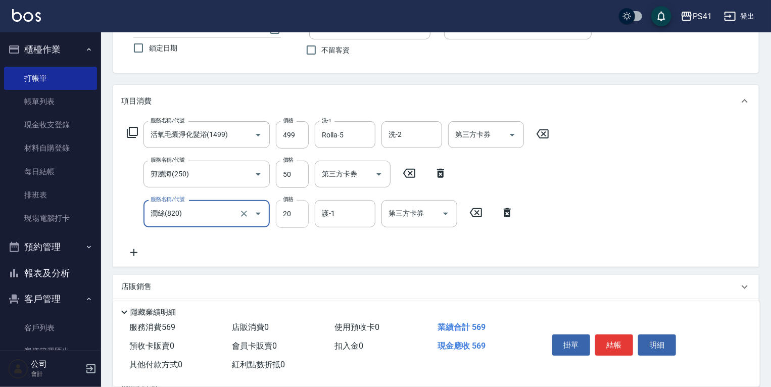
click at [295, 211] on input "20" at bounding box center [292, 213] width 33 height 27
click at [293, 211] on input "20" at bounding box center [292, 213] width 33 height 27
type input "100"
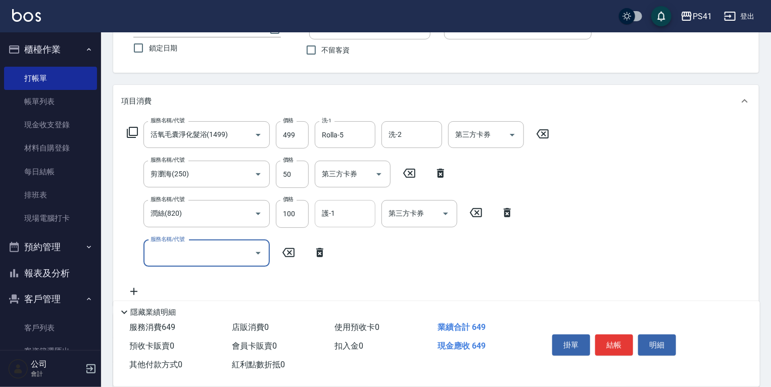
click at [370, 214] on input "護-1" at bounding box center [345, 214] width 52 height 18
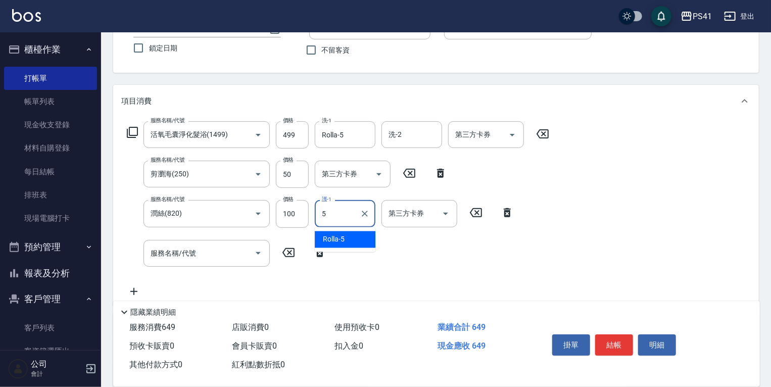
type input "Rolla-5"
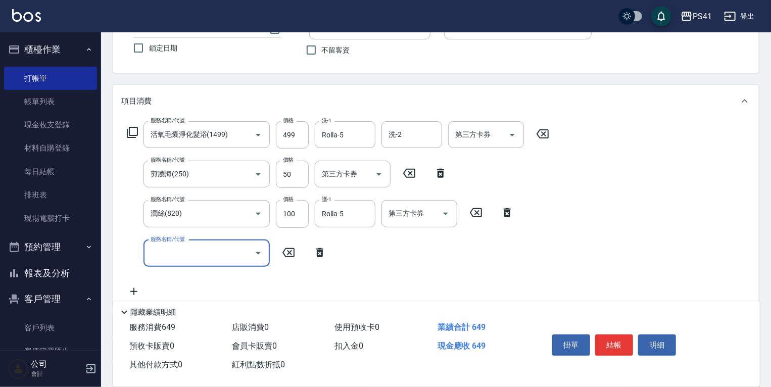
click at [260, 262] on div at bounding box center [257, 253] width 15 height 27
click at [261, 248] on icon "Open" at bounding box center [258, 253] width 12 height 12
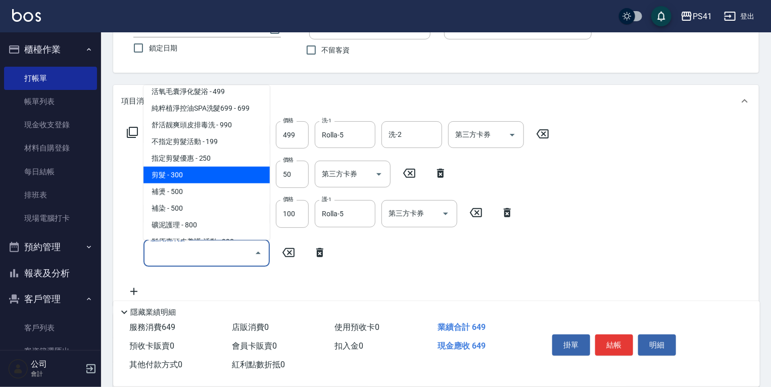
scroll to position [202, 0]
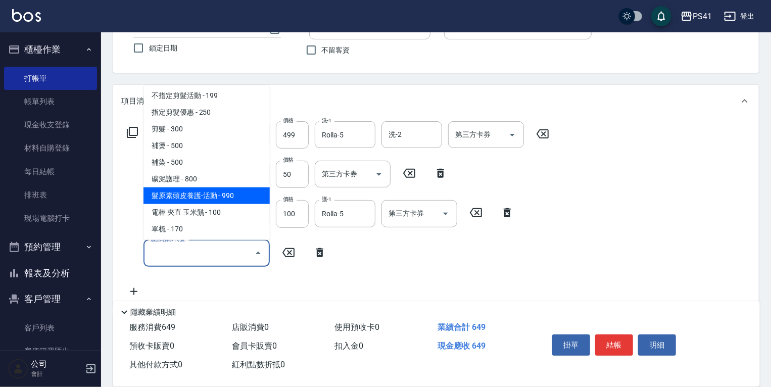
click at [224, 190] on span "髮原素頭皮養護-活動 - 990" at bounding box center [206, 195] width 126 height 17
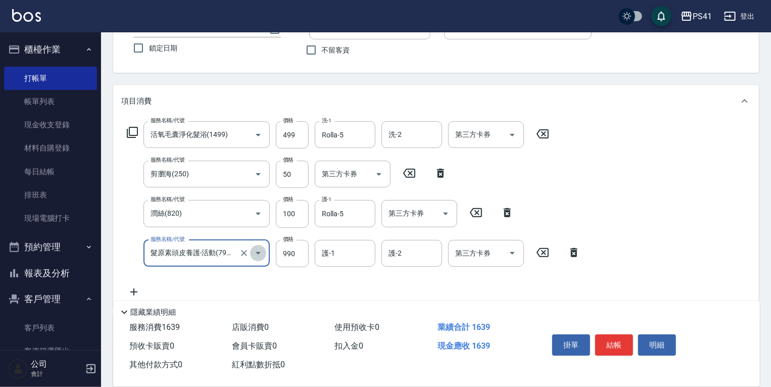
click at [259, 254] on icon "Open" at bounding box center [258, 253] width 12 height 12
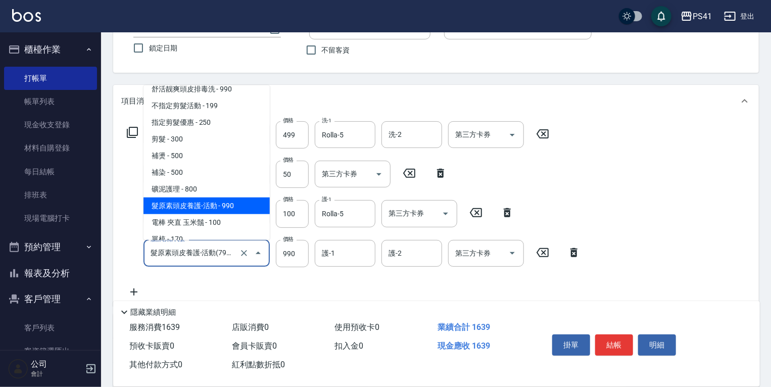
scroll to position [206, 0]
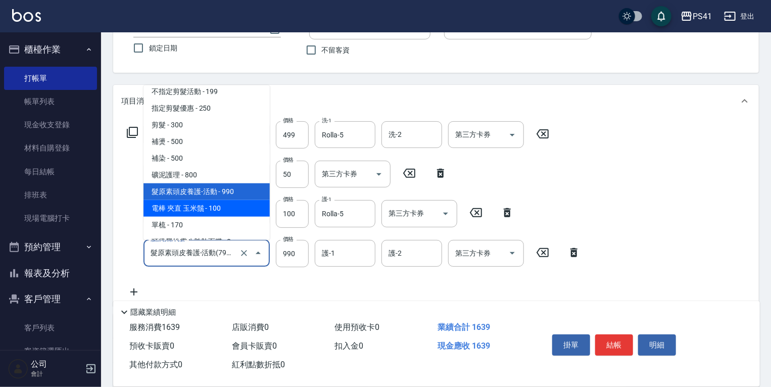
click at [227, 212] on span "電棒 夾直 玉米鬚 - 100" at bounding box center [206, 207] width 126 height 17
type input "電棒 夾直 玉米鬚(8100)"
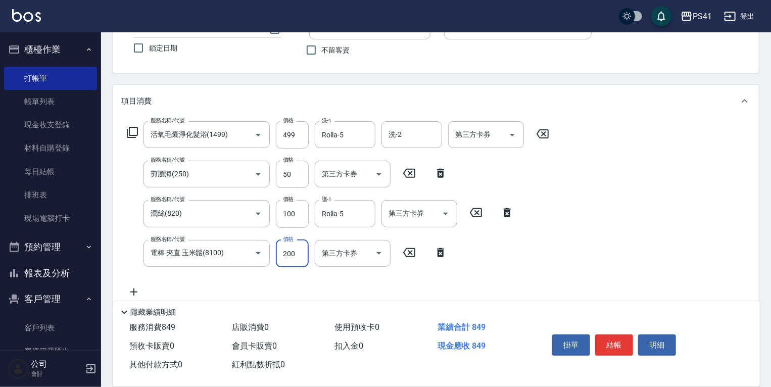
type input "200"
click at [479, 251] on div "服務名稱/代號 活氧毛囊淨化髮浴(1499) 服務名稱/代號 價格 499 價格 洗-1 Rolla-5 洗-1 洗-2 洗-2 第三方卡券 第三方卡券 服務…" at bounding box center [338, 209] width 434 height 177
click at [612, 340] on button "結帳" at bounding box center [614, 344] width 38 height 21
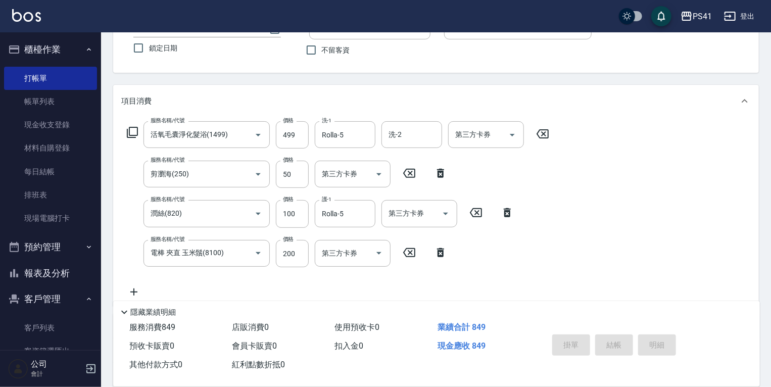
type input "2025/10/08 12:35"
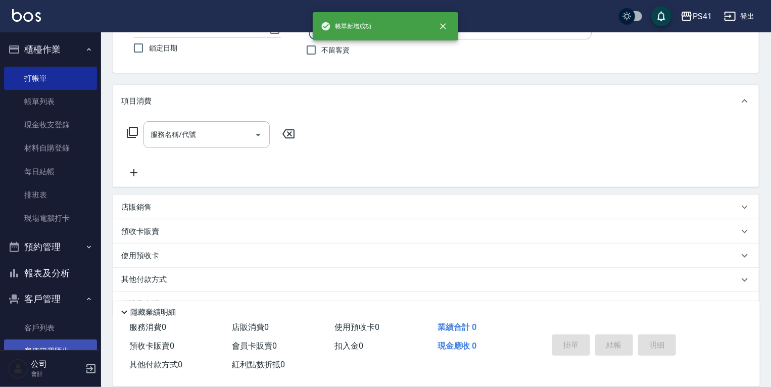
drag, startPoint x: 43, startPoint y: 327, endPoint x: 48, endPoint y: 341, distance: 15.5
click at [43, 327] on link "客戶列表" at bounding box center [50, 327] width 93 height 23
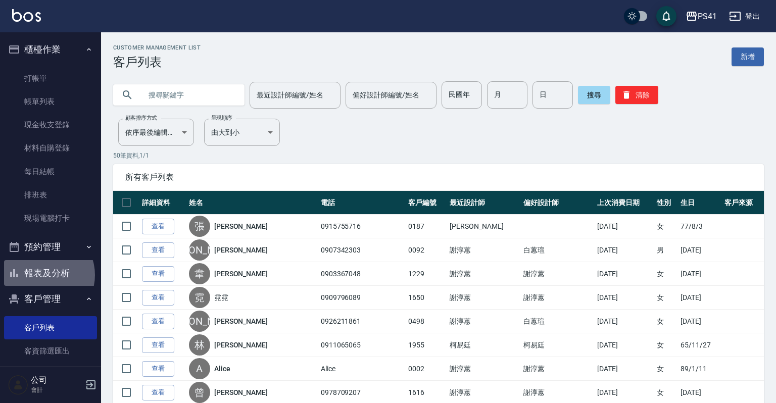
click at [42, 275] on button "報表及分析" at bounding box center [50, 273] width 93 height 26
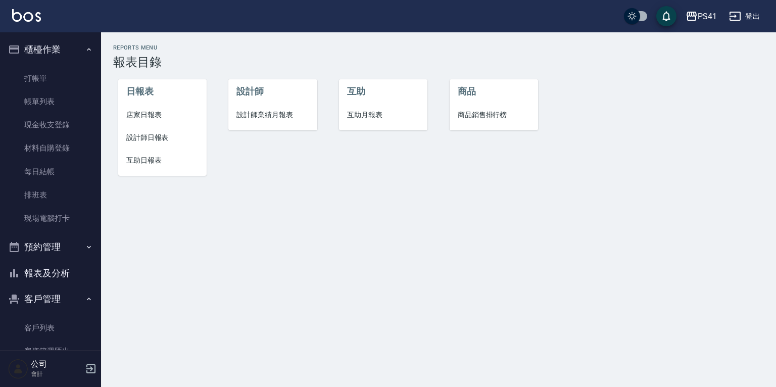
click at [134, 130] on li "設計師日報表" at bounding box center [162, 137] width 88 height 23
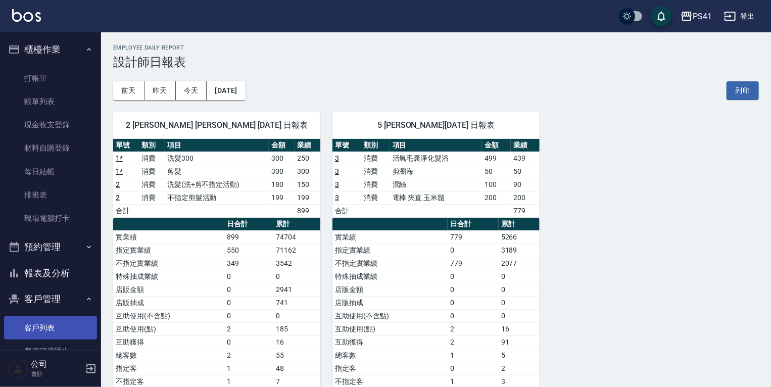
drag, startPoint x: 63, startPoint y: 317, endPoint x: 63, endPoint y: 333, distance: 16.2
click at [63, 317] on link "客戶列表" at bounding box center [50, 327] width 93 height 23
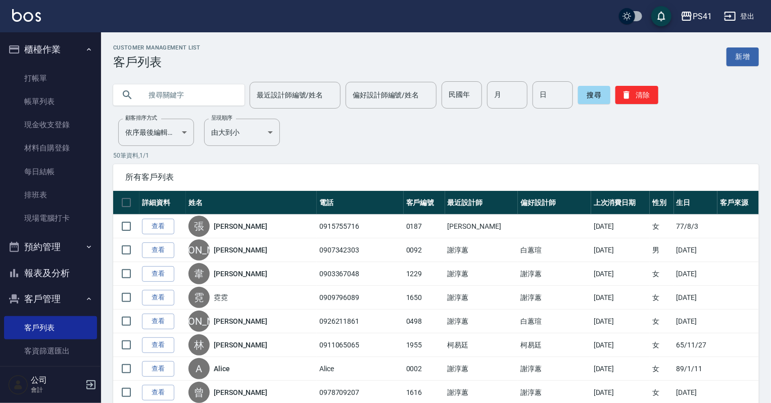
click at [200, 103] on input "text" at bounding box center [188, 94] width 95 height 27
type input "0909647543"
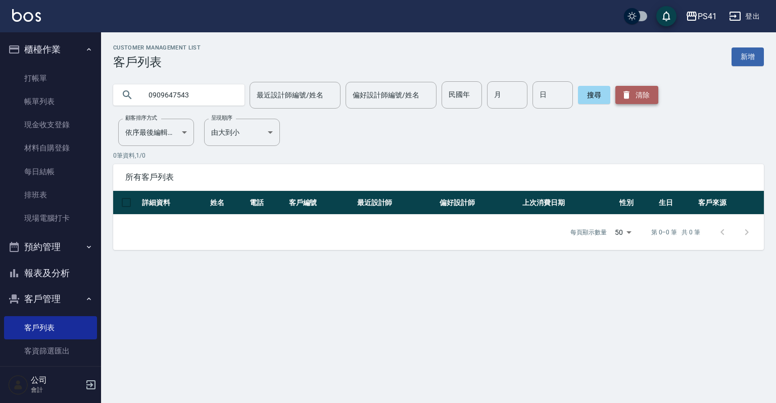
click at [654, 91] on button "清除" at bounding box center [636, 95] width 43 height 18
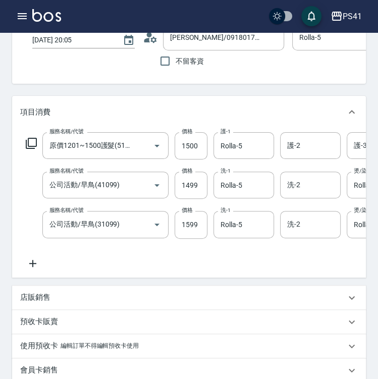
scroll to position [81, 0]
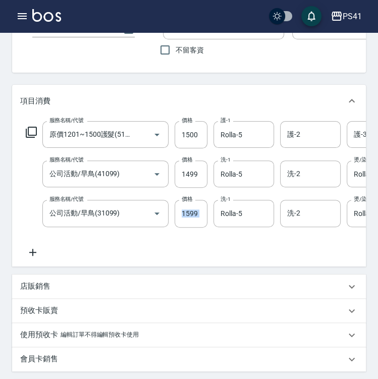
drag, startPoint x: 184, startPoint y: 272, endPoint x: 197, endPoint y: 275, distance: 13.6
click at [197, 266] on div "服務名稱/代號 原價1201~1500護髮(51500) 服務名稱/代號 價格 1500 價格 護-1 Rolla-5 護-1 護-2 護-2 護-3 護-3…" at bounding box center [189, 191] width 354 height 149
drag, startPoint x: 197, startPoint y: 275, endPoint x: 191, endPoint y: 248, distance: 27.4
click at [191, 249] on div "服務名稱/代號 原價1201~1500護髮(51500) 服務名稱/代號 價格 1500 價格 護-1 Rolla-5 護-1 護-2 護-2 護-3 護-3…" at bounding box center [352, 189] width 665 height 137
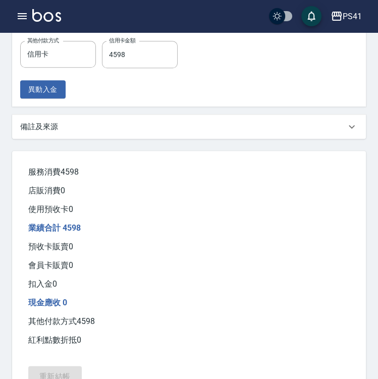
scroll to position [527, 0]
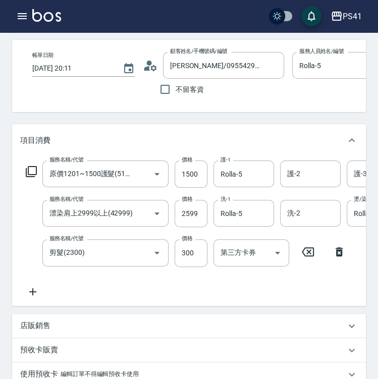
scroll to position [40, 0]
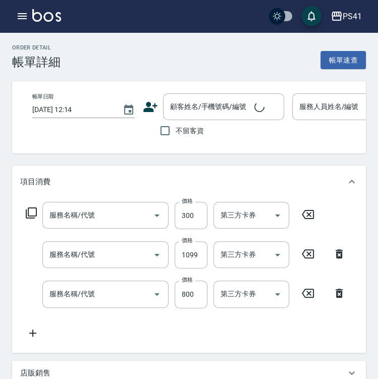
type input "2025/09/13 20:00"
type input "Rolla-5"
type input "剪髮(2300)"
type input "公司活動/早鳥(41099)"
type input "原價401~800護髮(50800)"
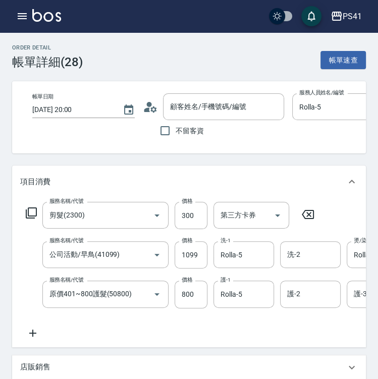
type input "新客人 姓名未設定/1686/null"
type input "信用卡"
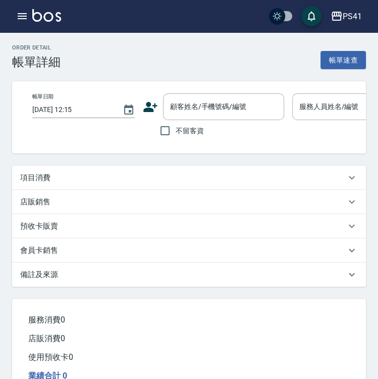
type input "[DATE] 19:40"
type input "Rolla-5"
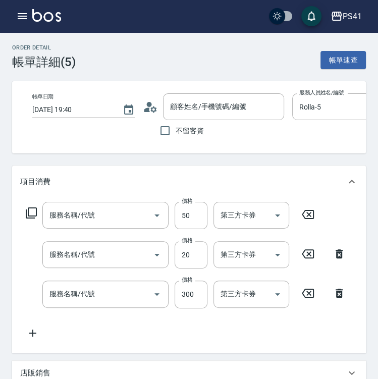
type input "剪瀏海(250)"
type input "潤絲(820)"
type input "洗髮300(1300)"
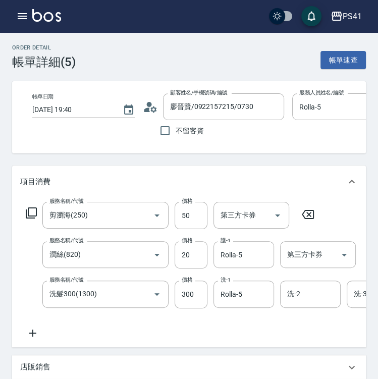
type input "廖晉賢/0922157215/0730"
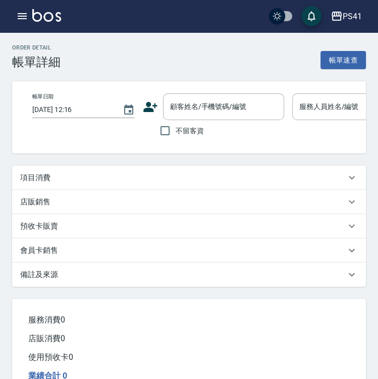
type input "2025/09/21 17:26"
type input "Rolla-5"
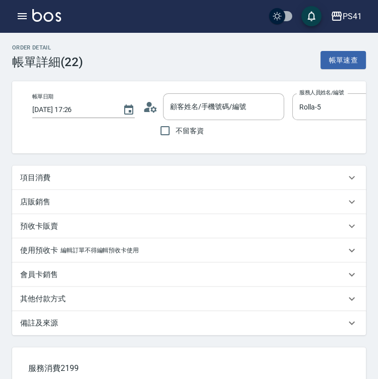
type input "邱仔瑜/0972872778/1720"
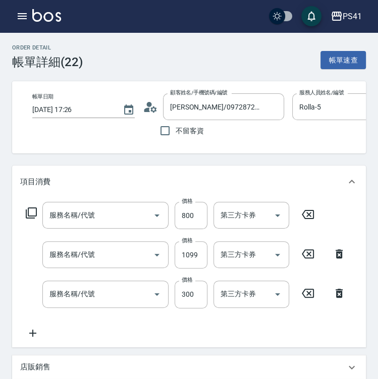
type input "原價401~800護髮(50800)"
type input "公司活動/早鳥(41099)"
type input "剪髮(2300)"
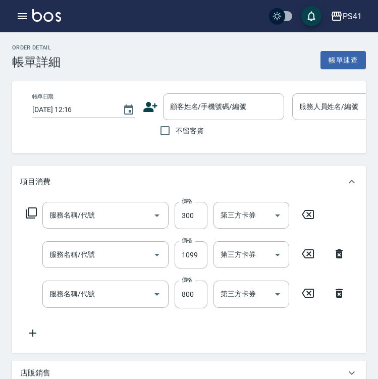
type input "剪髮(2300)"
type input "公司活動/早鳥(41099)"
type input "原價401~800護髮(50800)"
type input "[DATE] 20:00"
type input "Rolla-5"
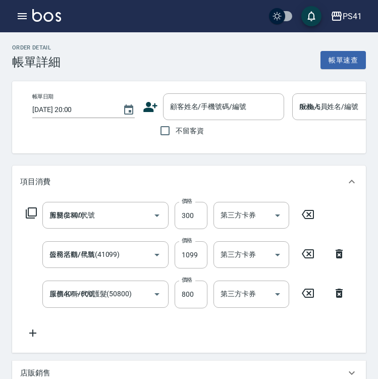
type input "新客人 姓名未設定/1686/null"
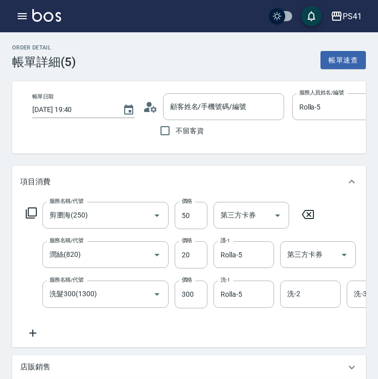
type input "廖晉賢/0922157215/0730"
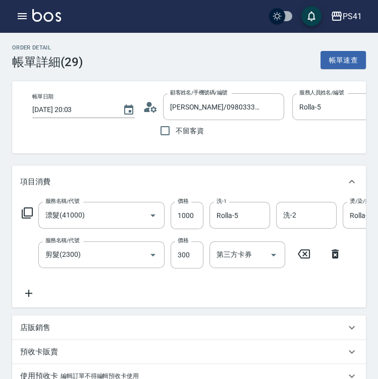
scroll to position [0, 2]
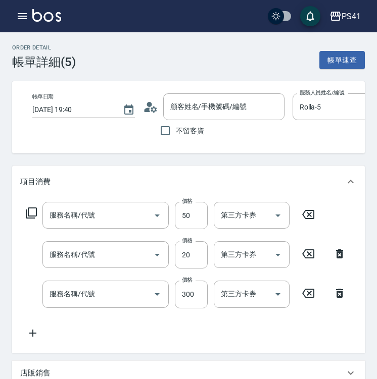
type input "廖晉賢/0922157215/0730"
type input "剪瀏海(250)"
type input "潤絲(820)"
type input "洗髮300(1300)"
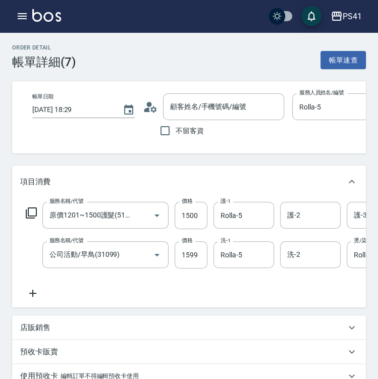
type input "[PERSON_NAME]/0928245118/0632"
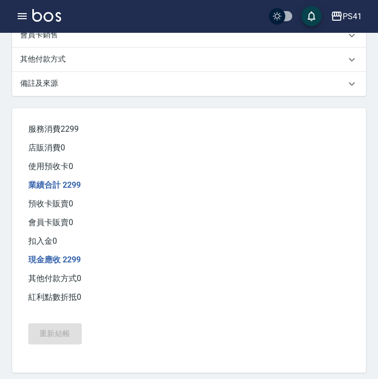
scroll to position [473, 0]
